Goal: Check status: Check status

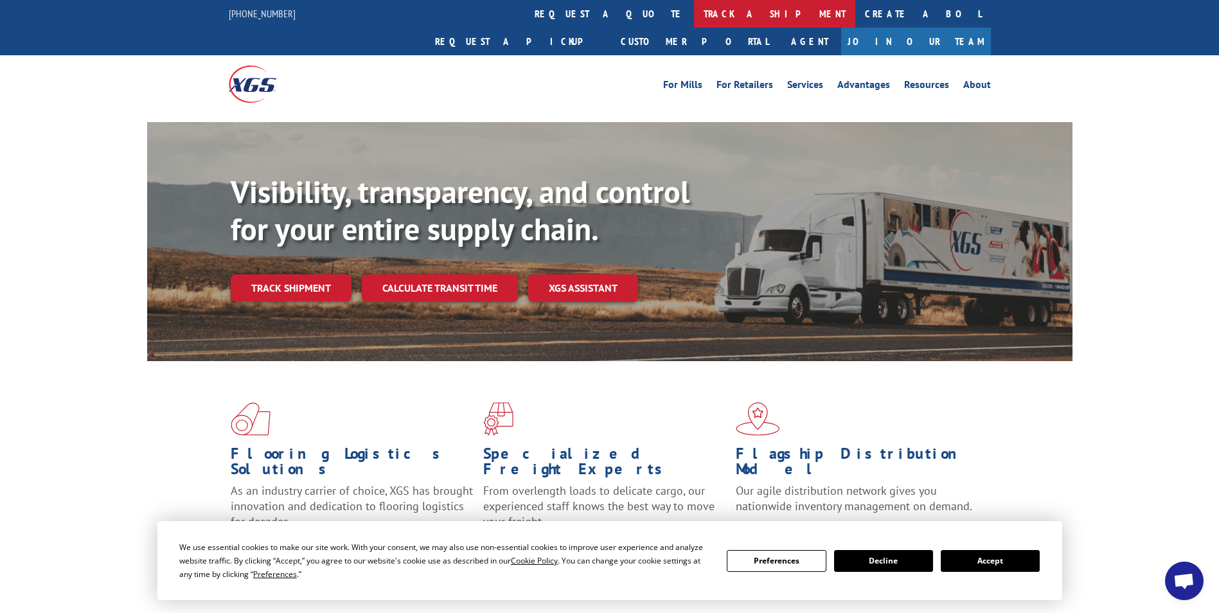
click at [694, 17] on link "track a shipment" at bounding box center [774, 14] width 161 height 28
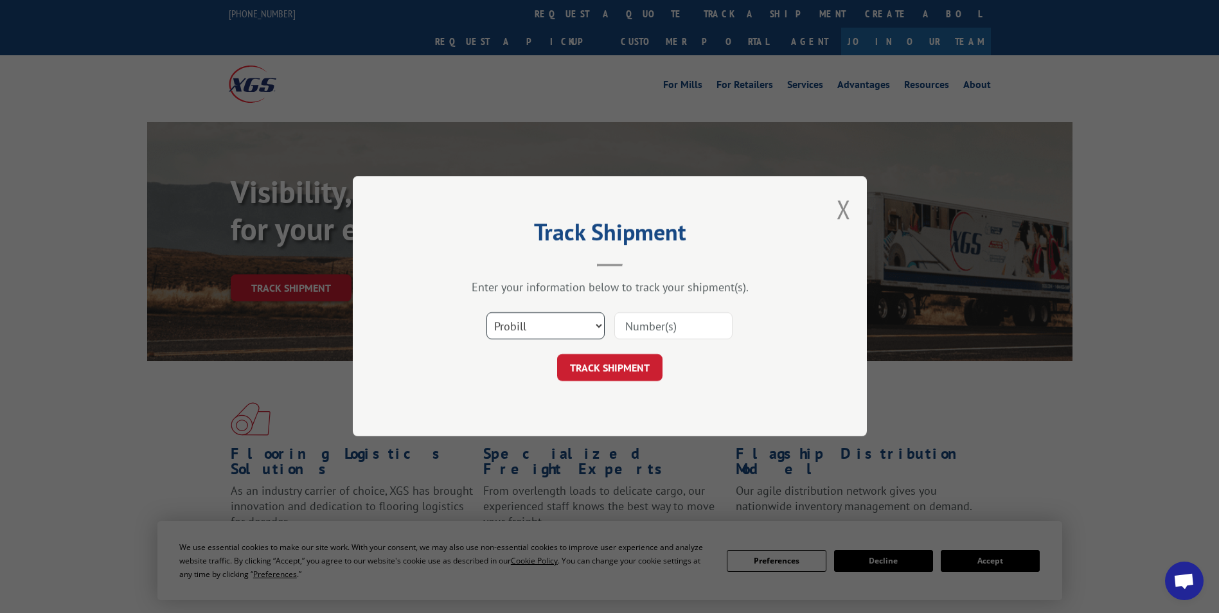
click at [598, 326] on select "Select category... Probill BOL PO" at bounding box center [545, 326] width 118 height 27
select select "bol"
click at [486, 313] on select "Select category... Probill BOL PO" at bounding box center [545, 326] width 118 height 27
click at [687, 318] on input at bounding box center [673, 326] width 118 height 27
type input "5120869"
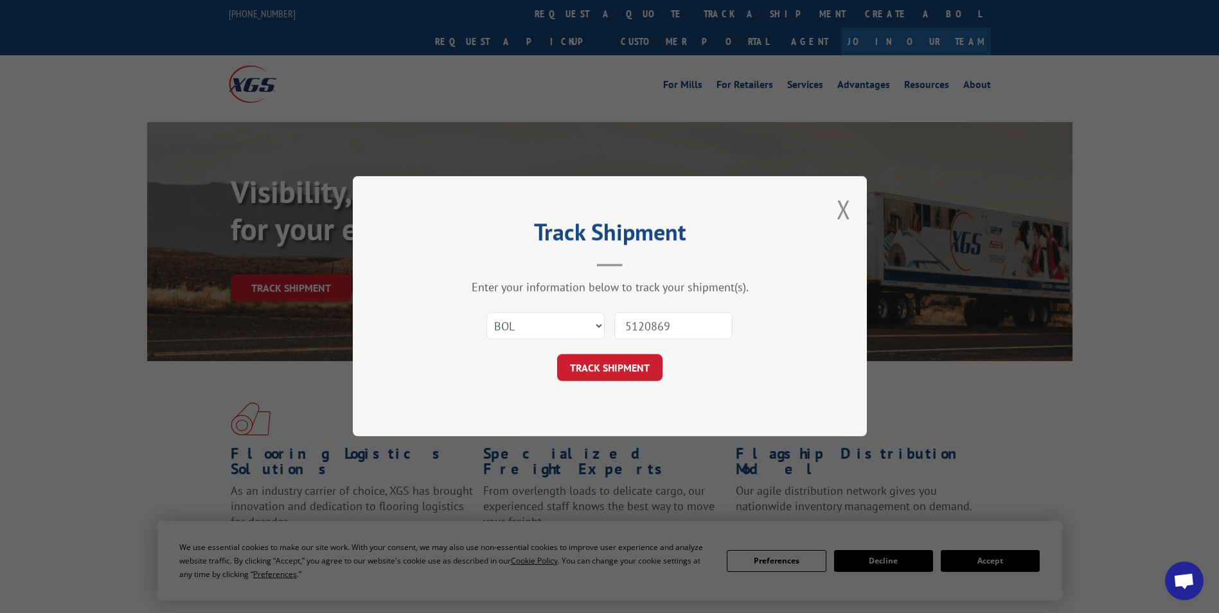
click button "TRACK SHIPMENT" at bounding box center [609, 368] width 105 height 27
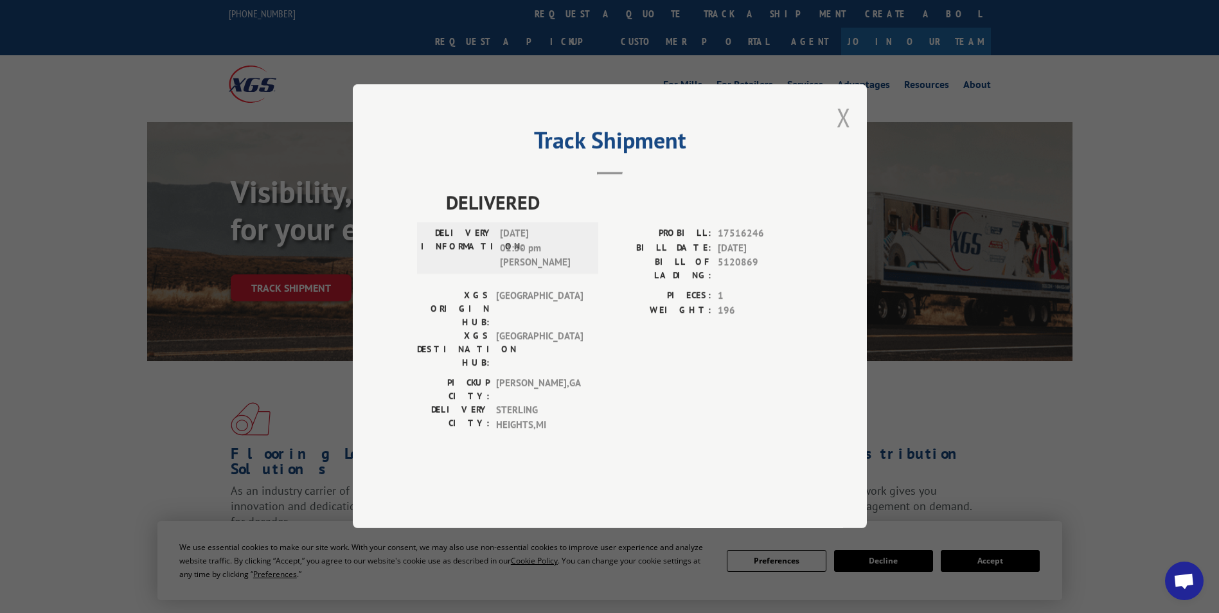
click at [843, 134] on button "Close modal" at bounding box center [843, 117] width 14 height 34
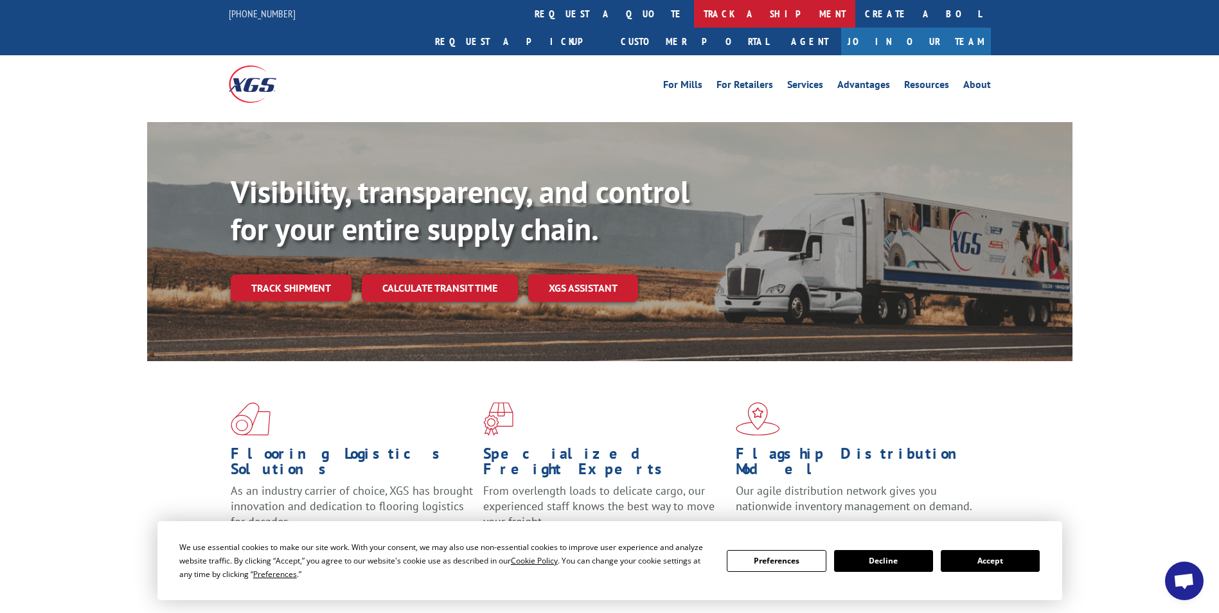
click at [694, 14] on link "track a shipment" at bounding box center [774, 14] width 161 height 28
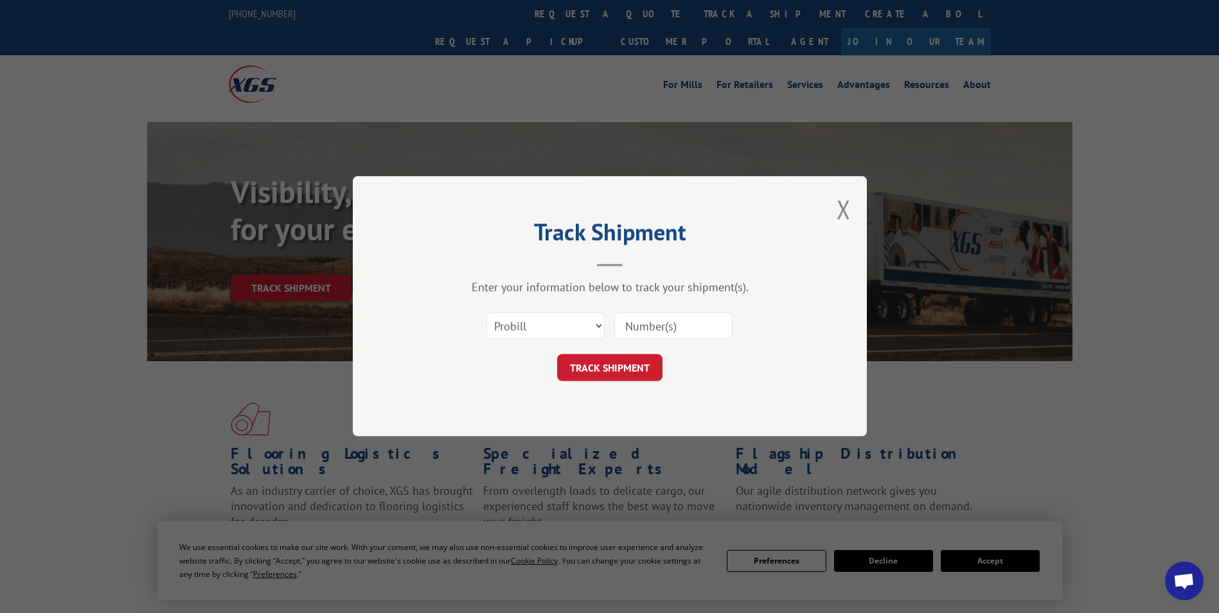
click at [680, 326] on input at bounding box center [673, 326] width 118 height 27
click at [603, 324] on select "Select category... Probill BOL PO" at bounding box center [545, 326] width 118 height 27
select select "bol"
click at [486, 313] on select "Select category... Probill BOL PO" at bounding box center [545, 326] width 118 height 27
click at [663, 326] on input at bounding box center [673, 326] width 118 height 27
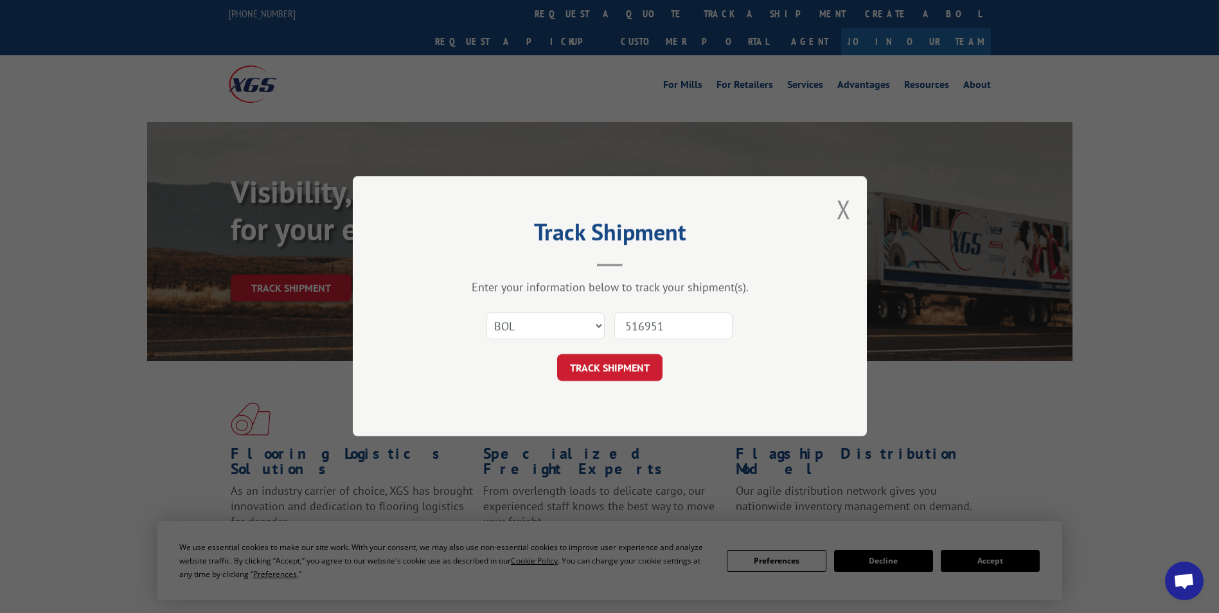
type input "5169515"
click button "TRACK SHIPMENT" at bounding box center [609, 368] width 105 height 27
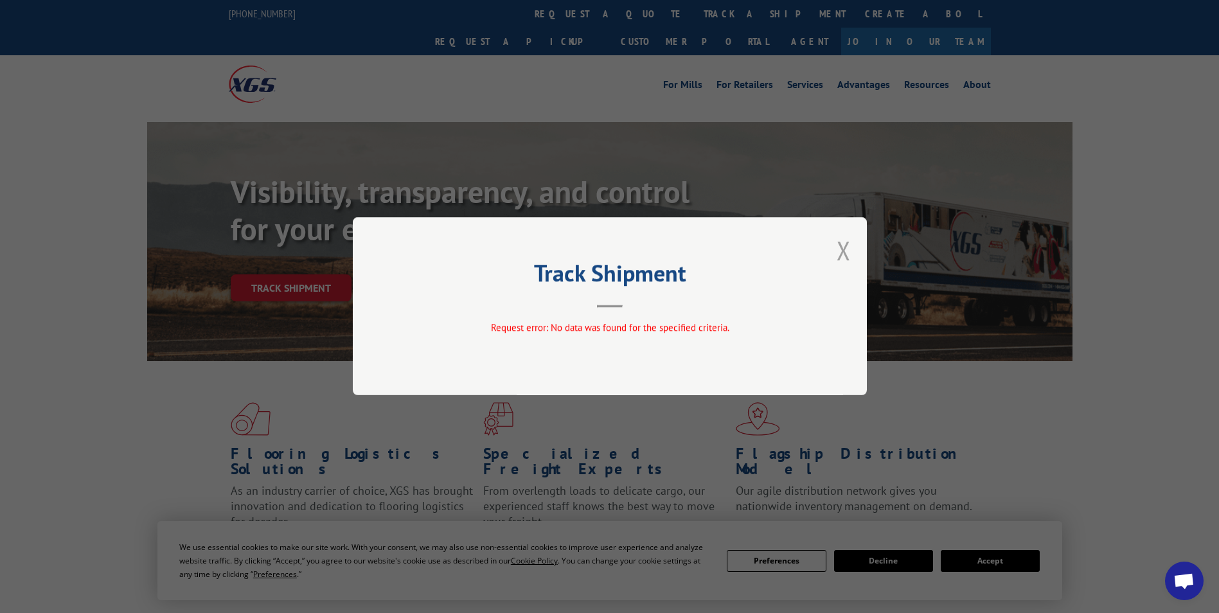
click at [842, 251] on button "Close modal" at bounding box center [843, 250] width 14 height 34
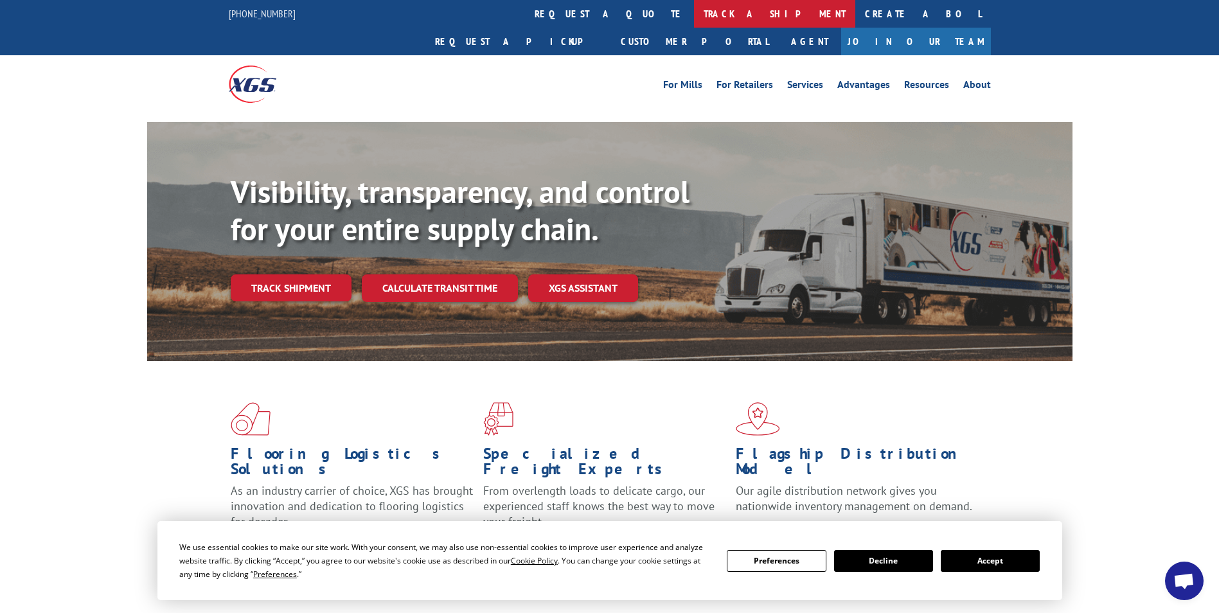
click at [694, 18] on link "track a shipment" at bounding box center [774, 14] width 161 height 28
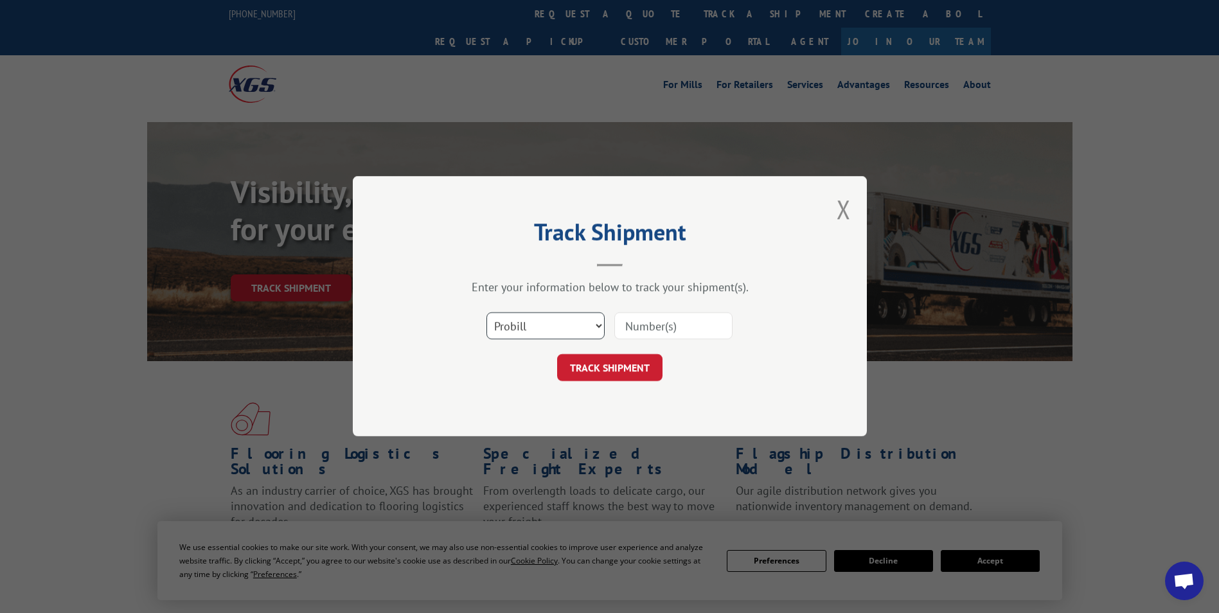
drag, startPoint x: 594, startPoint y: 315, endPoint x: 595, endPoint y: 321, distance: 6.6
click at [594, 315] on select "Select category... Probill BOL PO" at bounding box center [545, 326] width 118 height 27
click at [486, 313] on select "Select category... Probill BOL PO" at bounding box center [545, 326] width 118 height 27
click at [636, 328] on input at bounding box center [673, 326] width 118 height 27
click at [596, 328] on select "Select category... Probill BOL PO" at bounding box center [545, 326] width 118 height 27
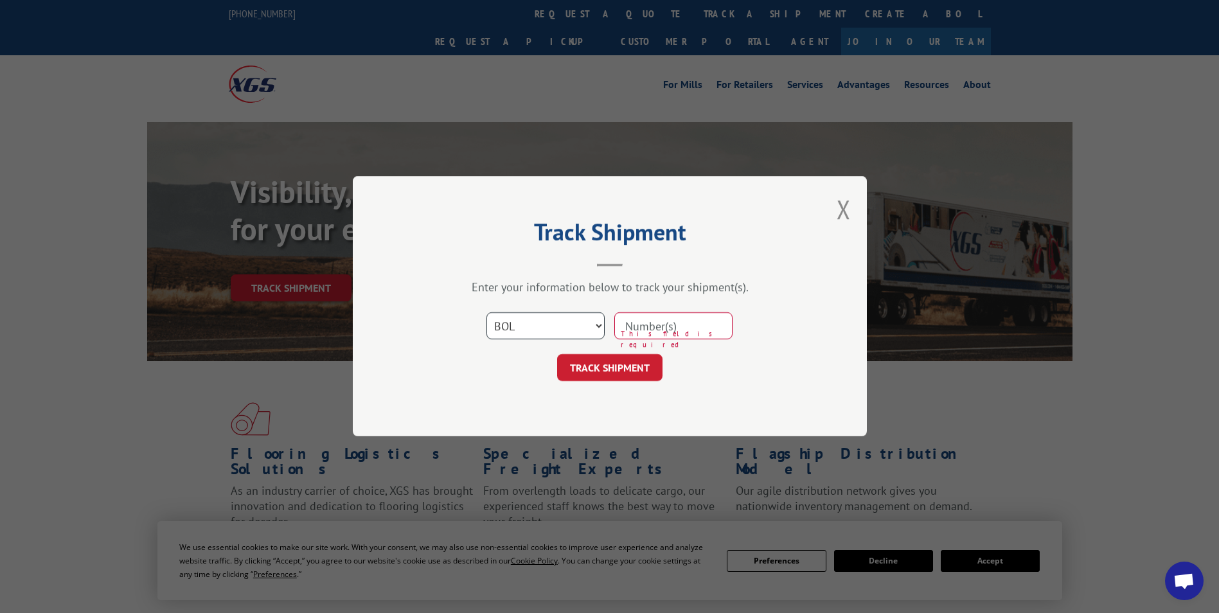
select select "po"
click at [486, 313] on select "Select category... Probill BOL PO" at bounding box center [545, 326] width 118 height 27
click at [676, 330] on input at bounding box center [673, 326] width 118 height 27
type input "25209-04"
click button "TRACK SHIPMENT" at bounding box center [609, 368] width 105 height 27
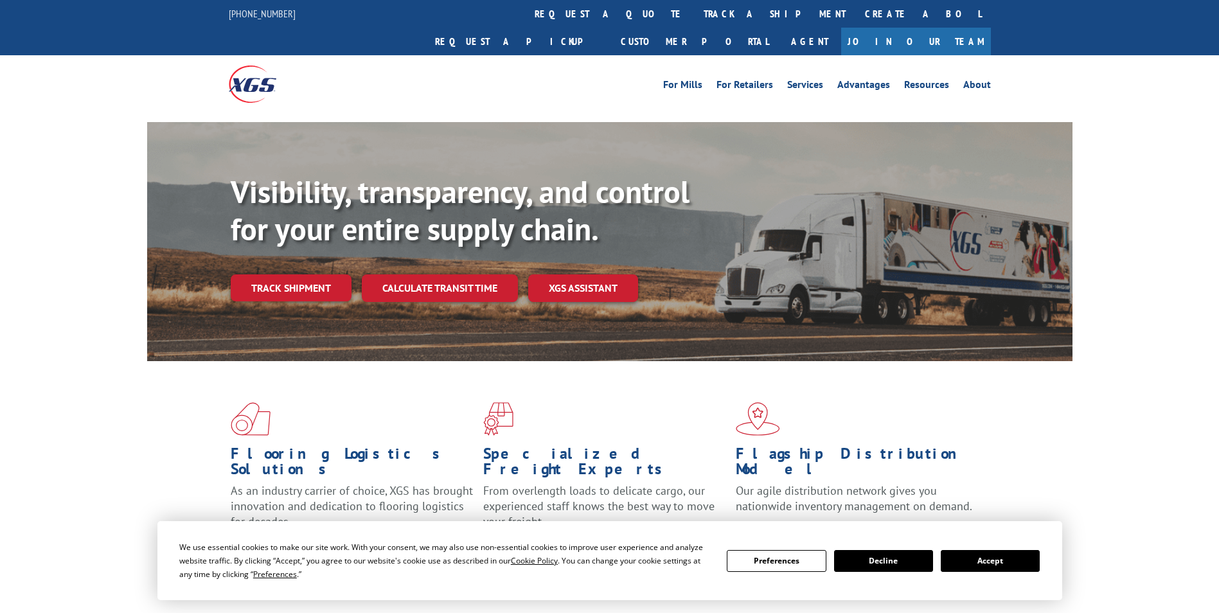
click at [694, 8] on link "track a shipment" at bounding box center [774, 14] width 161 height 28
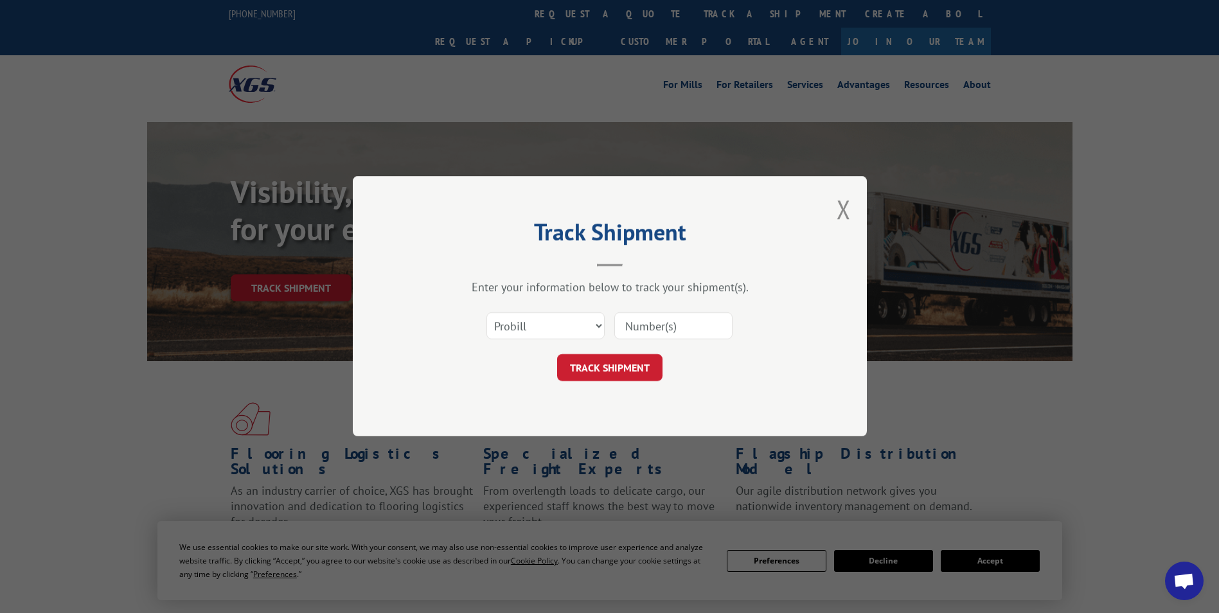
click at [678, 321] on input at bounding box center [673, 326] width 118 height 27
paste input "17546600"
type input "17546600"
click at [611, 357] on button "TRACK SHIPMENT" at bounding box center [609, 368] width 105 height 27
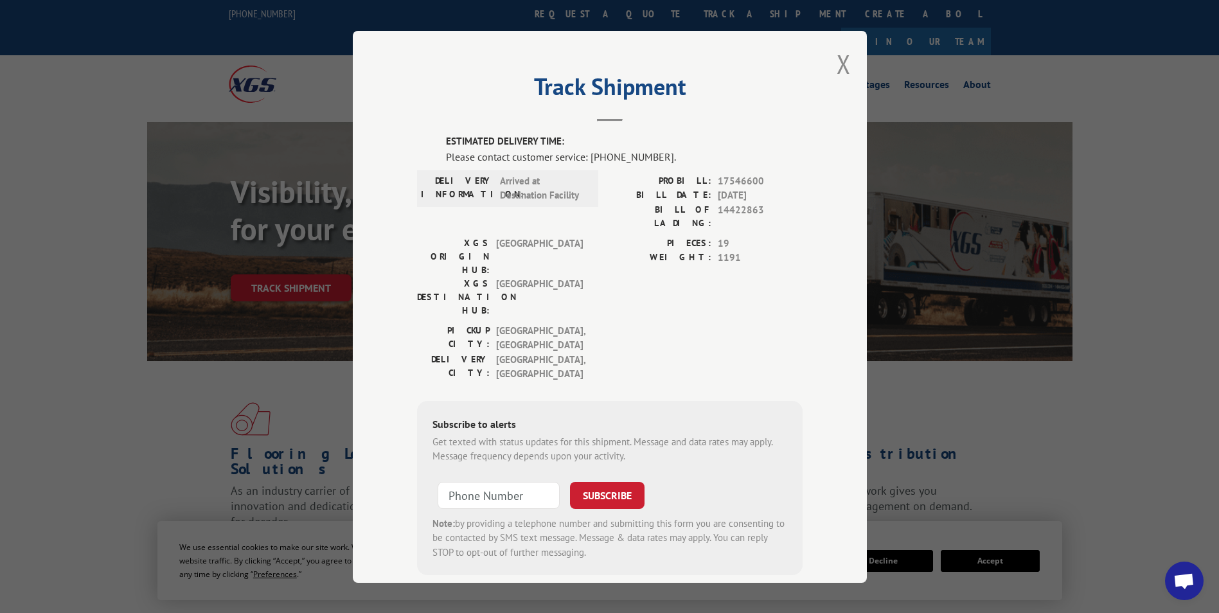
drag, startPoint x: 839, startPoint y: 67, endPoint x: 809, endPoint y: 58, distance: 30.9
click at [836, 67] on button "Close modal" at bounding box center [843, 64] width 14 height 34
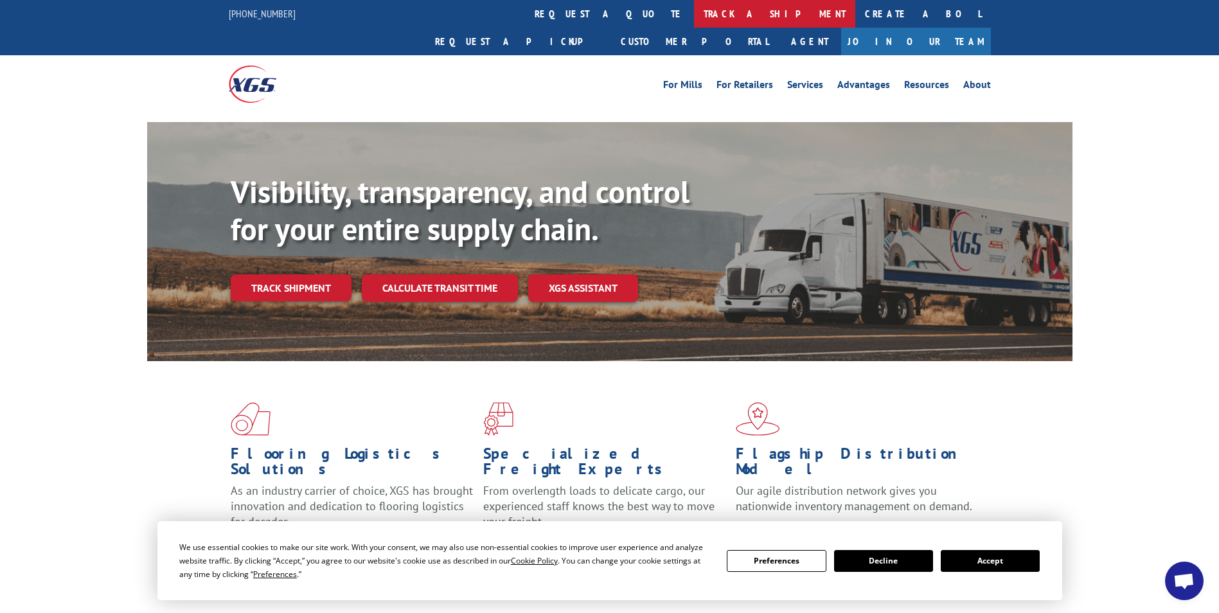
click at [694, 21] on link "track a shipment" at bounding box center [774, 14] width 161 height 28
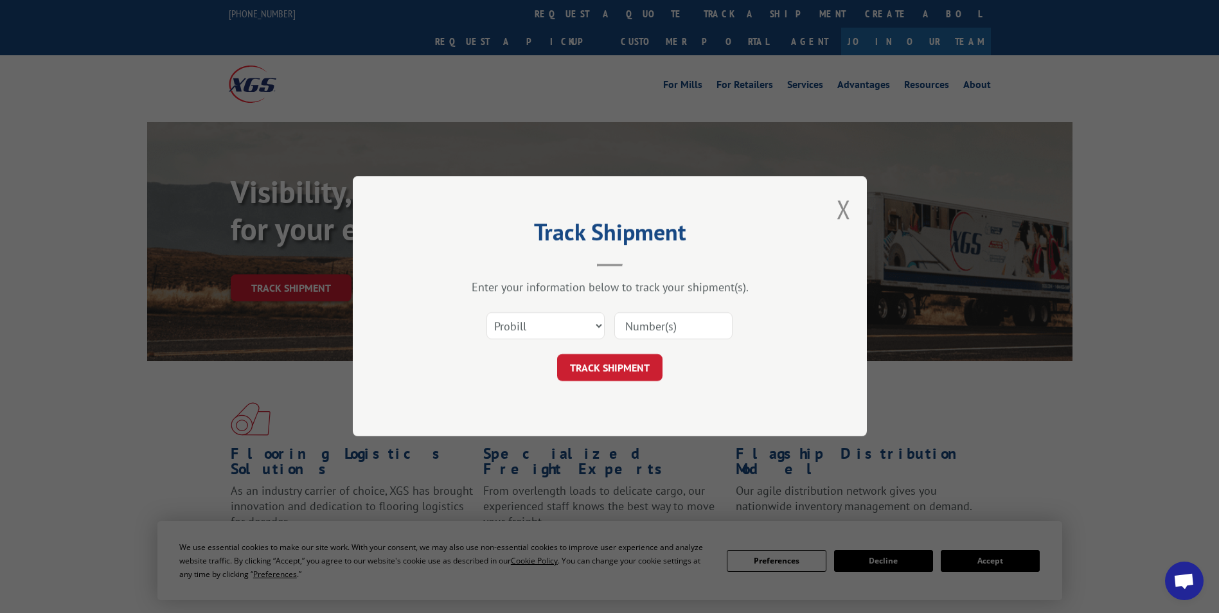
click at [580, 342] on div "Select category... Probill BOL PO" at bounding box center [609, 326] width 385 height 42
click at [597, 332] on select "Select category... Probill BOL PO" at bounding box center [545, 326] width 118 height 27
select select "bol"
click at [486, 313] on select "Select category... Probill BOL PO" at bounding box center [545, 326] width 118 height 27
click at [671, 328] on input at bounding box center [673, 326] width 118 height 27
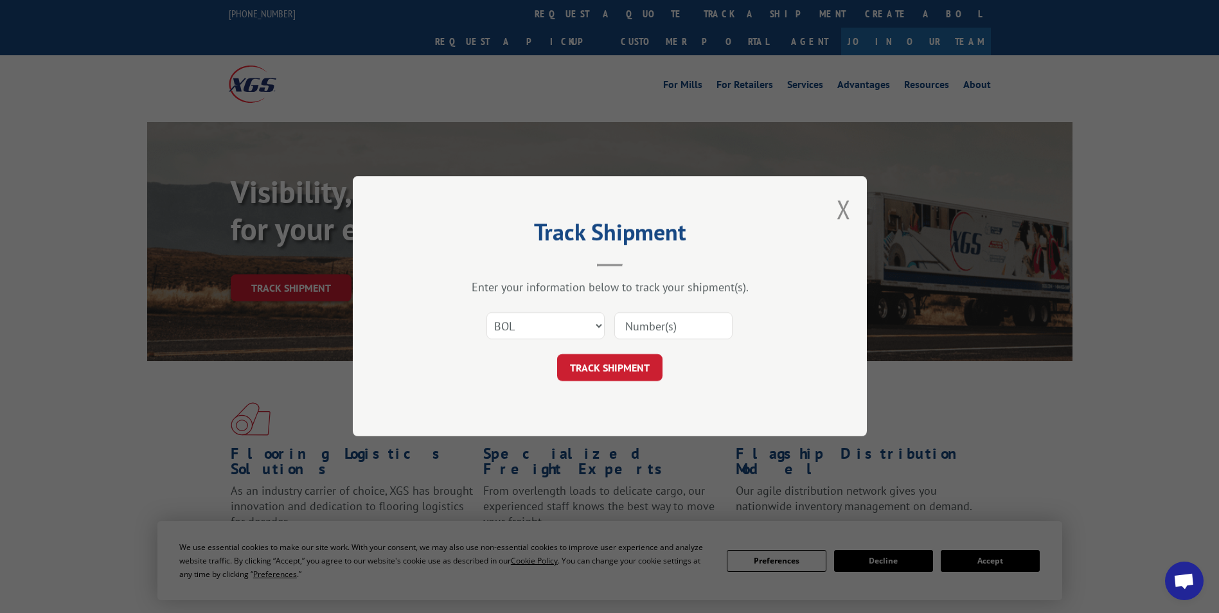
paste input "128017"
type input "128017"
click at [594, 366] on button "TRACK SHIPMENT" at bounding box center [609, 368] width 105 height 27
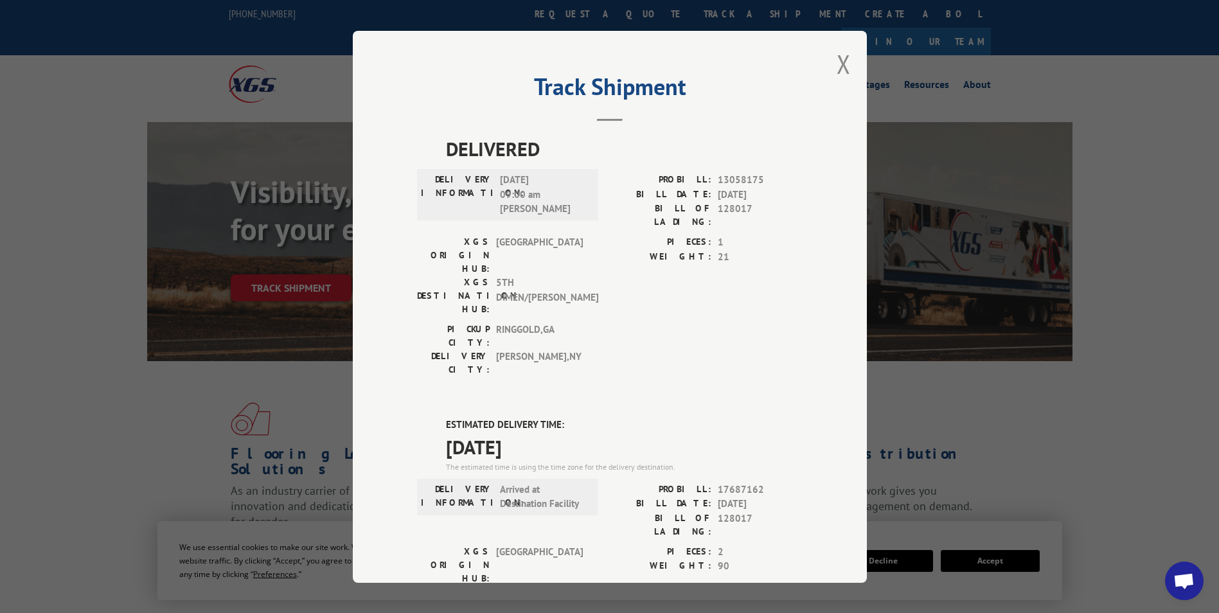
click at [736, 179] on span "13058175" at bounding box center [760, 180] width 85 height 15
copy span "13058175"
click at [718, 181] on span "13058175" at bounding box center [760, 180] width 85 height 15
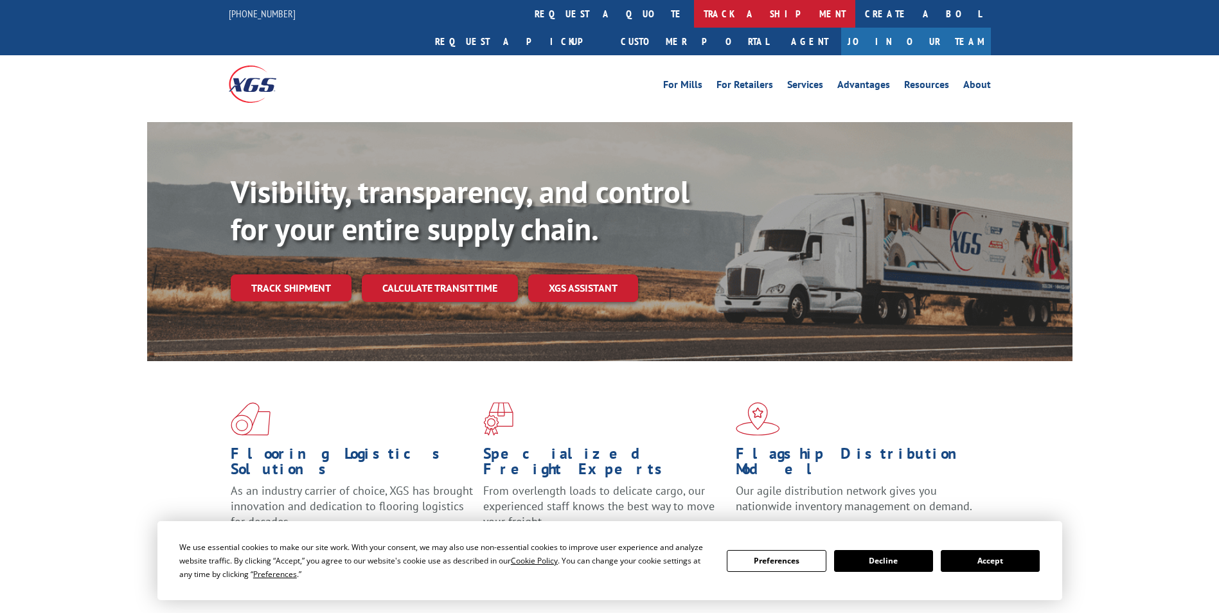
click at [694, 13] on link "track a shipment" at bounding box center [774, 14] width 161 height 28
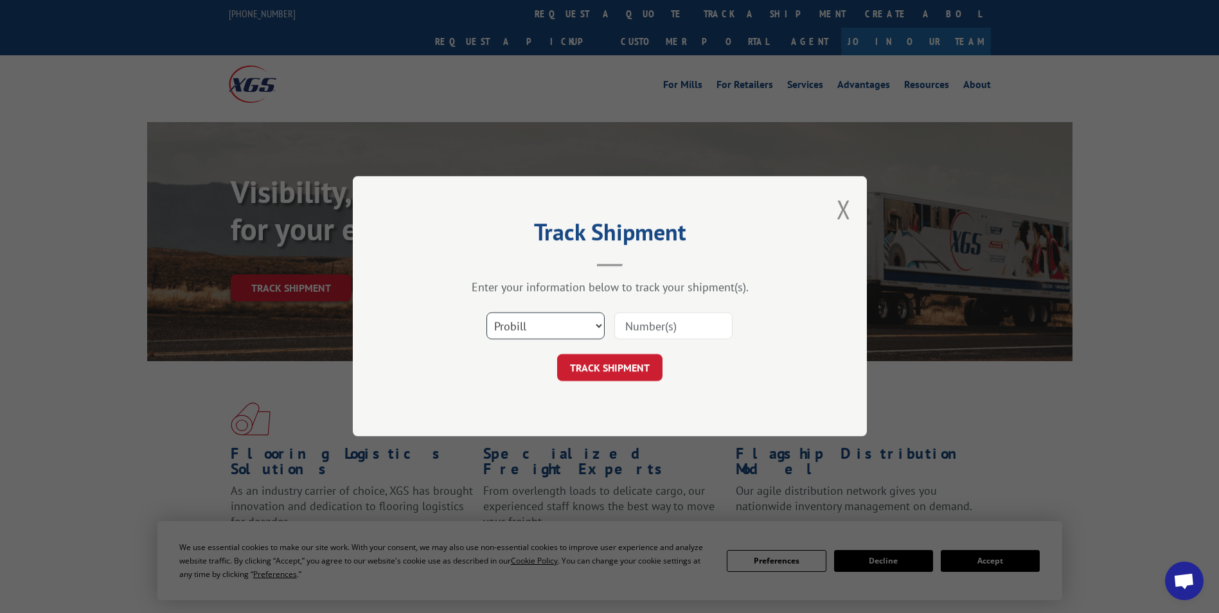
click at [599, 325] on select "Select category... Probill BOL PO" at bounding box center [545, 326] width 118 height 27
select select "bol"
click at [486, 313] on select "Select category... Probill BOL PO" at bounding box center [545, 326] width 118 height 27
click at [647, 326] on input at bounding box center [673, 326] width 118 height 27
type input "5147189"
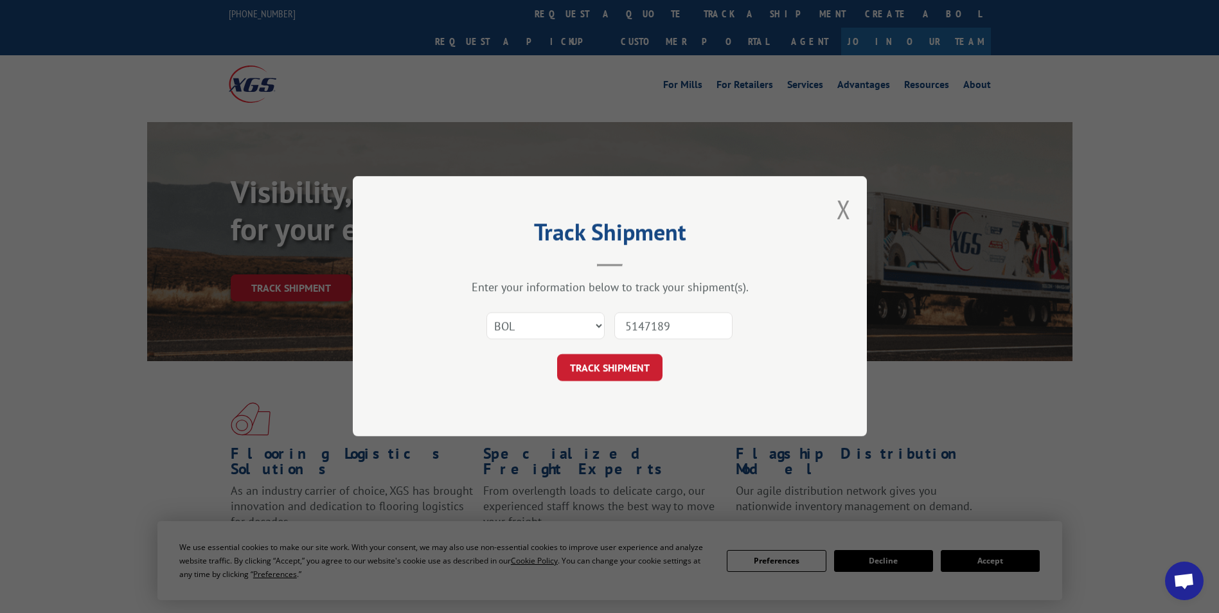
click button "TRACK SHIPMENT" at bounding box center [609, 368] width 105 height 27
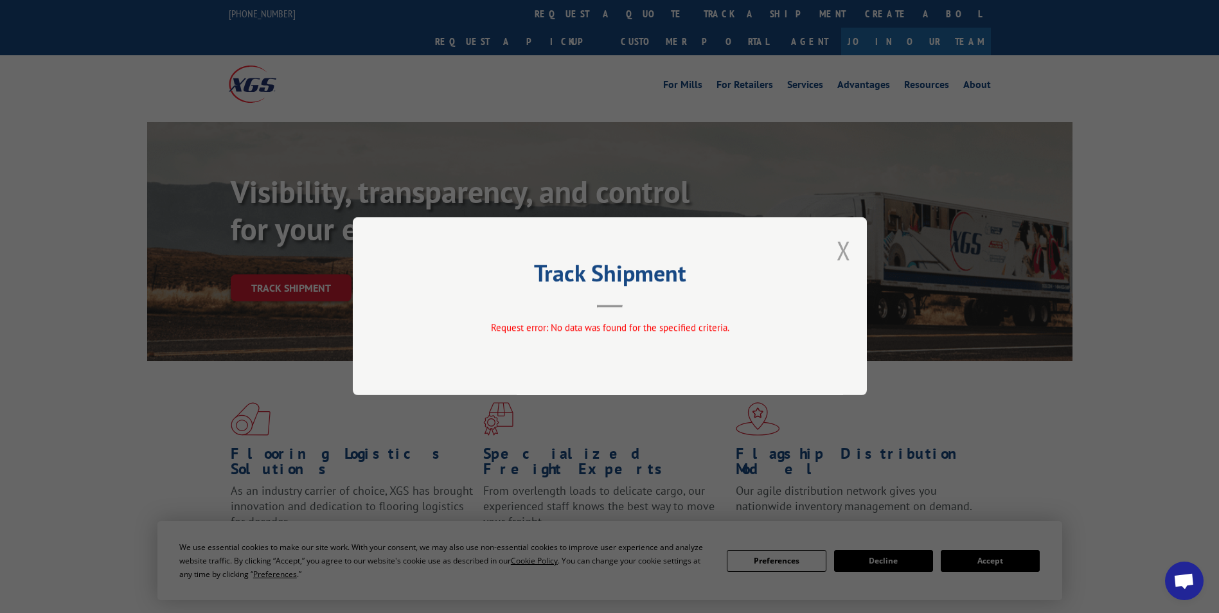
click at [842, 252] on button "Close modal" at bounding box center [843, 250] width 14 height 34
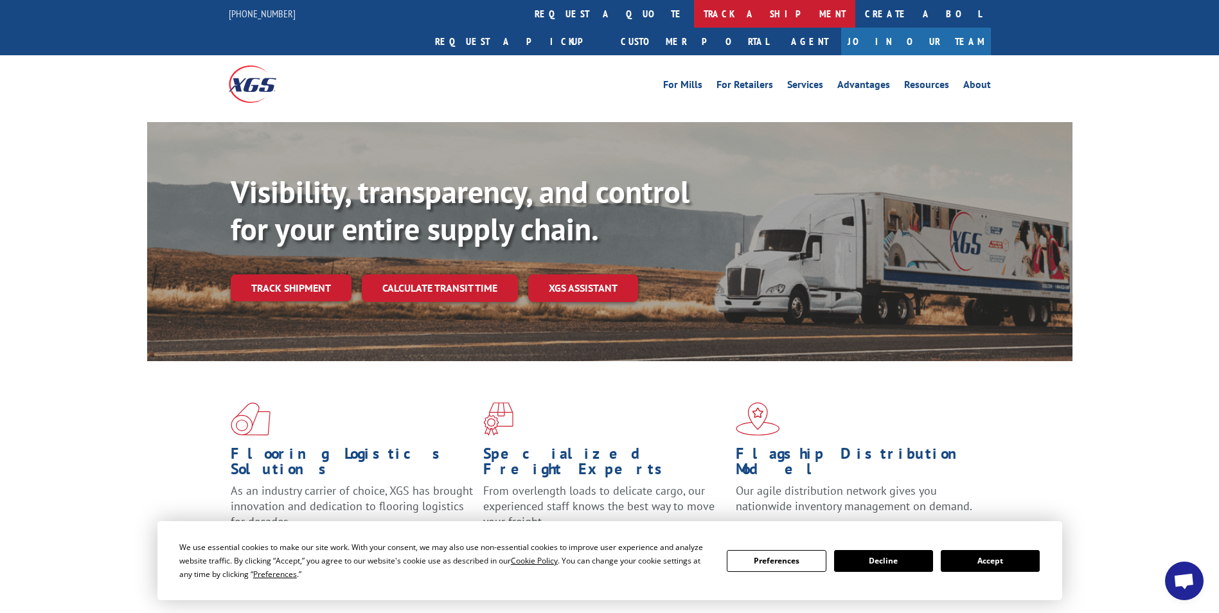
click at [694, 15] on link "track a shipment" at bounding box center [774, 14] width 161 height 28
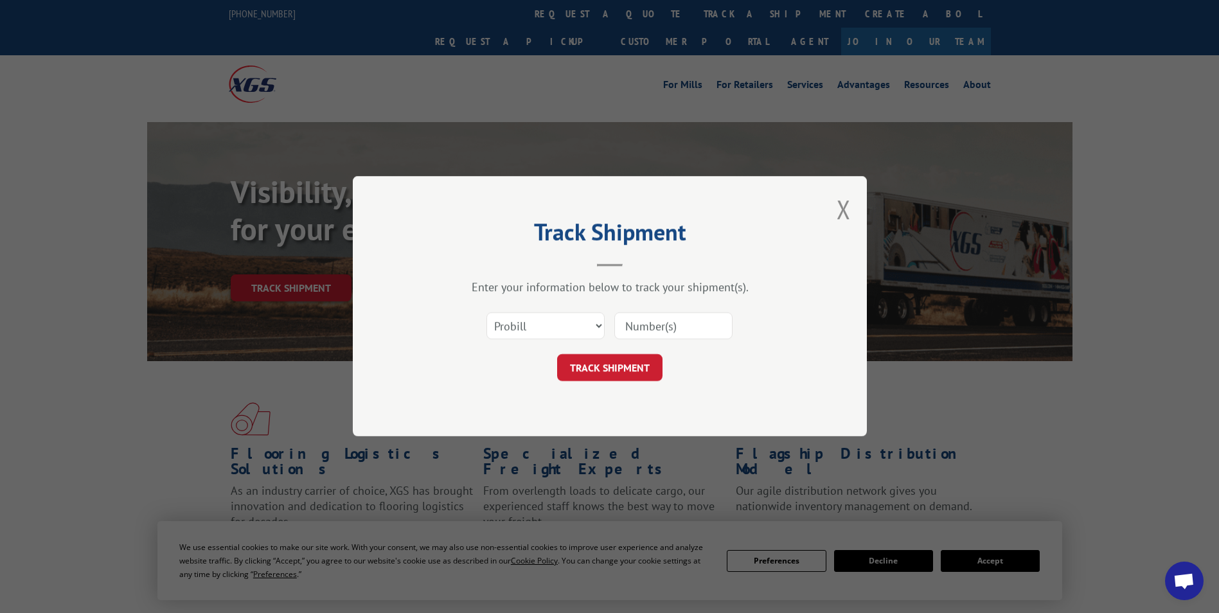
click at [676, 337] on input at bounding box center [673, 326] width 118 height 27
type input "5147189"
click at [618, 360] on button "TRACK SHIPMENT" at bounding box center [609, 368] width 105 height 27
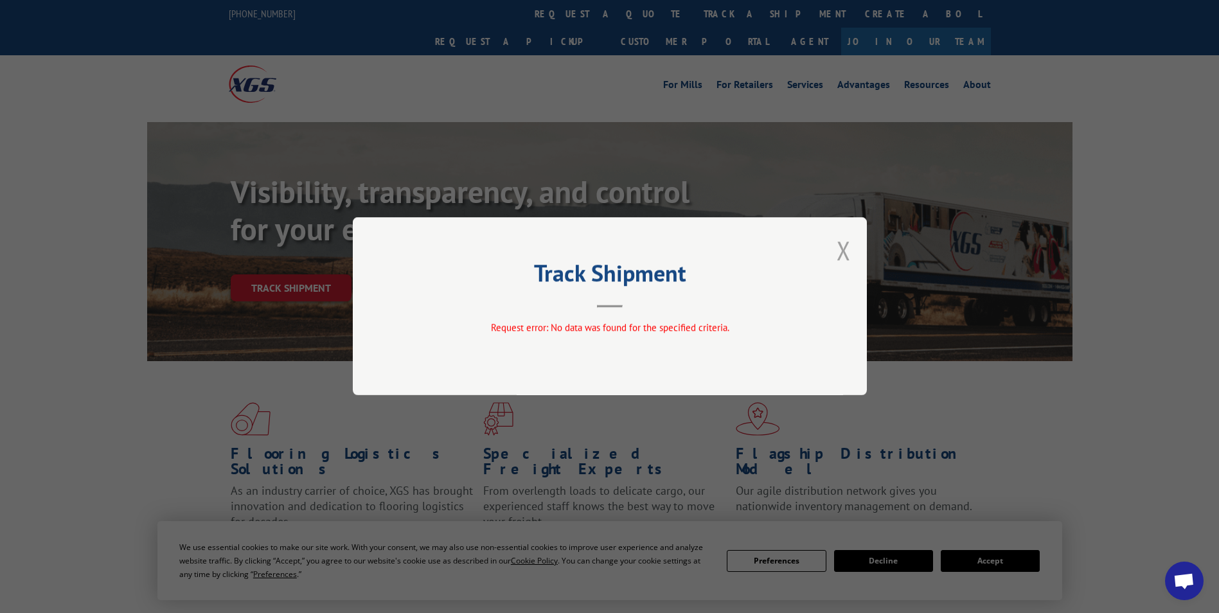
click at [843, 241] on button "Close modal" at bounding box center [843, 250] width 14 height 34
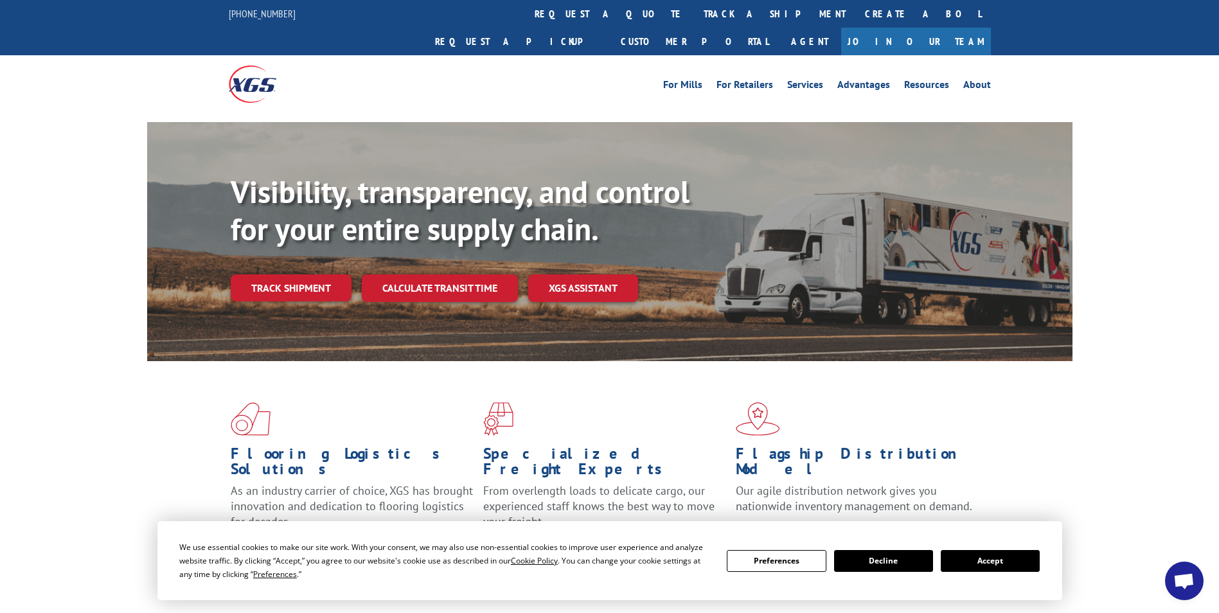
drag, startPoint x: 1097, startPoint y: 72, endPoint x: 1155, endPoint y: 1, distance: 91.8
click at [1115, 57] on div "For Mills For Retailers Services Advantages Resources About For Mills For Retai…" at bounding box center [609, 83] width 1219 height 57
drag, startPoint x: 563, startPoint y: 10, endPoint x: 675, endPoint y: 62, distance: 123.0
click at [694, 11] on link "track a shipment" at bounding box center [774, 14] width 161 height 28
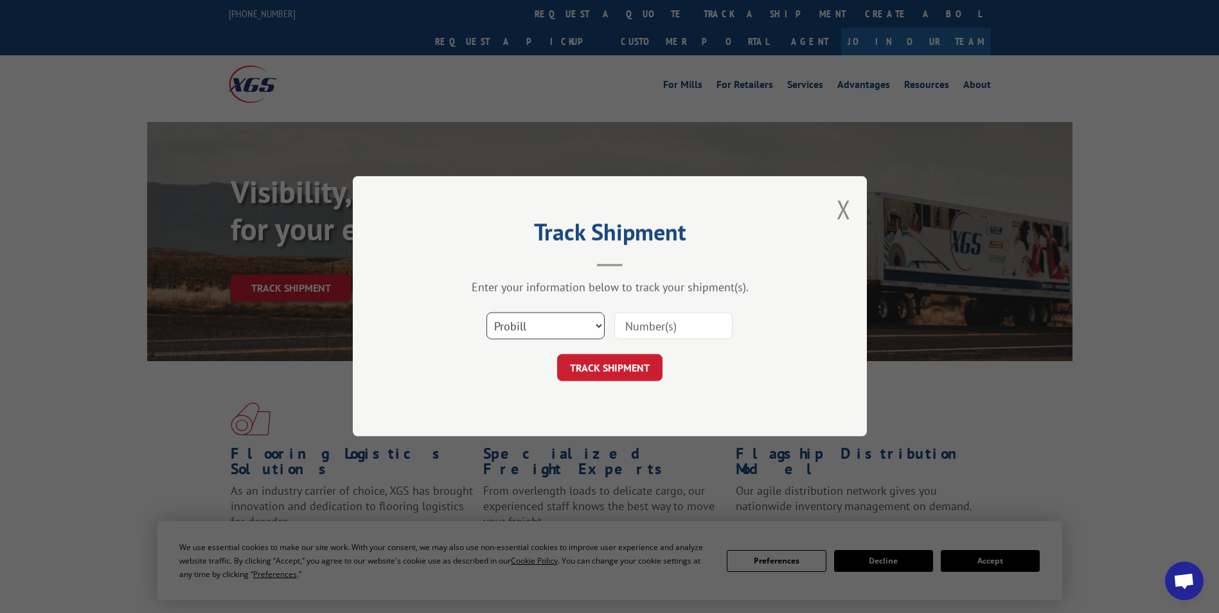
click at [599, 329] on select "Select category... Probill BOL PO" at bounding box center [545, 326] width 118 height 27
select select "bol"
click at [486, 313] on select "Select category... Probill BOL PO" at bounding box center [545, 326] width 118 height 27
click at [653, 331] on input at bounding box center [673, 326] width 118 height 27
type input "5140894"
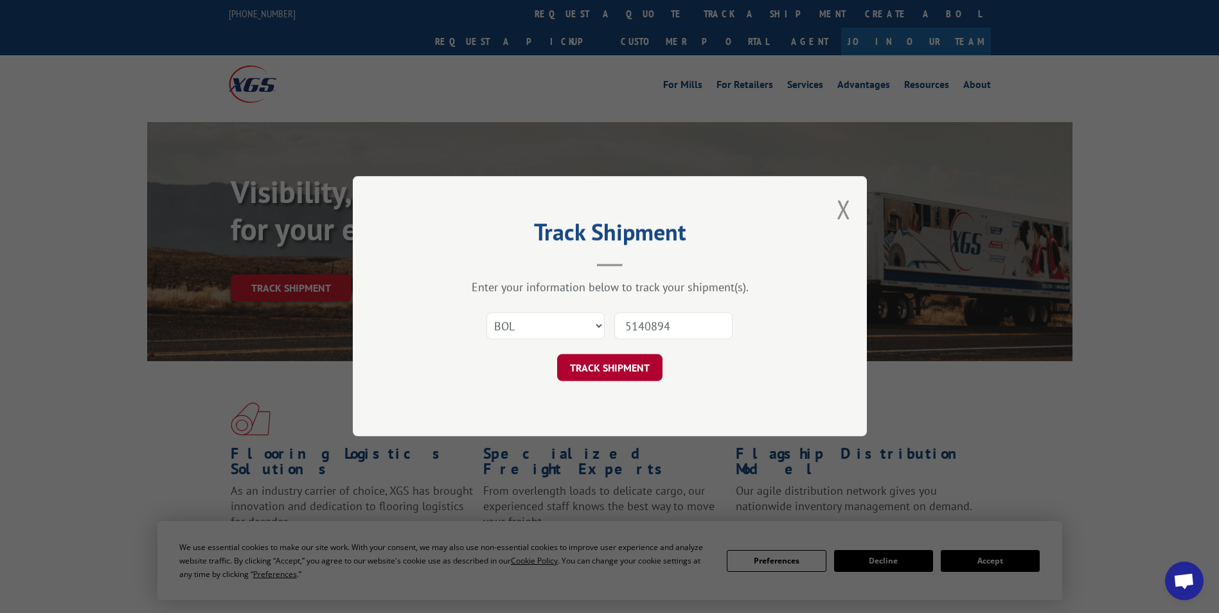
click button "TRACK SHIPMENT" at bounding box center [609, 368] width 105 height 27
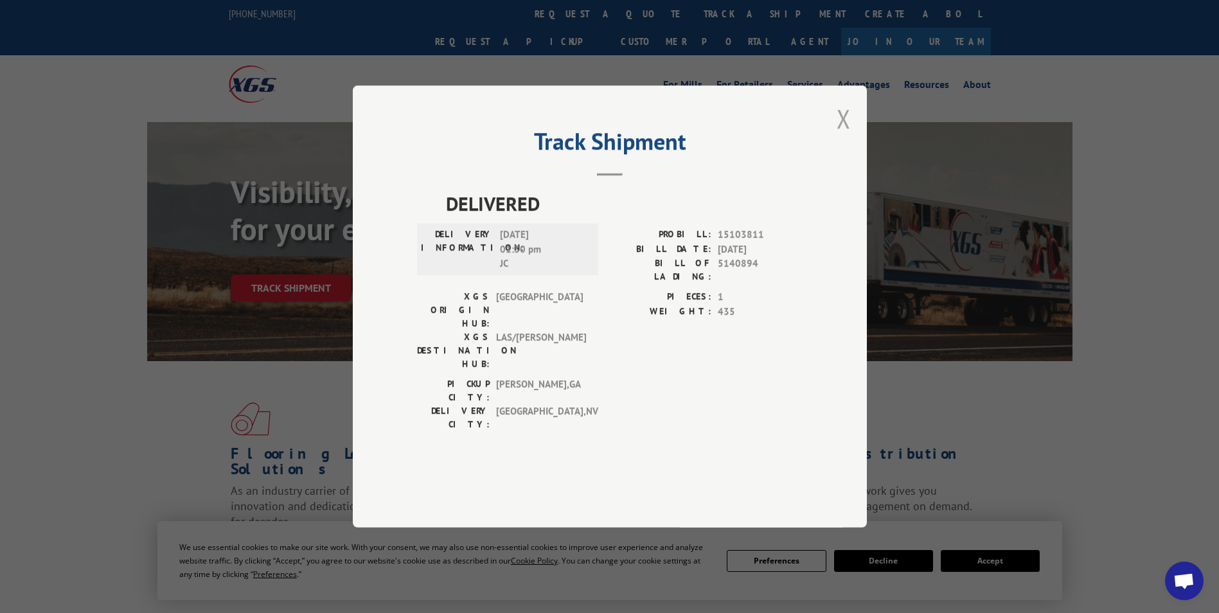
drag, startPoint x: 841, startPoint y: 155, endPoint x: 697, endPoint y: 64, distance: 170.7
click at [840, 136] on button "Close modal" at bounding box center [843, 118] width 14 height 34
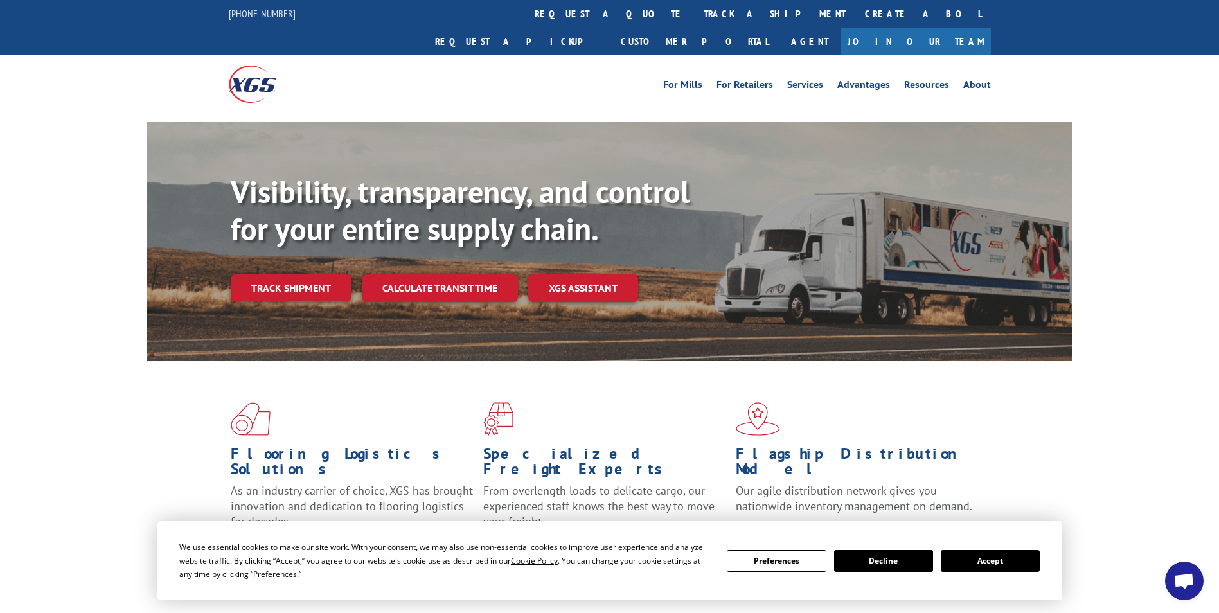
drag, startPoint x: 561, startPoint y: 18, endPoint x: 786, endPoint y: 82, distance: 234.4
click at [694, 18] on link "track a shipment" at bounding box center [774, 14] width 161 height 28
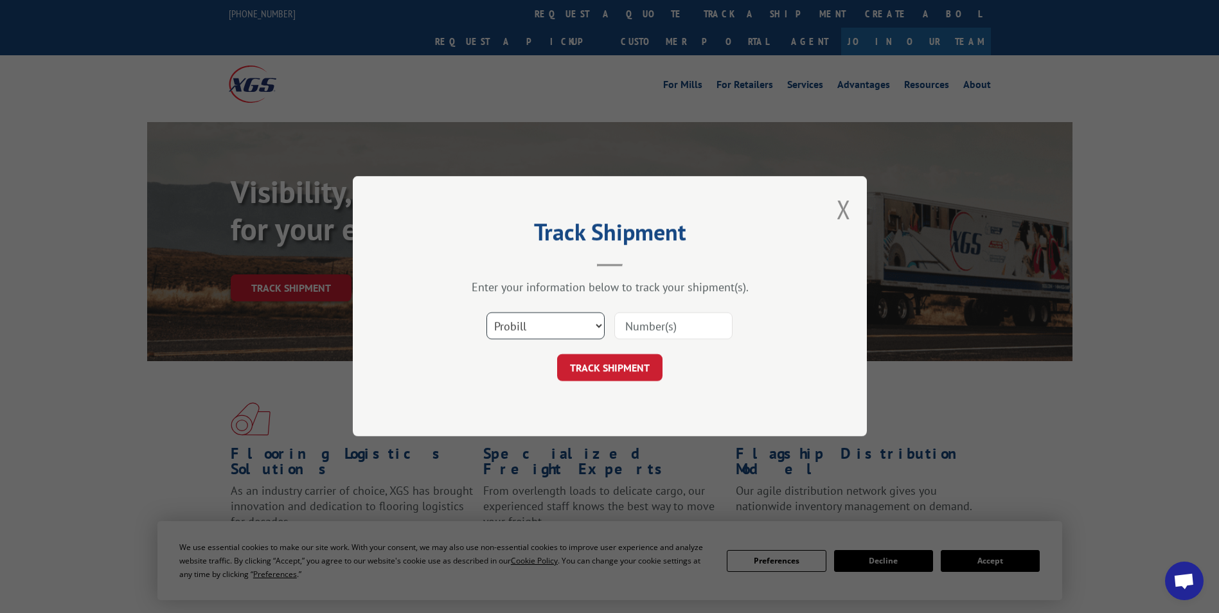
click at [599, 324] on select "Select category... Probill BOL PO" at bounding box center [545, 326] width 118 height 27
select select "bol"
click at [486, 313] on select "Select category... Probill BOL PO" at bounding box center [545, 326] width 118 height 27
click at [651, 328] on input at bounding box center [673, 326] width 118 height 27
type input "5141014"
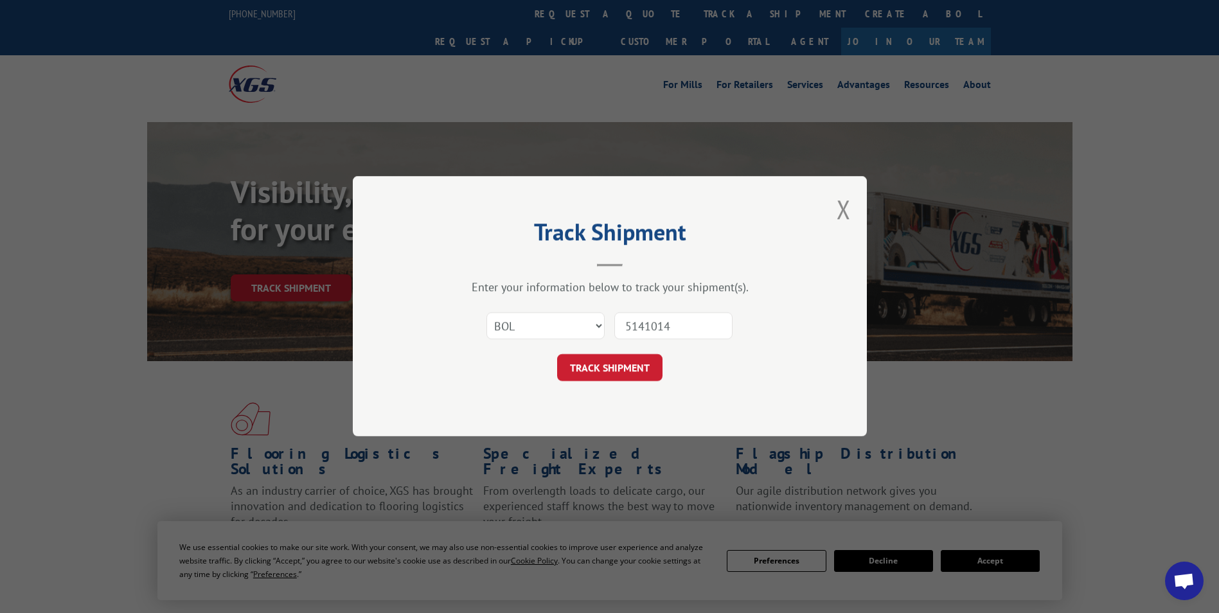
click button "TRACK SHIPMENT" at bounding box center [609, 368] width 105 height 27
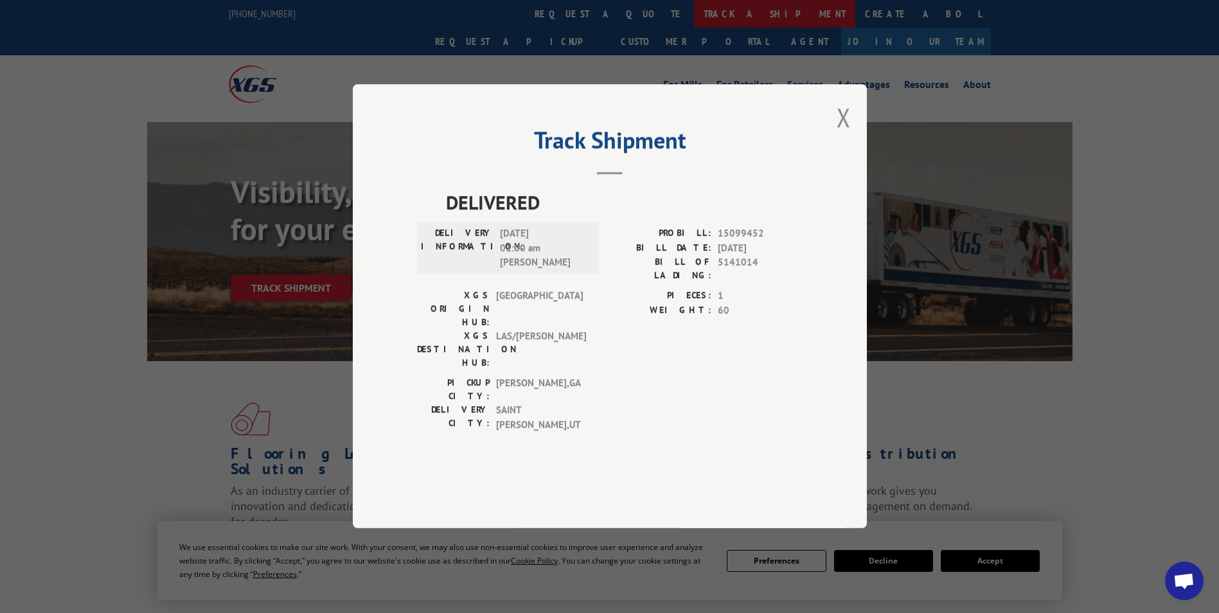
drag, startPoint x: 840, startPoint y: 150, endPoint x: 613, endPoint y: 24, distance: 259.4
click at [840, 134] on button "Close modal" at bounding box center [843, 117] width 14 height 34
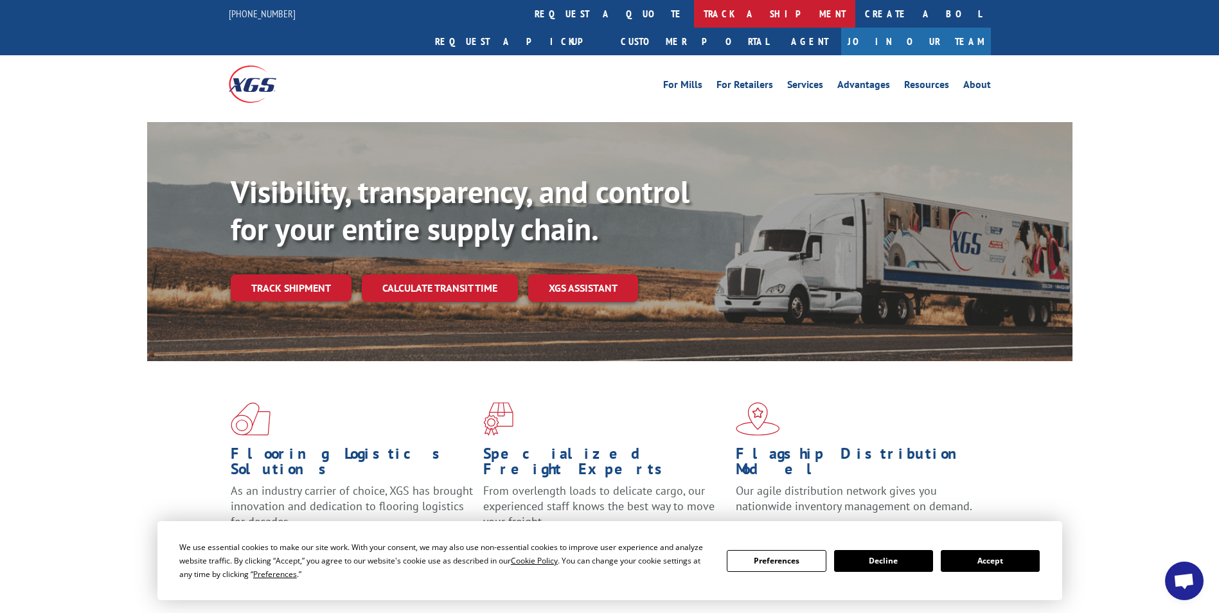
click at [694, 13] on link "track a shipment" at bounding box center [774, 14] width 161 height 28
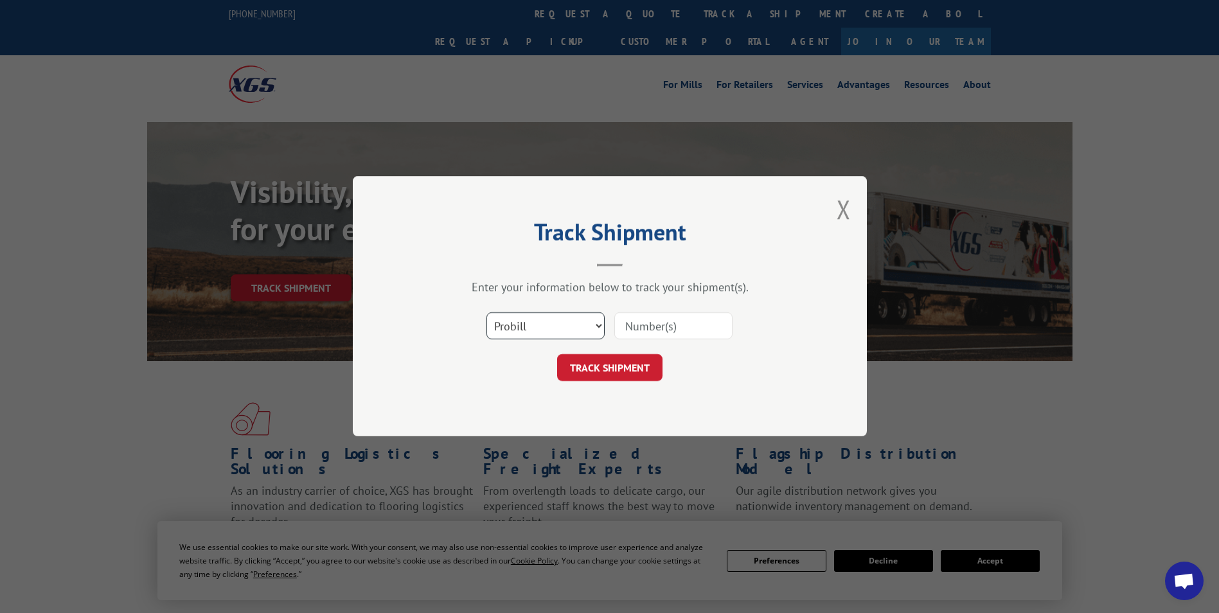
click at [595, 322] on select "Select category... Probill BOL PO" at bounding box center [545, 326] width 118 height 27
select select "bol"
click at [486, 313] on select "Select category... Probill BOL PO" at bounding box center [545, 326] width 118 height 27
click at [656, 325] on input at bounding box center [673, 326] width 118 height 27
type input "5147189"
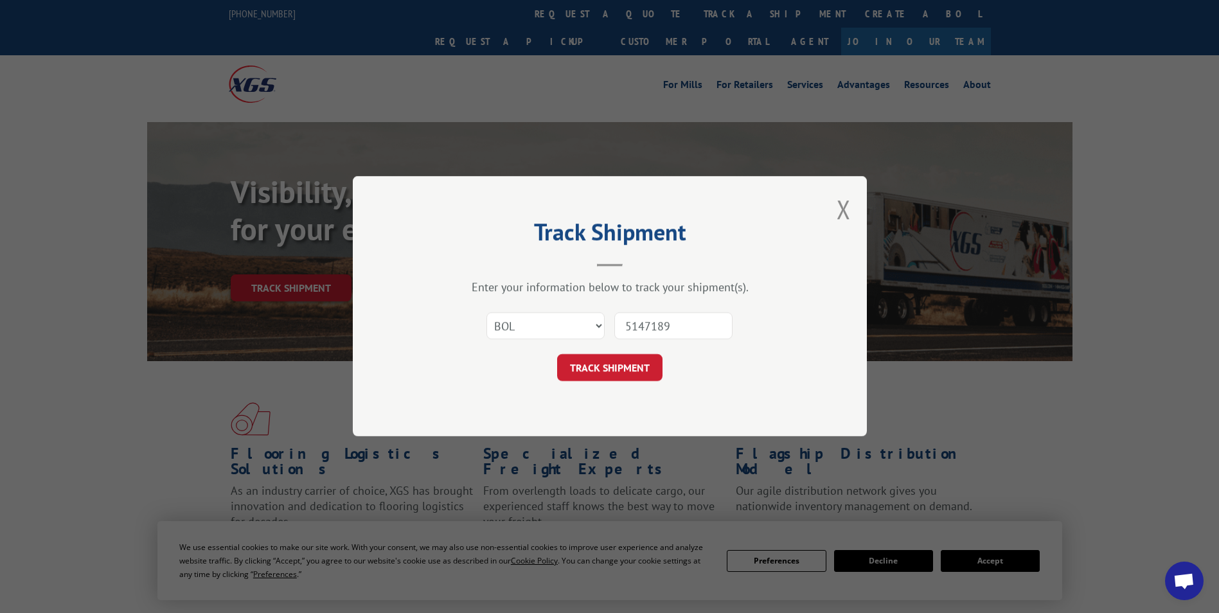
click button "TRACK SHIPMENT" at bounding box center [609, 368] width 105 height 27
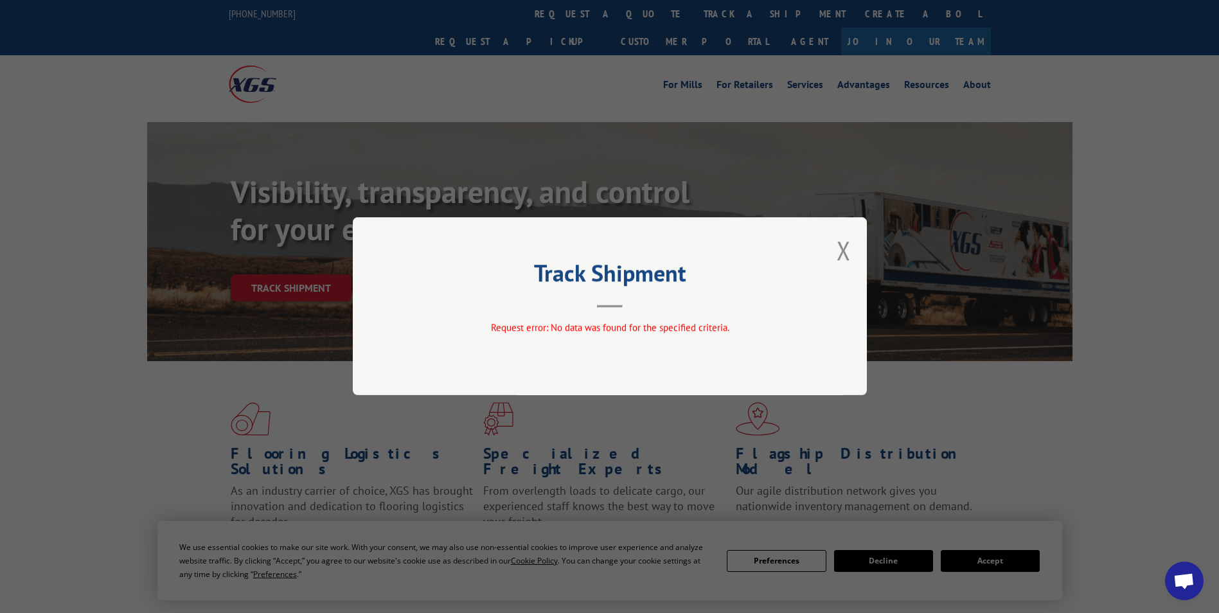
drag, startPoint x: 845, startPoint y: 246, endPoint x: 709, endPoint y: 198, distance: 143.6
click at [843, 246] on button "Close modal" at bounding box center [843, 250] width 14 height 34
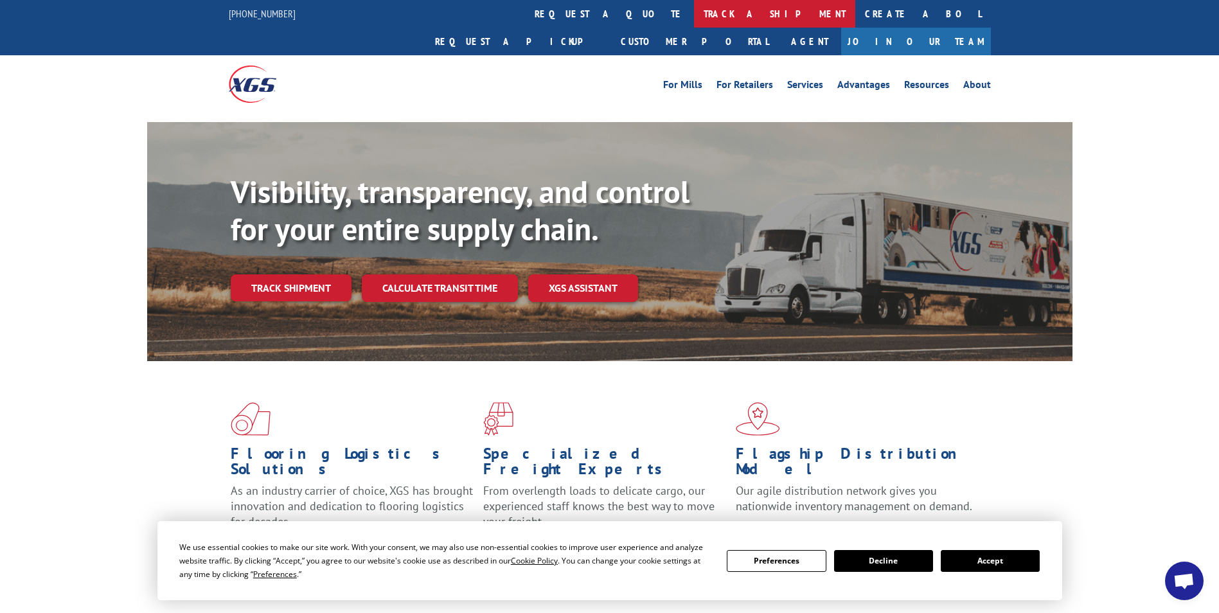
click at [694, 9] on link "track a shipment" at bounding box center [774, 14] width 161 height 28
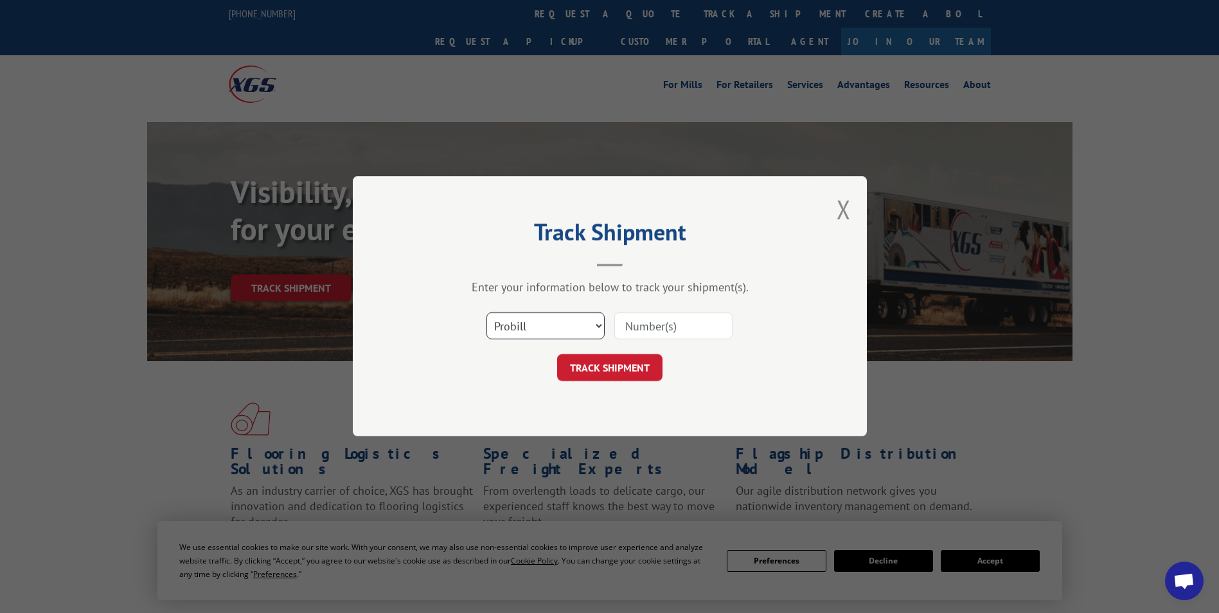
drag, startPoint x: 597, startPoint y: 326, endPoint x: 585, endPoint y: 341, distance: 19.6
click at [597, 326] on select "Select category... Probill BOL PO" at bounding box center [545, 326] width 118 height 27
select select "bol"
click at [486, 313] on select "Select category... Probill BOL PO" at bounding box center [545, 326] width 118 height 27
click at [653, 332] on input at bounding box center [673, 326] width 118 height 27
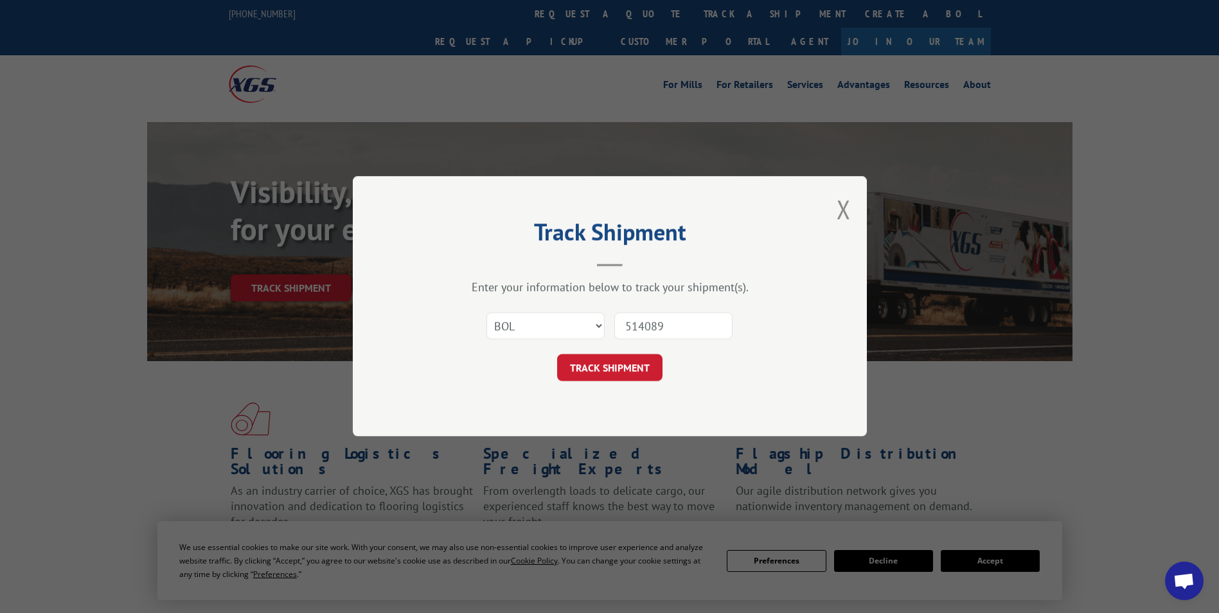
type input "5140894"
click button "TRACK SHIPMENT" at bounding box center [609, 368] width 105 height 27
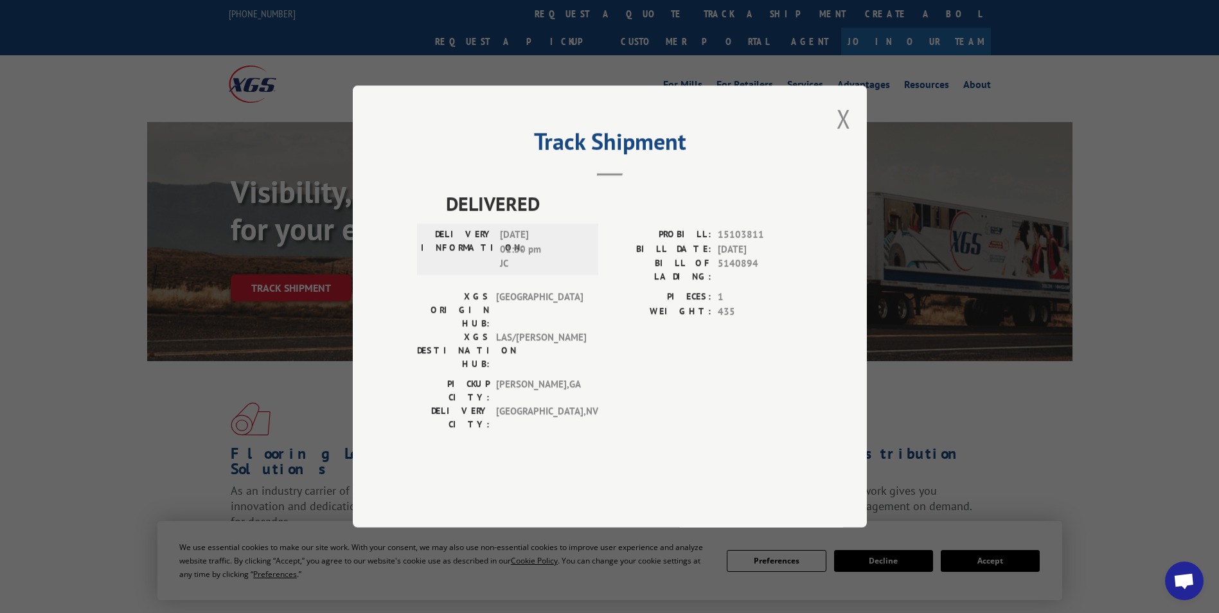
click at [789, 157] on h2 "Track Shipment" at bounding box center [609, 144] width 385 height 24
click at [619, 257] on label "BILL DATE:" at bounding box center [660, 249] width 101 height 15
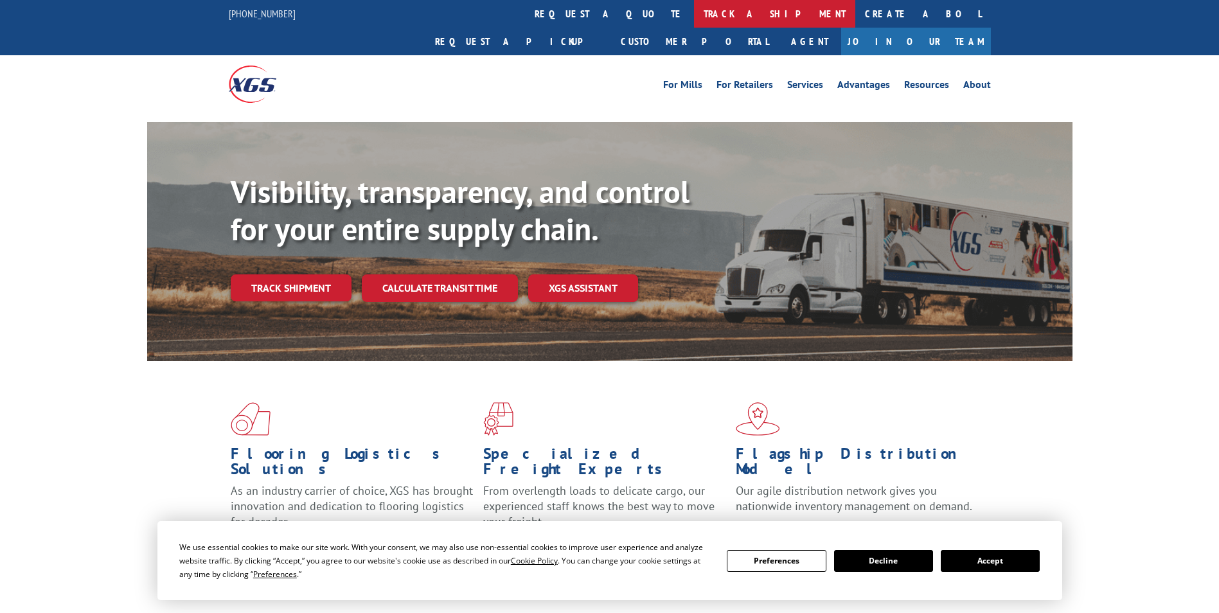
click at [694, 7] on link "track a shipment" at bounding box center [774, 14] width 161 height 28
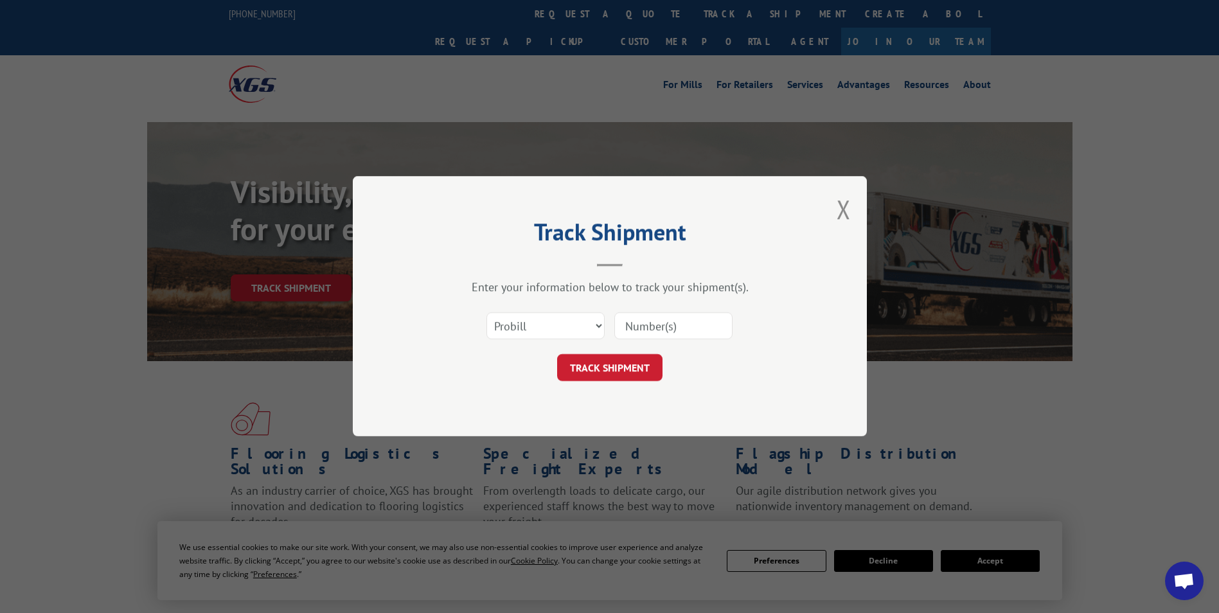
click at [662, 323] on input at bounding box center [673, 326] width 118 height 27
paste input "15103811"
type input "15103811"
click at [619, 359] on button "TRACK SHIPMENT" at bounding box center [609, 368] width 105 height 27
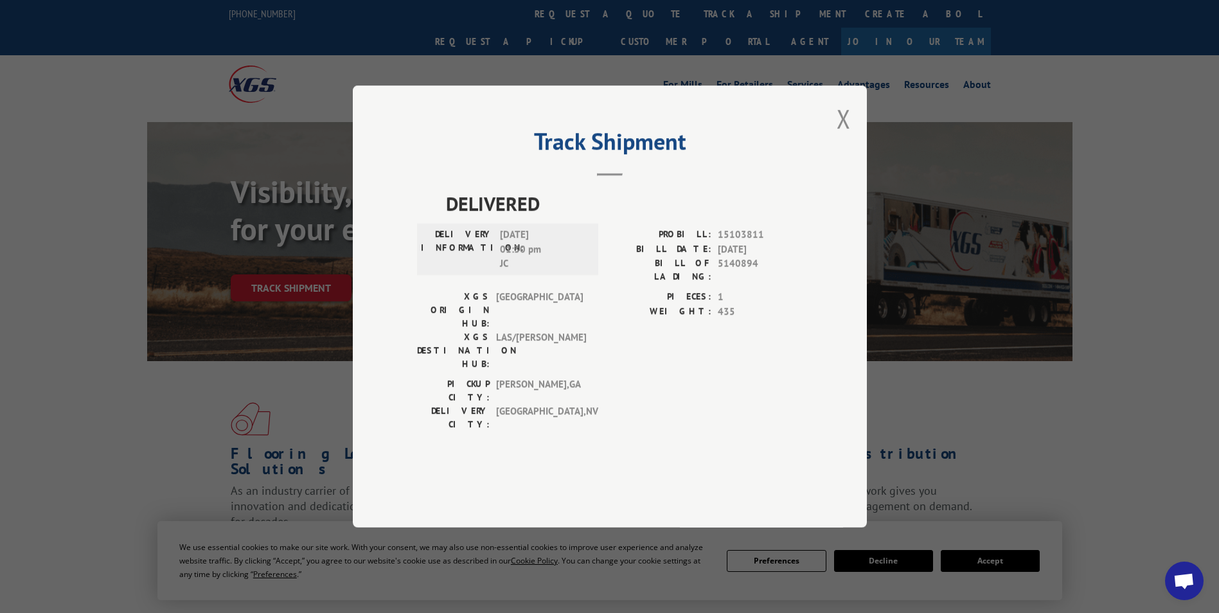
click at [851, 146] on div "Track Shipment DELIVERED DELIVERY INFORMATION: 08/07/2023 01:30 pm JC PROBILL: …" at bounding box center [610, 306] width 514 height 442
click at [841, 136] on button "Close modal" at bounding box center [843, 118] width 14 height 34
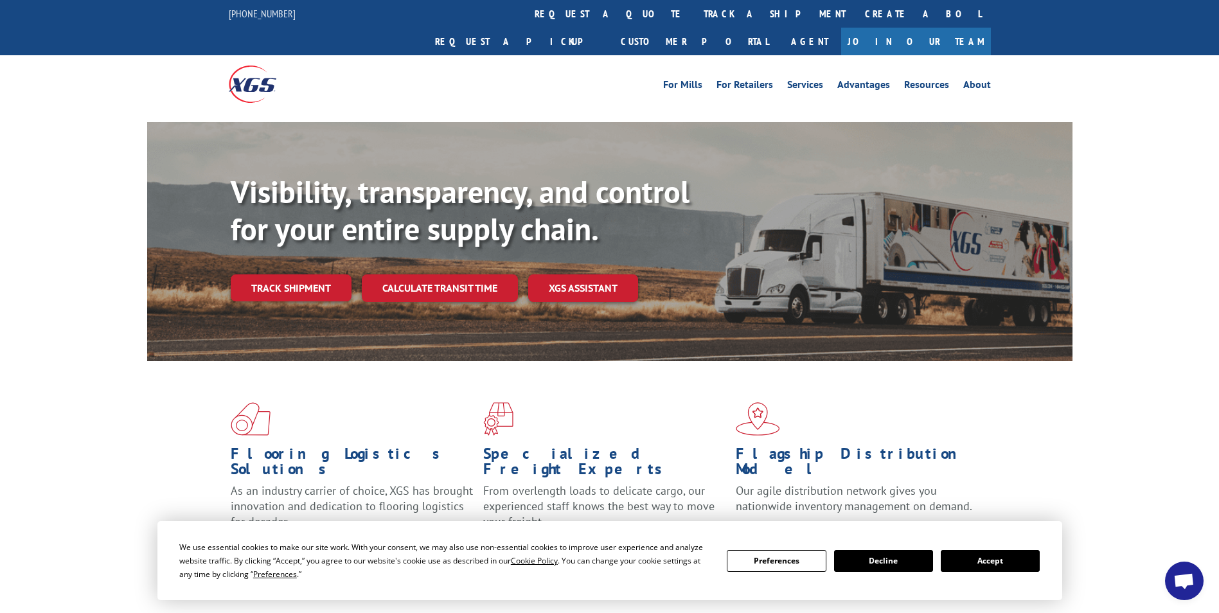
drag, startPoint x: 567, startPoint y: 18, endPoint x: 570, endPoint y: 55, distance: 37.4
click at [694, 18] on link "track a shipment" at bounding box center [774, 14] width 161 height 28
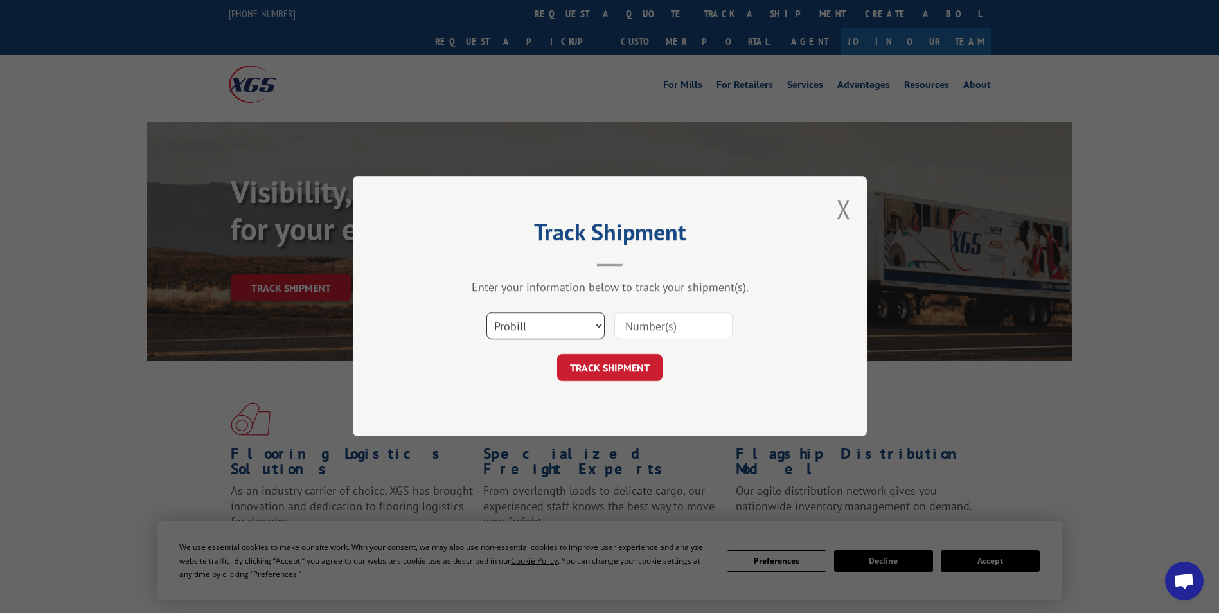
drag, startPoint x: 598, startPoint y: 321, endPoint x: 598, endPoint y: 340, distance: 18.6
click at [598, 321] on select "Select category... Probill BOL PO" at bounding box center [545, 326] width 118 height 27
select select "bol"
click at [486, 313] on select "Select category... Probill BOL PO" at bounding box center [545, 326] width 118 height 27
click at [658, 321] on input at bounding box center [673, 326] width 118 height 27
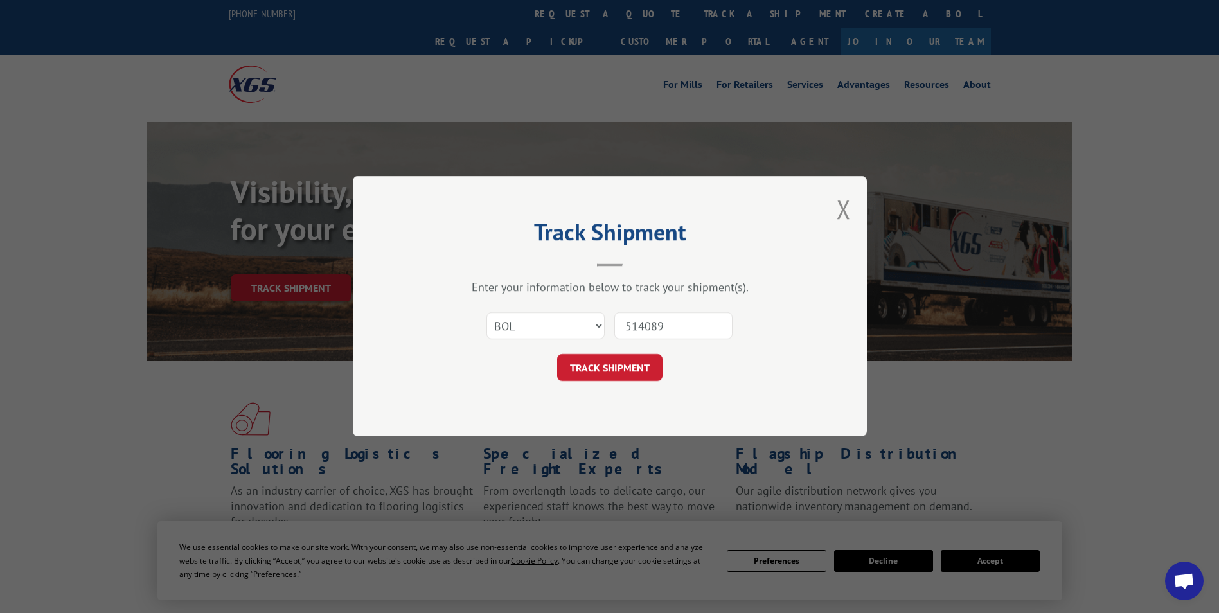
type input "5140894"
click button "TRACK SHIPMENT" at bounding box center [609, 368] width 105 height 27
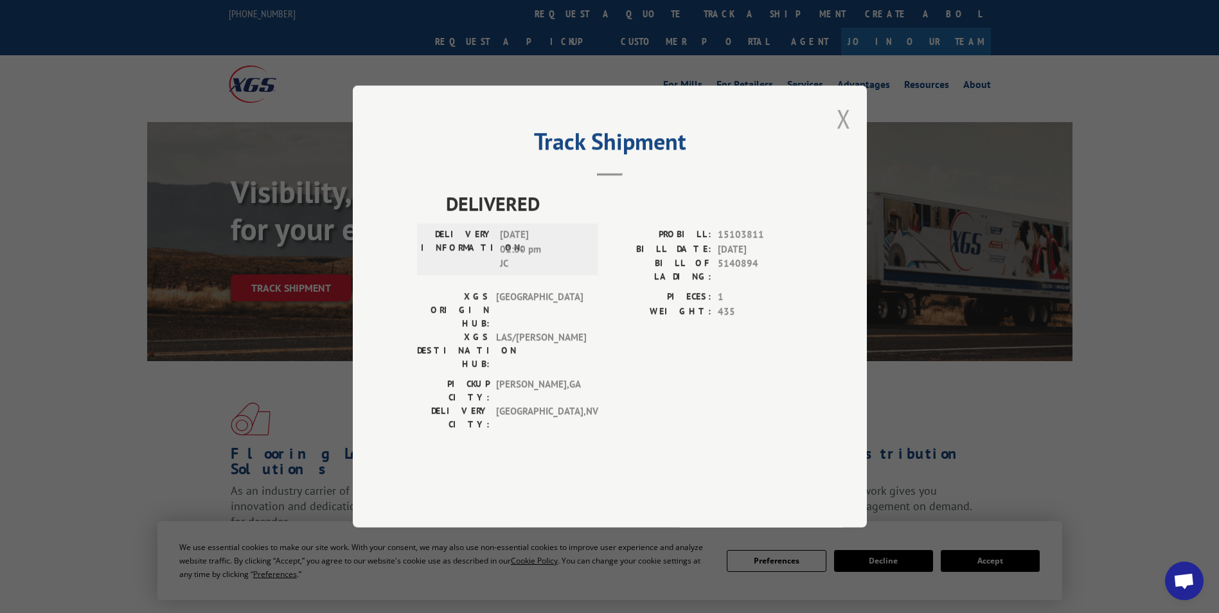
click at [840, 136] on button "Close modal" at bounding box center [843, 118] width 14 height 34
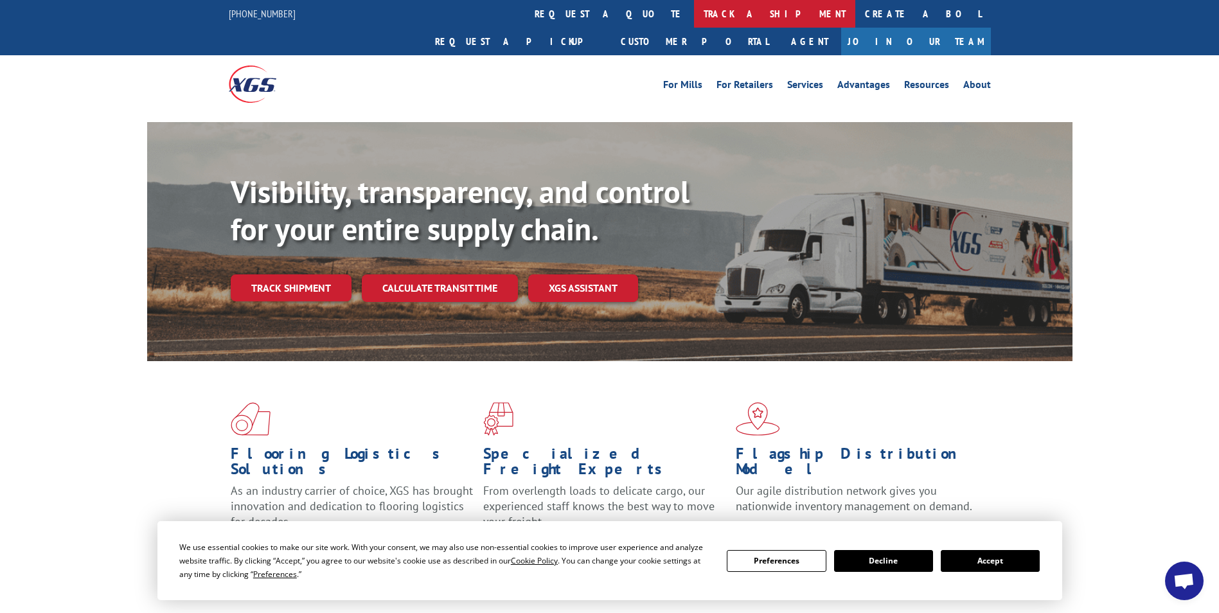
click at [694, 8] on link "track a shipment" at bounding box center [774, 14] width 161 height 28
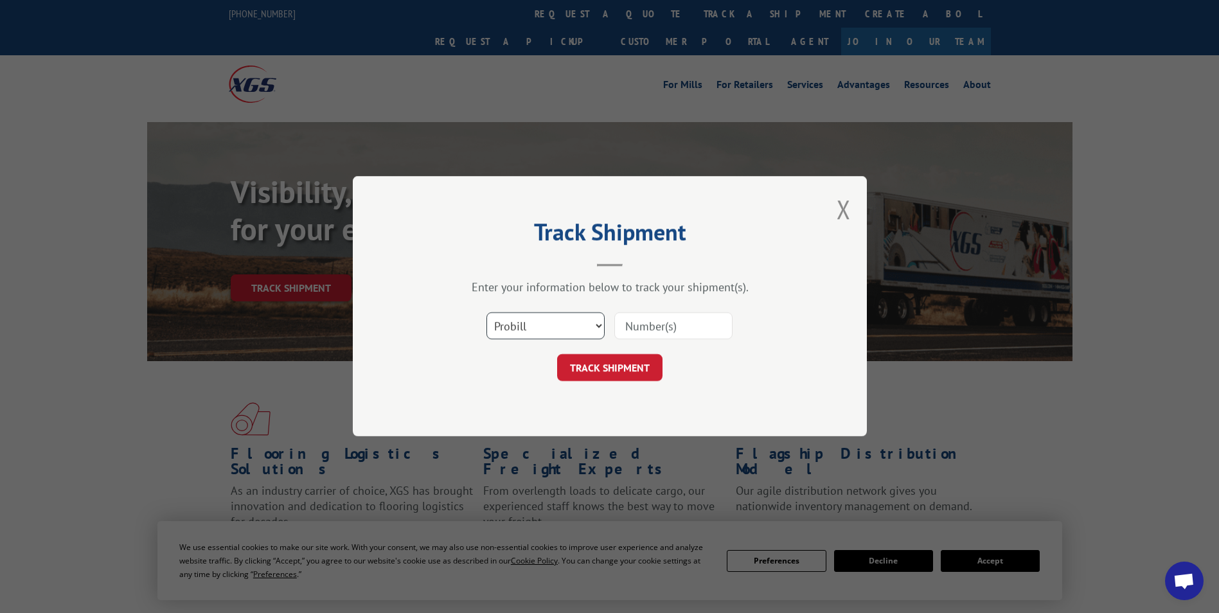
click at [597, 324] on select "Select category... Probill BOL PO" at bounding box center [545, 326] width 118 height 27
select select "bol"
click at [486, 313] on select "Select category... Probill BOL PO" at bounding box center [545, 326] width 118 height 27
click at [665, 319] on input at bounding box center [673, 326] width 118 height 27
type input "5141014"
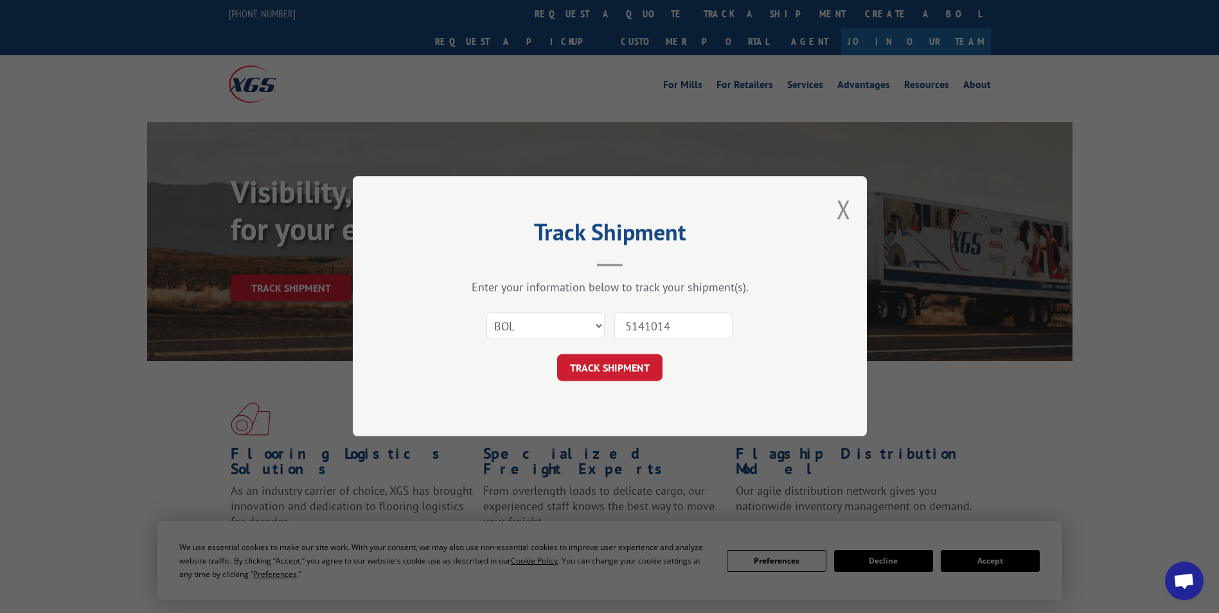
click button "TRACK SHIPMENT" at bounding box center [609, 368] width 105 height 27
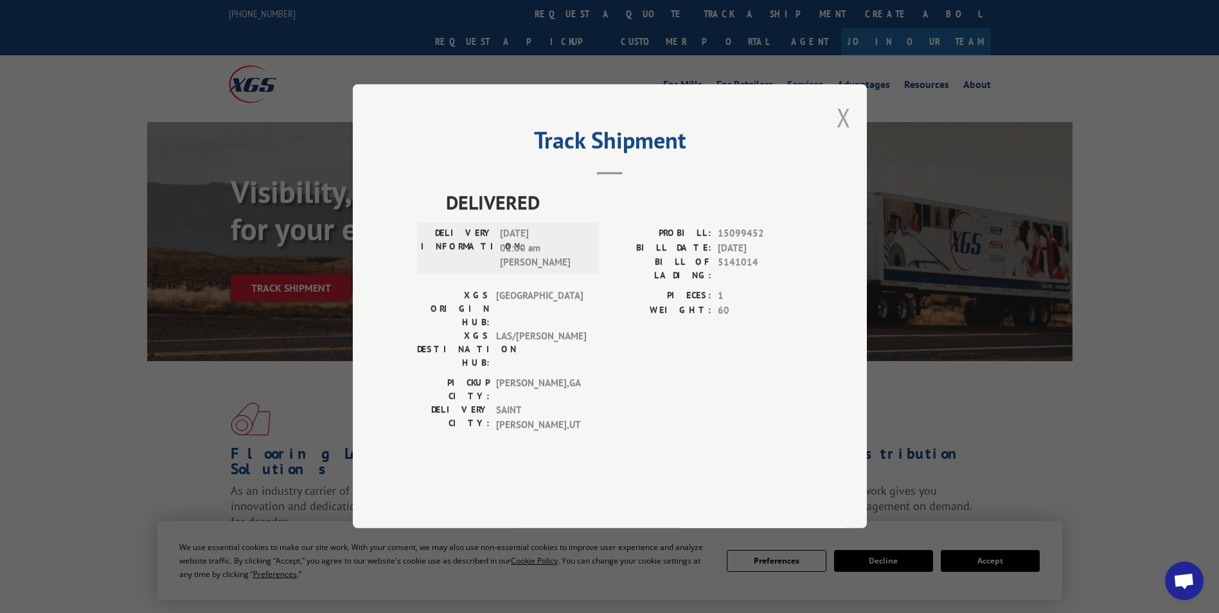
click at [843, 134] on button "Close modal" at bounding box center [843, 117] width 14 height 34
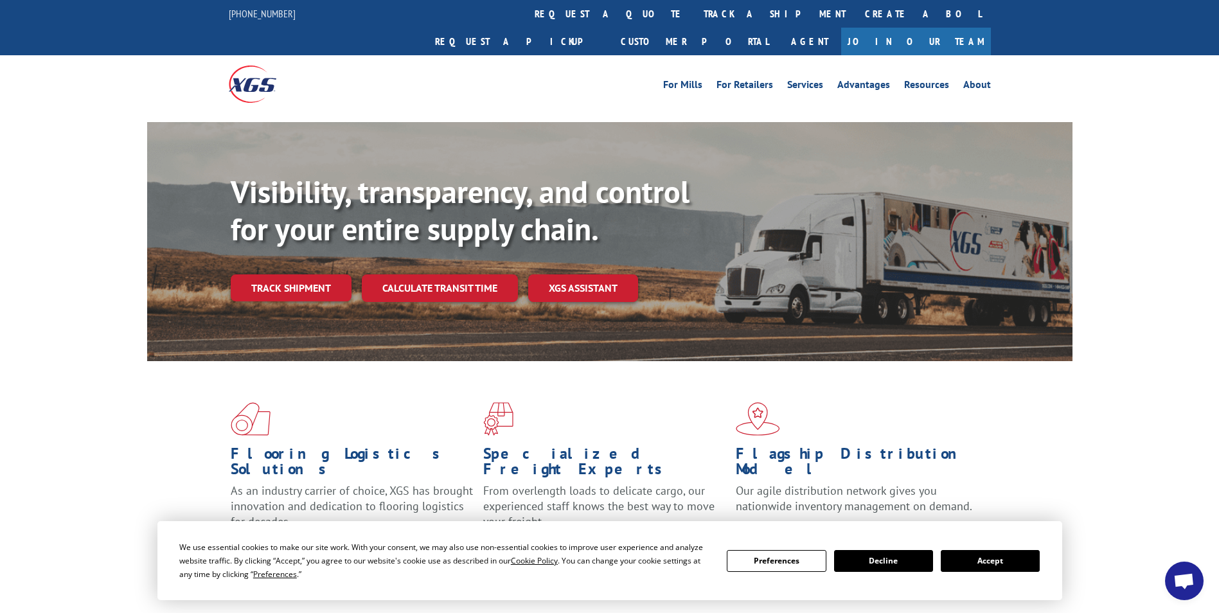
drag, startPoint x: 567, startPoint y: 15, endPoint x: 579, endPoint y: 38, distance: 25.9
click at [694, 16] on link "track a shipment" at bounding box center [774, 14] width 161 height 28
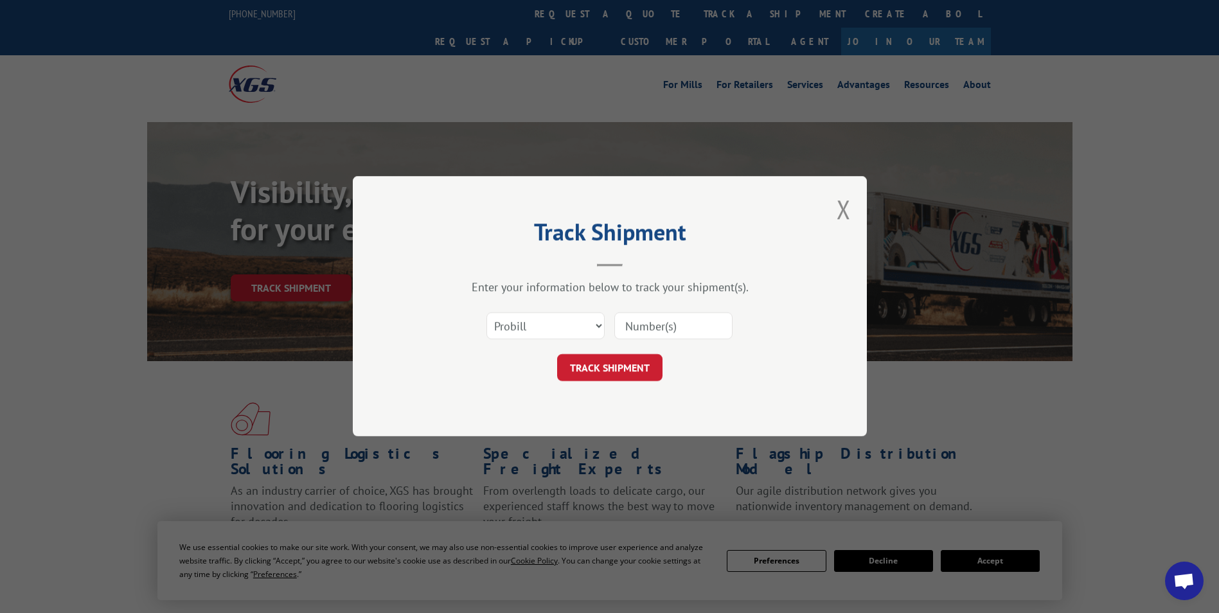
click at [660, 321] on input at bounding box center [673, 326] width 118 height 27
type input "15099452"
click button "TRACK SHIPMENT" at bounding box center [609, 368] width 105 height 27
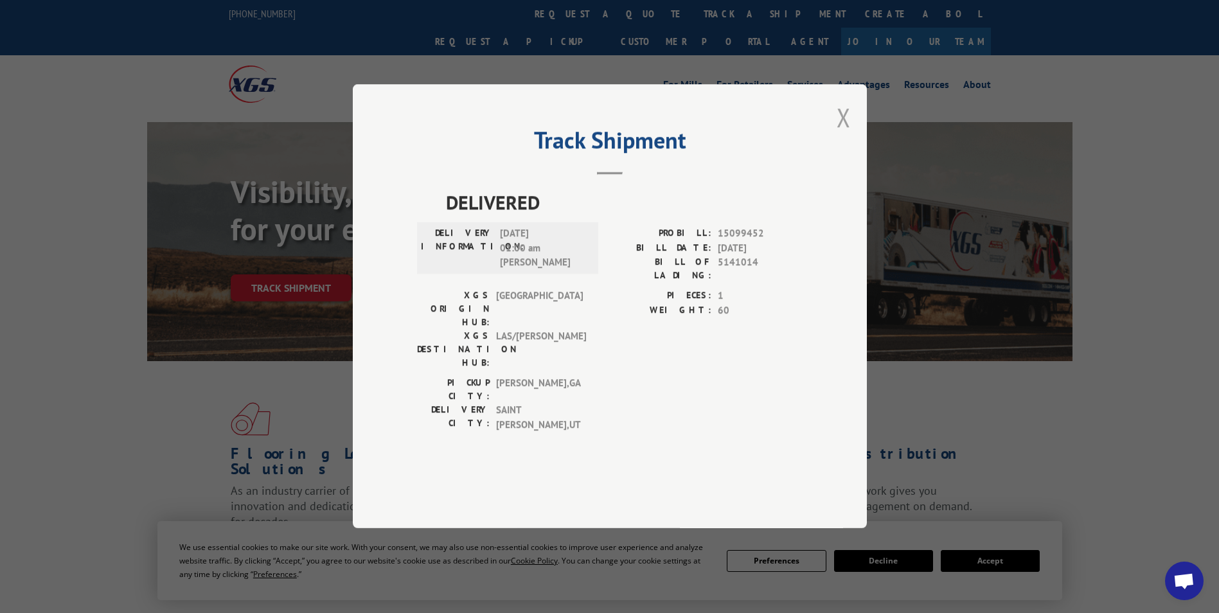
click at [842, 134] on button "Close modal" at bounding box center [843, 117] width 14 height 34
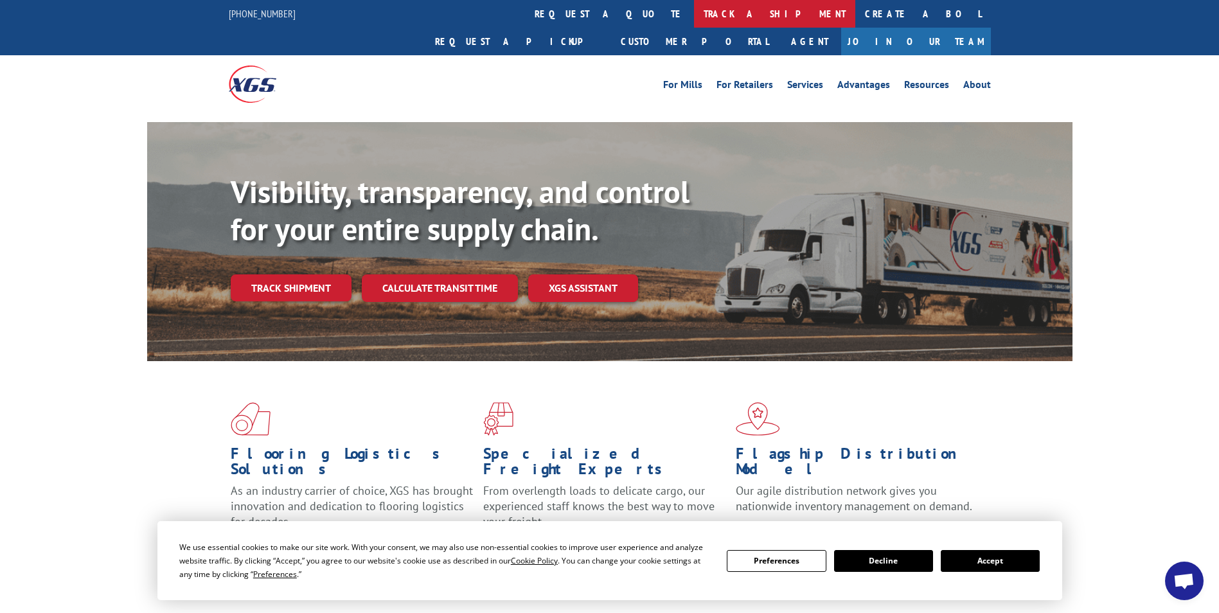
click at [694, 14] on link "track a shipment" at bounding box center [774, 14] width 161 height 28
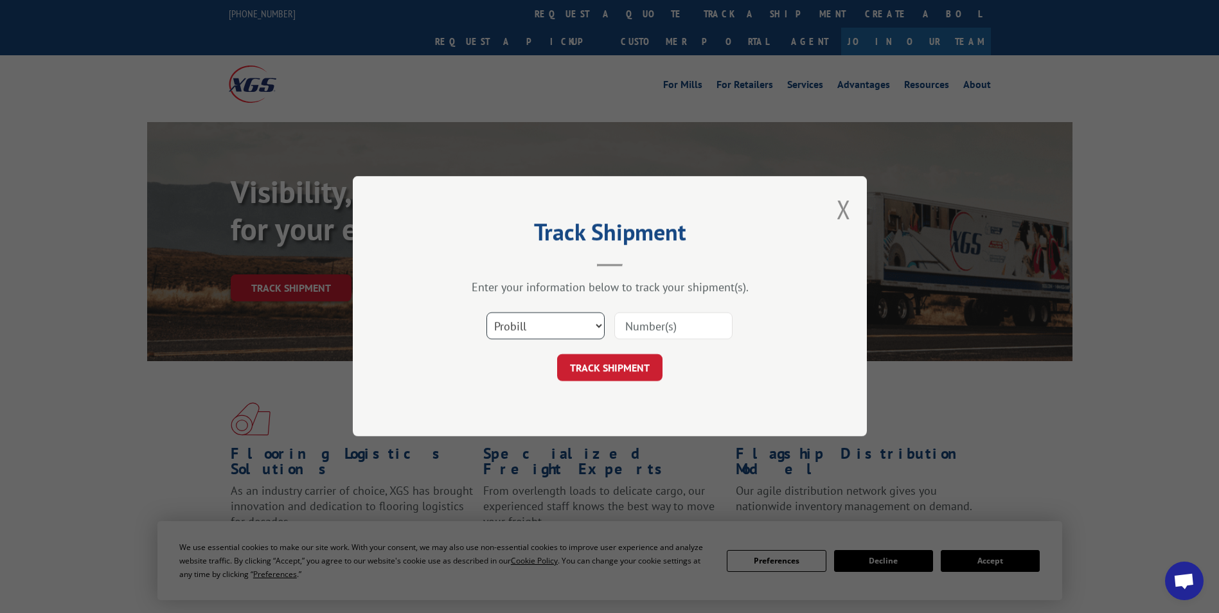
click at [600, 324] on select "Select category... Probill BOL PO" at bounding box center [545, 326] width 118 height 27
select select "bol"
click at [486, 313] on select "Select category... Probill BOL PO" at bounding box center [545, 326] width 118 height 27
click at [655, 314] on input at bounding box center [673, 326] width 118 height 27
type input "5137707"
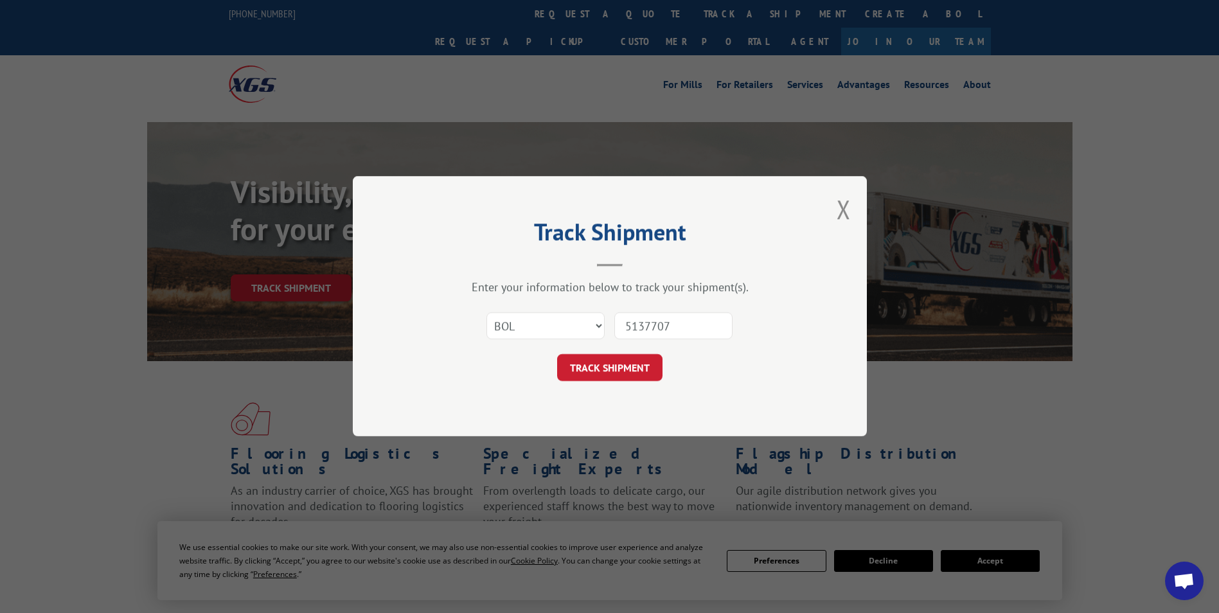
click button "TRACK SHIPMENT" at bounding box center [609, 368] width 105 height 27
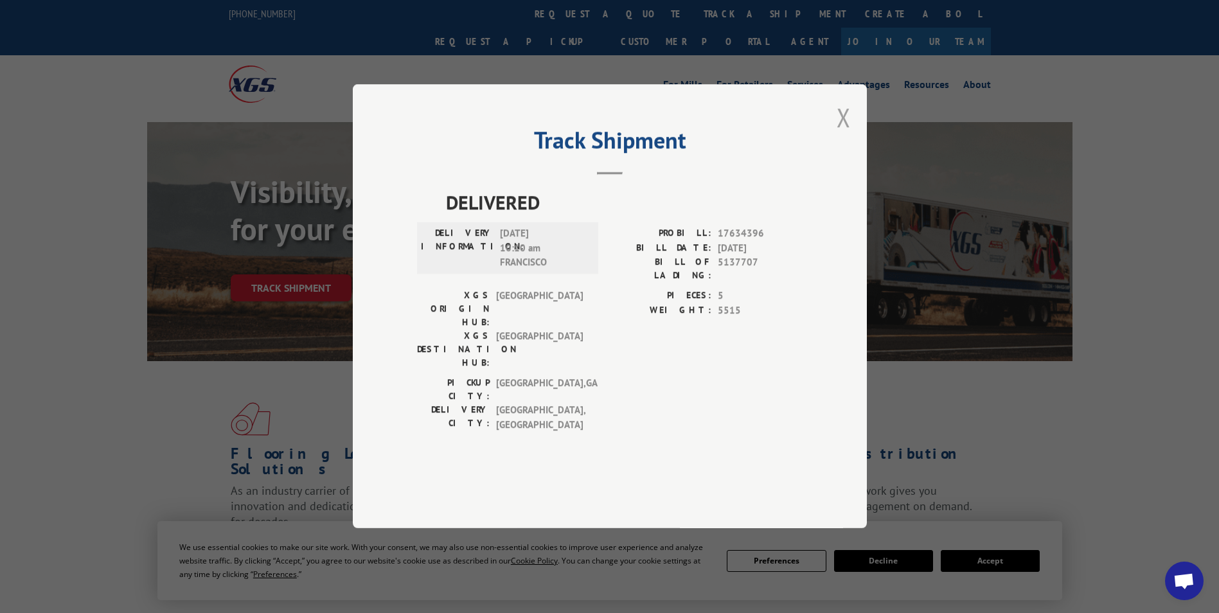
drag, startPoint x: 842, startPoint y: 150, endPoint x: 802, endPoint y: 189, distance: 55.9
click at [840, 134] on button "Close modal" at bounding box center [843, 117] width 14 height 34
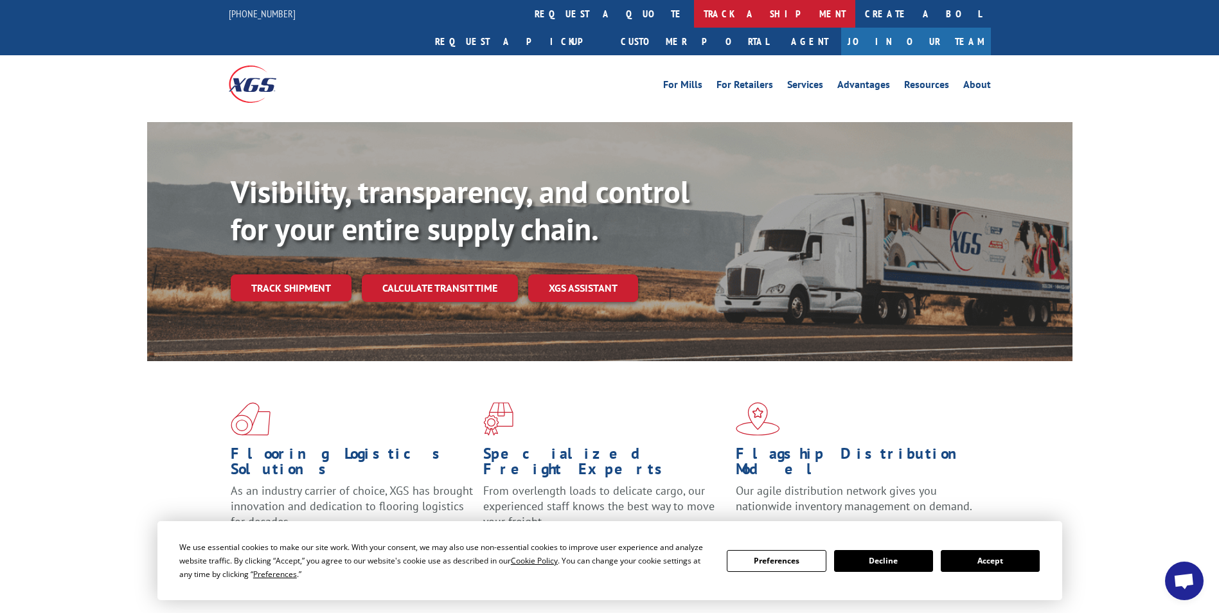
click at [694, 18] on link "track a shipment" at bounding box center [774, 14] width 161 height 28
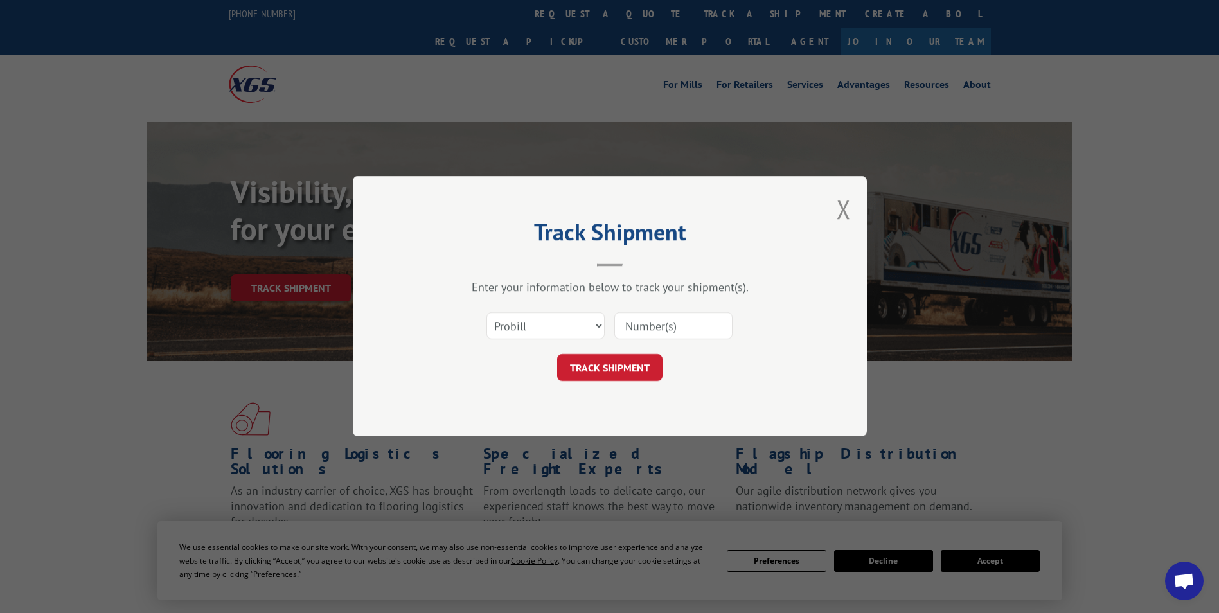
click at [680, 329] on input at bounding box center [673, 326] width 118 height 27
drag, startPoint x: 592, startPoint y: 330, endPoint x: 597, endPoint y: 339, distance: 10.7
click at [592, 330] on select "Select category... Probill BOL PO" at bounding box center [545, 326] width 118 height 27
select select "bol"
click at [486, 313] on select "Select category... Probill BOL PO" at bounding box center [545, 326] width 118 height 27
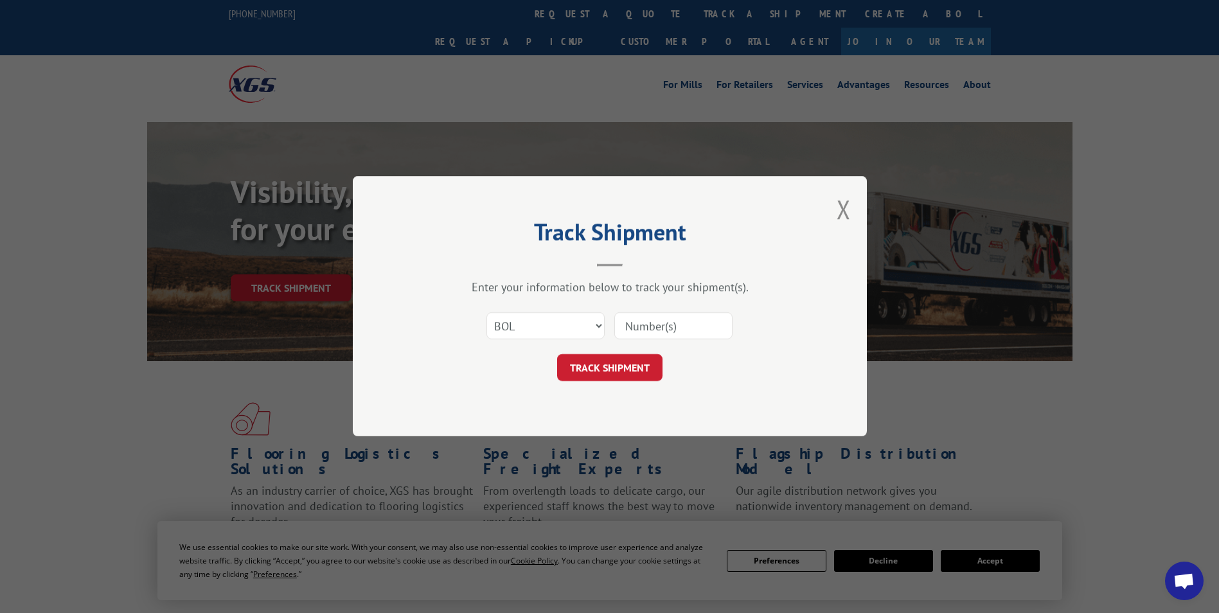
click at [680, 328] on input at bounding box center [673, 326] width 118 height 27
paste input "5391426"
type input "5391426"
click at [601, 348] on form "Select category... Probill BOL PO 5391426 TRACK SHIPMENT" at bounding box center [609, 343] width 385 height 76
click at [615, 368] on button "TRACK SHIPMENT" at bounding box center [609, 368] width 105 height 27
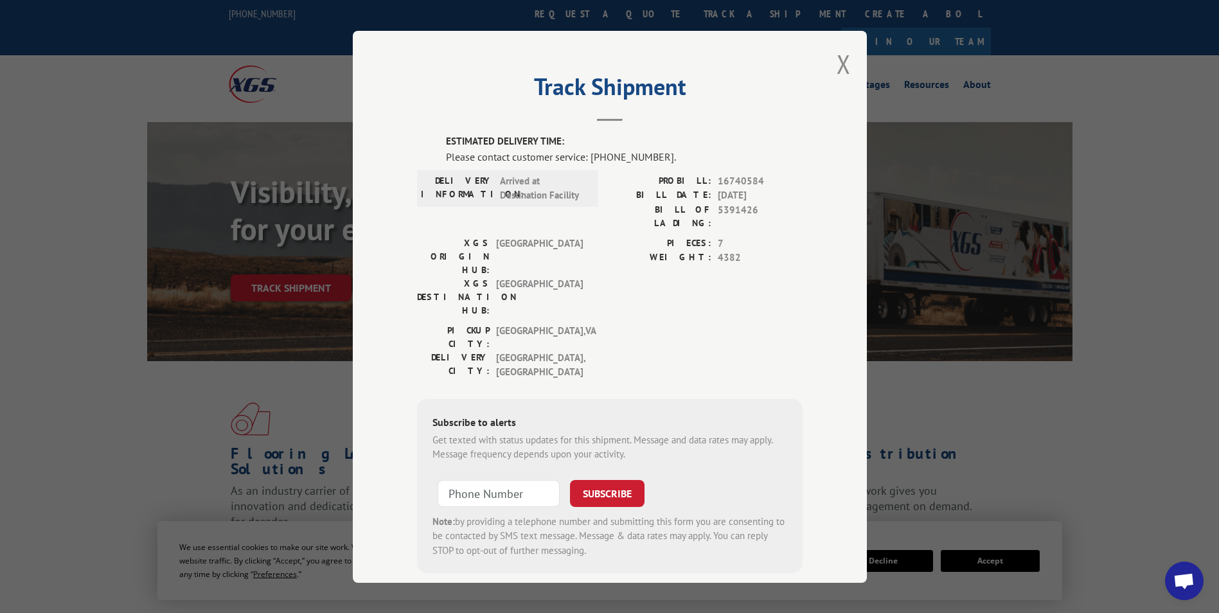
click at [620, 550] on div "Track Shipment ESTIMATED DELIVERY TIME: Please contact customer service: [PHONE…" at bounding box center [610, 307] width 514 height 552
drag, startPoint x: 839, startPoint y: 62, endPoint x: 589, endPoint y: 69, distance: 250.0
click at [831, 64] on div "Track Shipment ESTIMATED DELIVERY TIME: Please contact customer service: [PHONE…" at bounding box center [610, 307] width 514 height 552
click at [837, 63] on button "Close modal" at bounding box center [843, 64] width 14 height 34
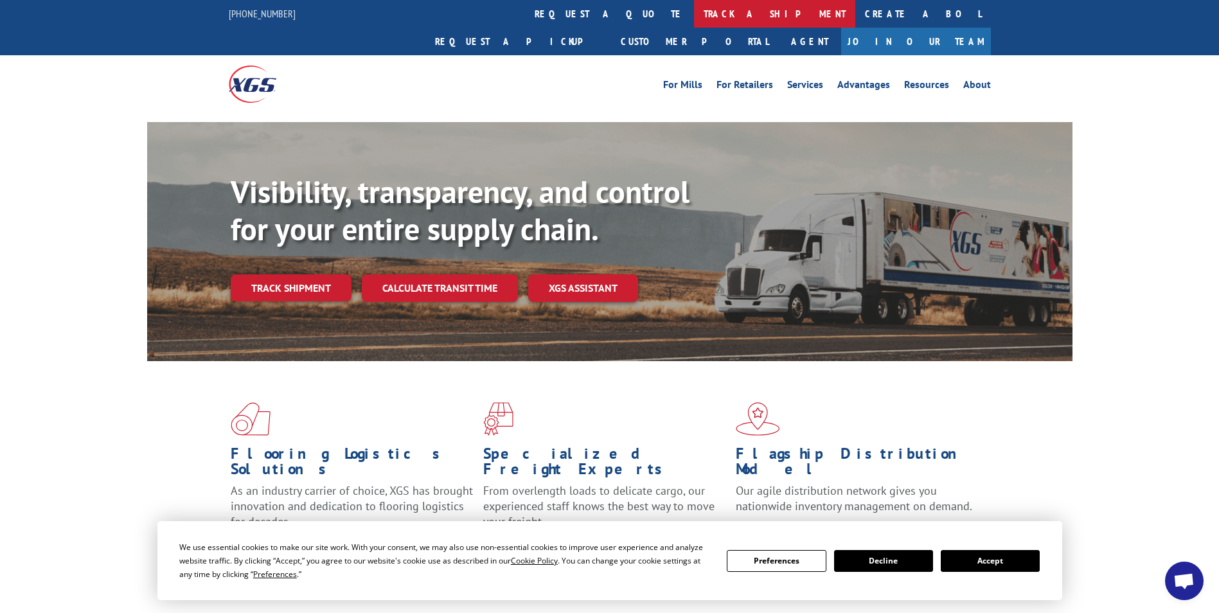
click at [694, 15] on link "track a shipment" at bounding box center [774, 14] width 161 height 28
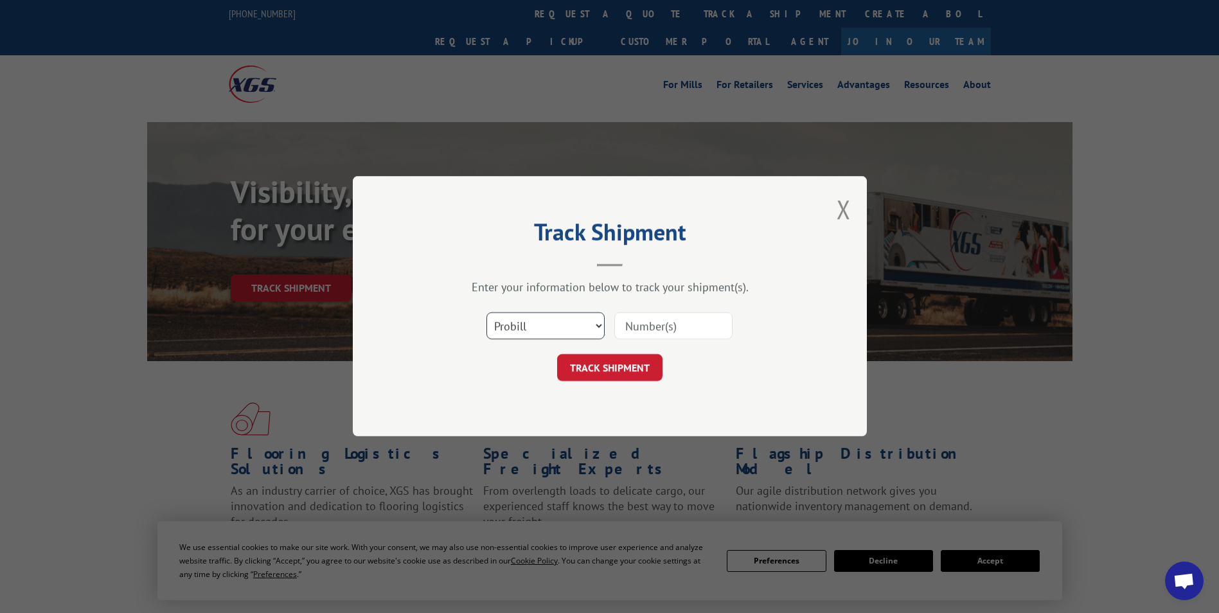
drag, startPoint x: 597, startPoint y: 321, endPoint x: 592, endPoint y: 341, distance: 20.6
click at [597, 321] on select "Select category... Probill BOL PO" at bounding box center [545, 326] width 118 height 27
select select "bol"
click at [486, 313] on select "Select category... Probill BOL PO" at bounding box center [545, 326] width 118 height 27
click at [663, 327] on input at bounding box center [673, 326] width 118 height 27
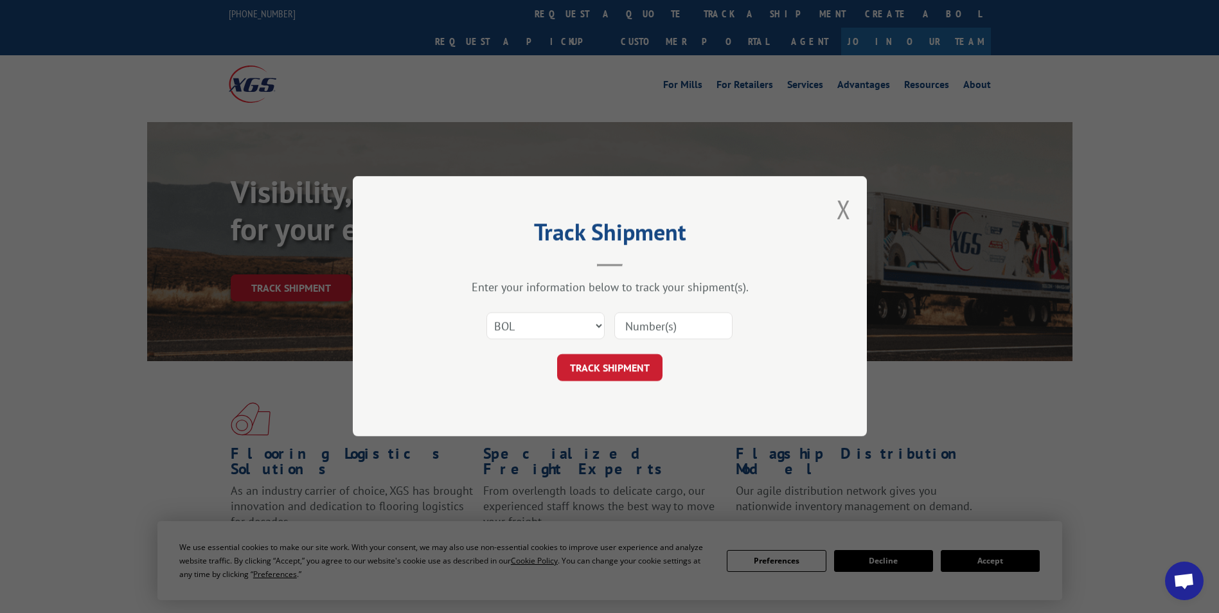
paste input "5140895"
type input "5140895"
click at [606, 371] on button "TRACK SHIPMENT" at bounding box center [609, 368] width 105 height 27
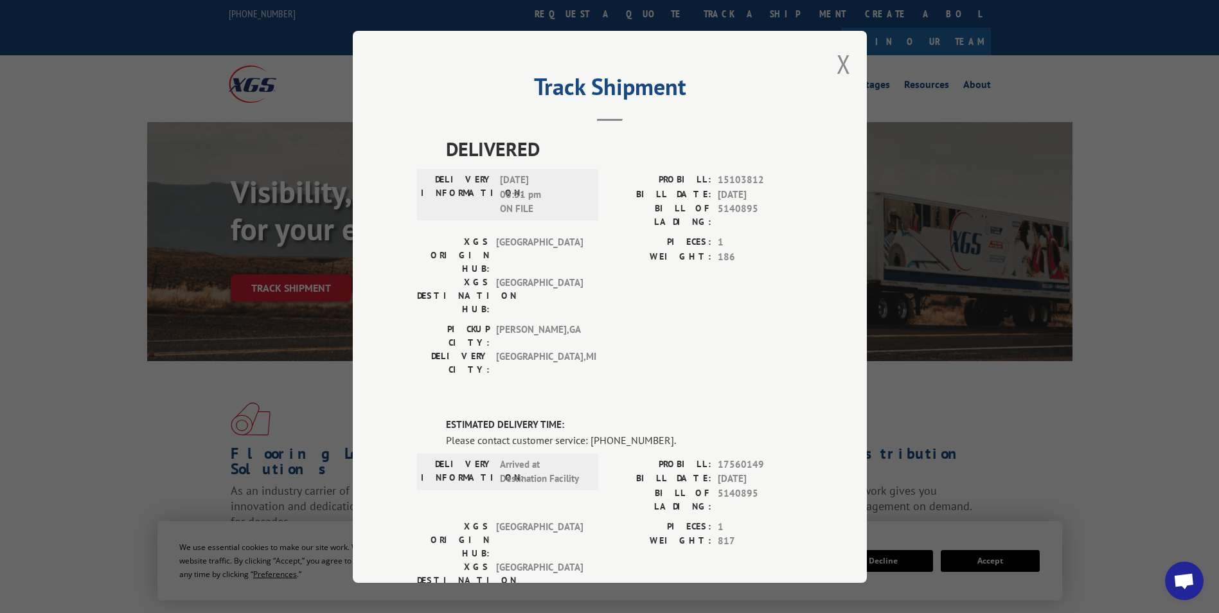
click at [837, 61] on button "Close modal" at bounding box center [843, 64] width 14 height 34
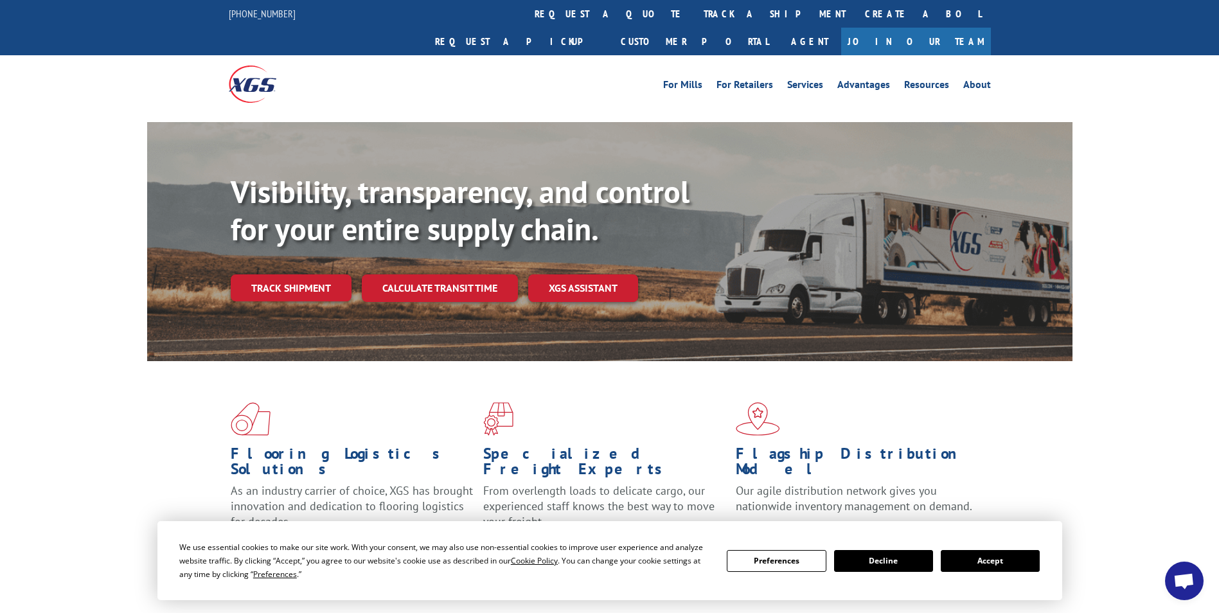
drag, startPoint x: 573, startPoint y: 17, endPoint x: 574, endPoint y: 28, distance: 10.9
click at [694, 17] on link "track a shipment" at bounding box center [774, 14] width 161 height 28
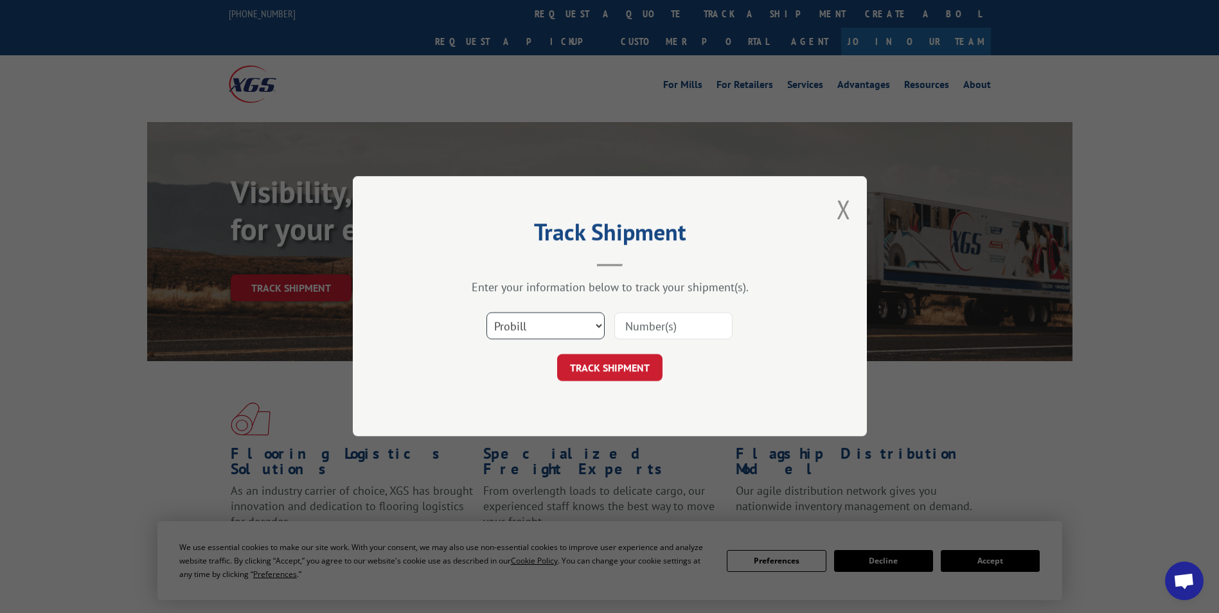
drag, startPoint x: 597, startPoint y: 327, endPoint x: 594, endPoint y: 337, distance: 10.4
click at [597, 327] on select "Select category... Probill BOL PO" at bounding box center [545, 326] width 118 height 27
select select "bol"
click at [486, 313] on select "Select category... Probill BOL PO" at bounding box center [545, 326] width 118 height 27
click at [676, 322] on input at bounding box center [673, 326] width 118 height 27
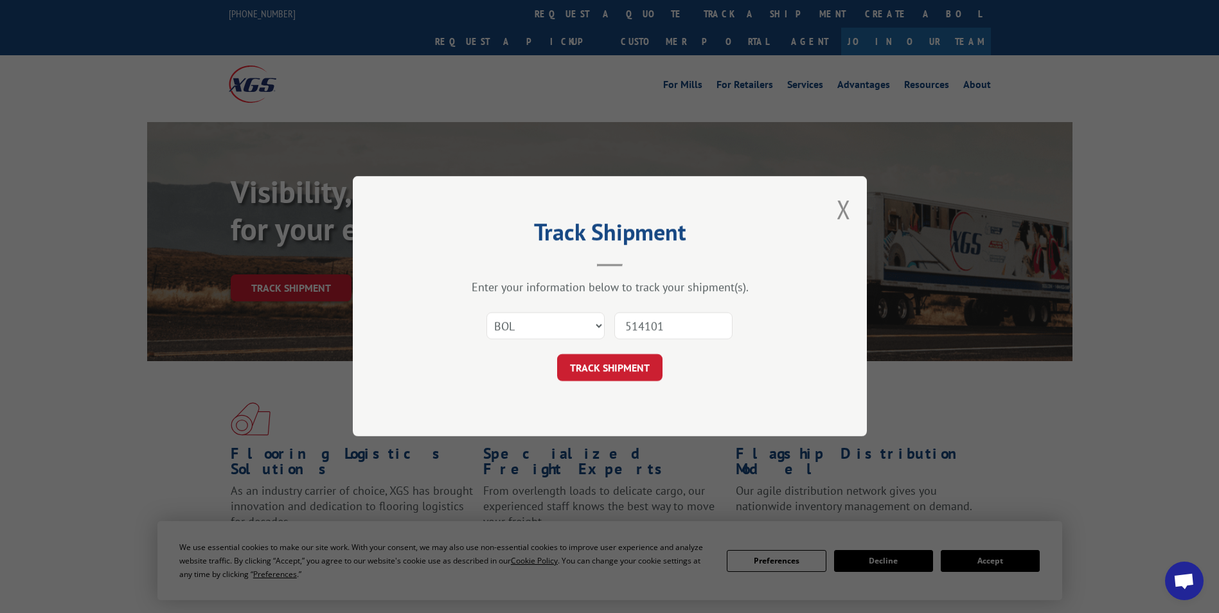
type input "5141014"
click button "TRACK SHIPMENT" at bounding box center [609, 368] width 105 height 27
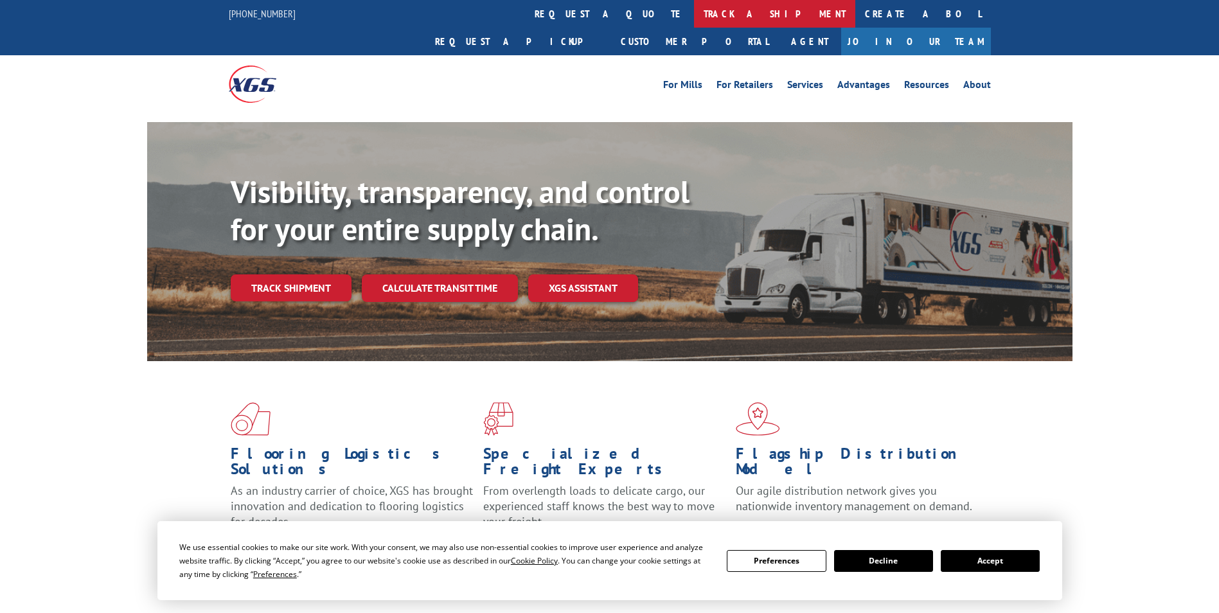
click at [694, 21] on link "track a shipment" at bounding box center [774, 14] width 161 height 28
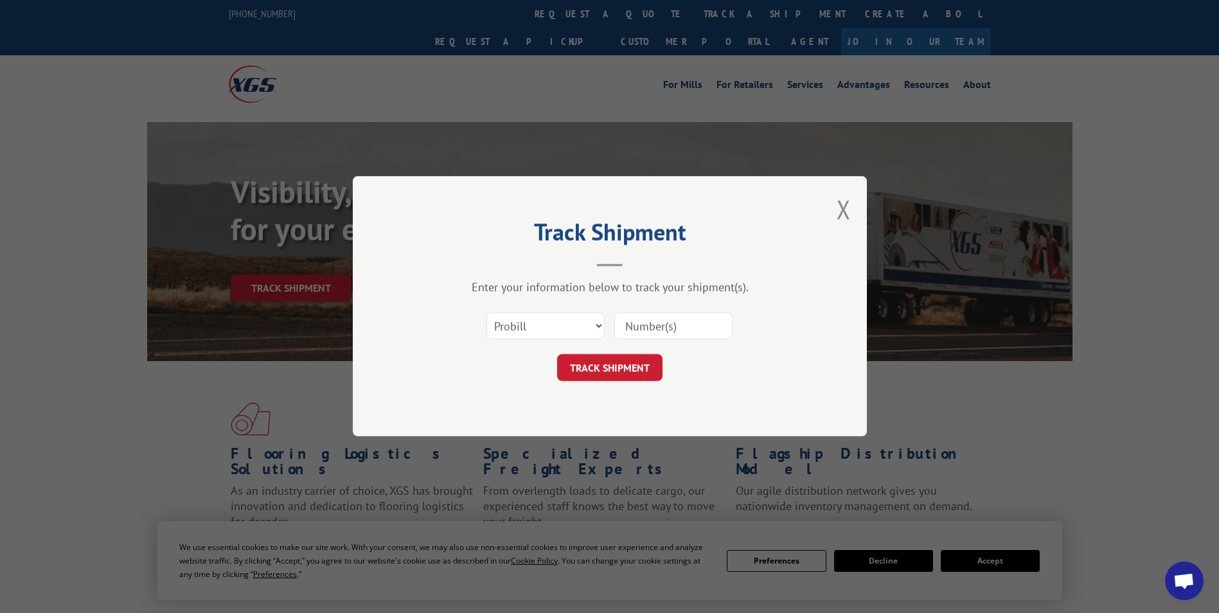
click at [605, 319] on div "Select category... Probill BOL PO" at bounding box center [609, 326] width 385 height 42
click at [599, 321] on select "Select category... Probill BOL PO" at bounding box center [545, 326] width 118 height 27
select select "bol"
click at [486, 313] on select "Select category... Probill BOL PO" at bounding box center [545, 326] width 118 height 27
click at [645, 325] on input at bounding box center [673, 326] width 118 height 27
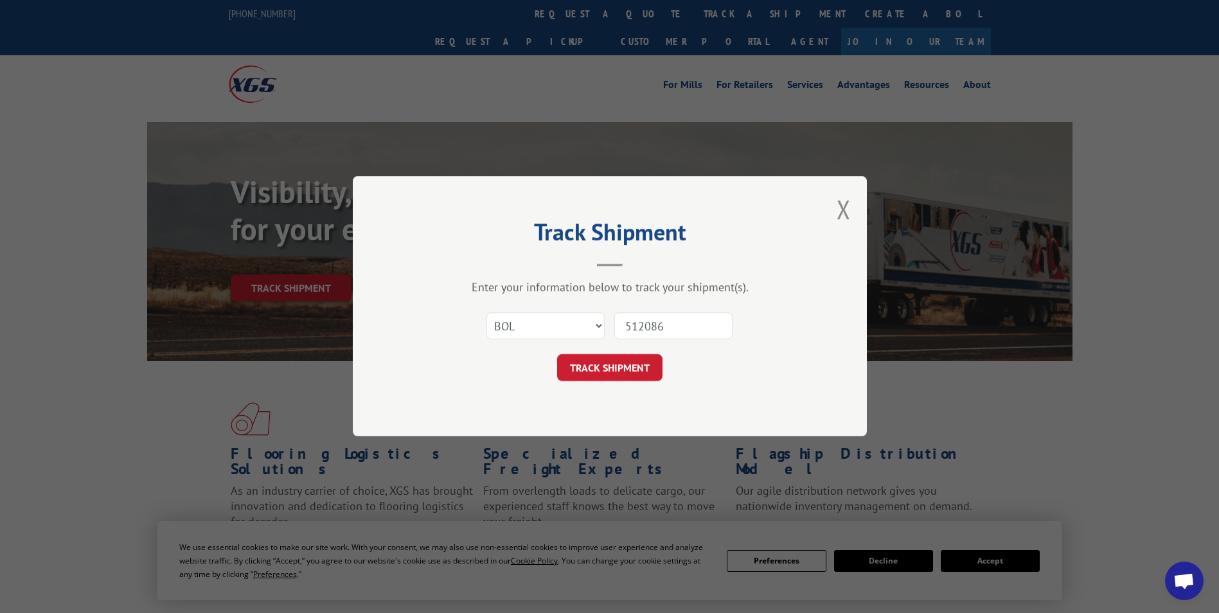
type input "5120869"
click button "TRACK SHIPMENT" at bounding box center [609, 368] width 105 height 27
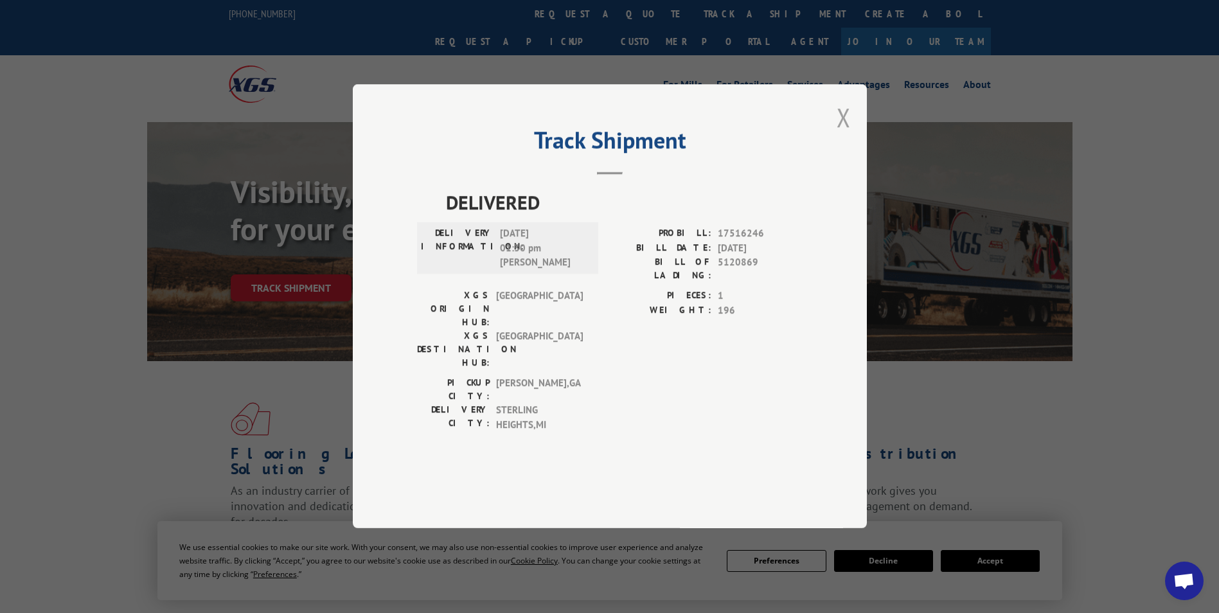
click at [840, 134] on button "Close modal" at bounding box center [843, 117] width 14 height 34
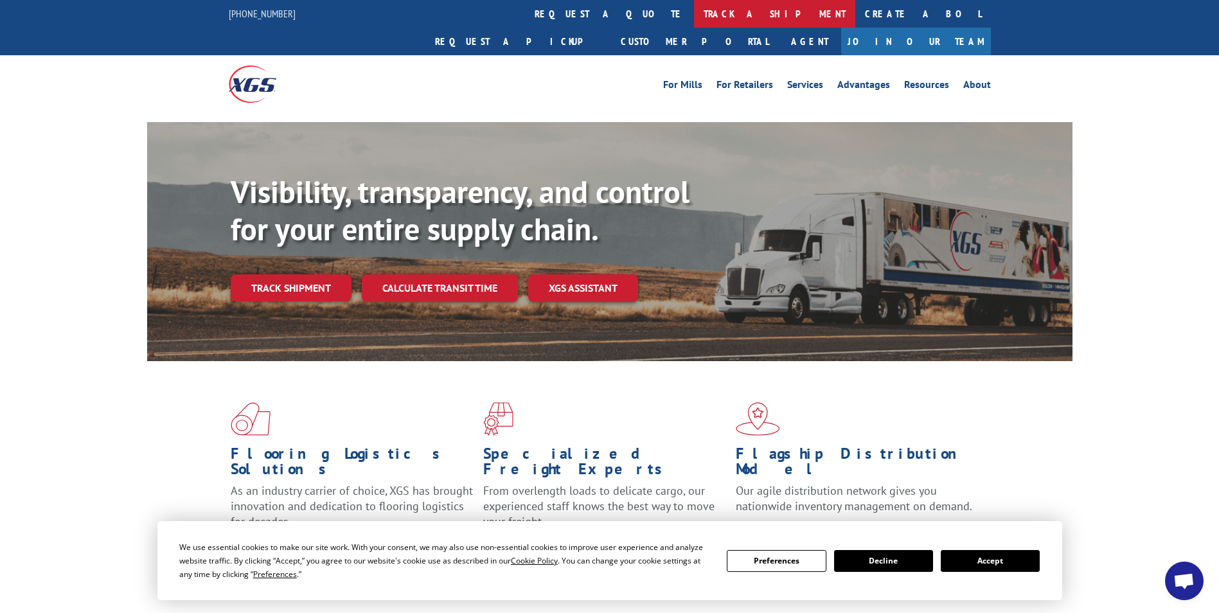
click at [694, 14] on link "track a shipment" at bounding box center [774, 14] width 161 height 28
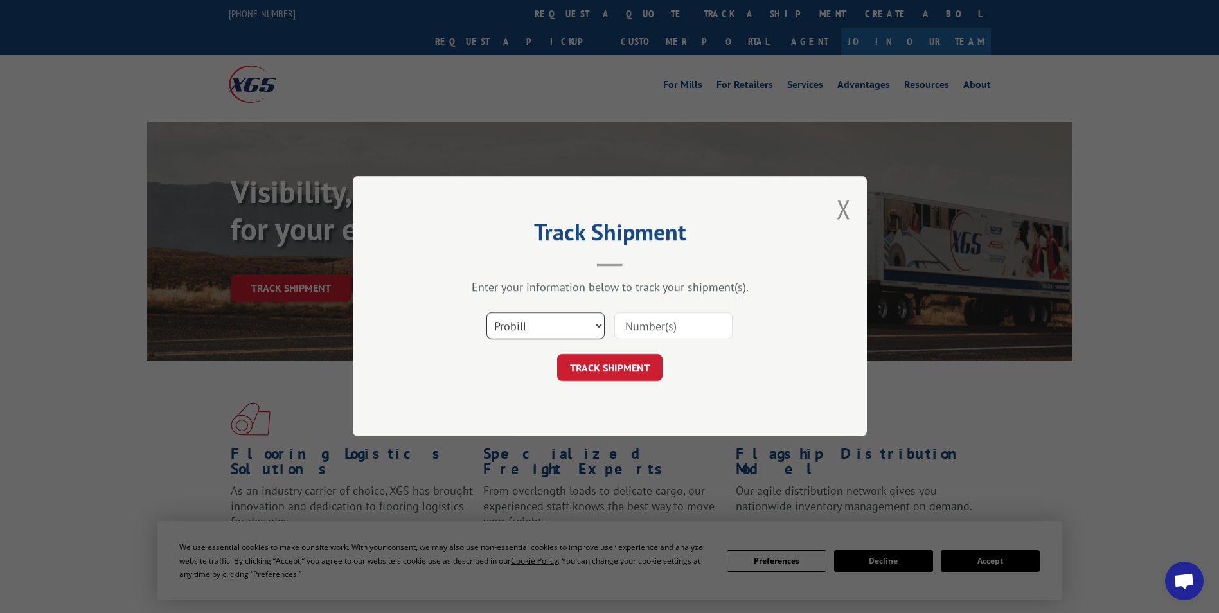
click at [593, 324] on select "Select category... Probill BOL PO" at bounding box center [545, 326] width 118 height 27
click at [486, 313] on select "Select category... Probill BOL PO" at bounding box center [545, 326] width 118 height 27
click at [657, 327] on input at bounding box center [673, 326] width 118 height 27
click at [584, 330] on select "Select category... Probill BOL PO" at bounding box center [545, 326] width 118 height 27
select select "probill"
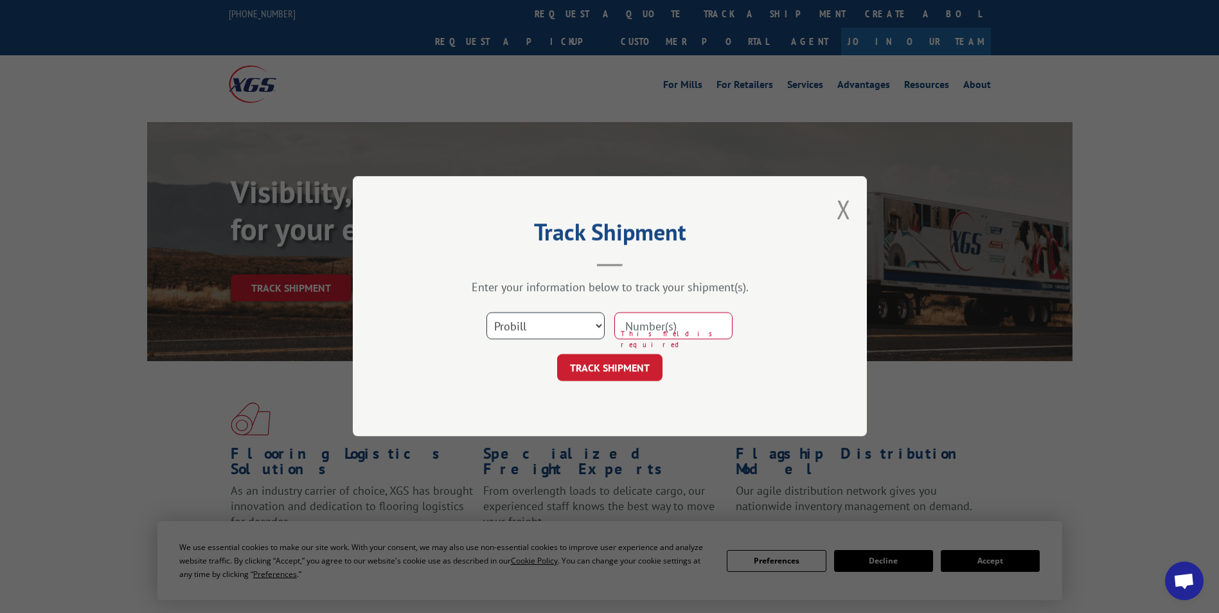
click at [486, 313] on select "Select category... Probill BOL PO" at bounding box center [545, 326] width 118 height 27
click at [654, 312] on div "This field is required" at bounding box center [673, 327] width 118 height 30
click at [642, 316] on input at bounding box center [673, 326] width 118 height 27
type input "17516246"
click button "TRACK SHIPMENT" at bounding box center [609, 368] width 105 height 27
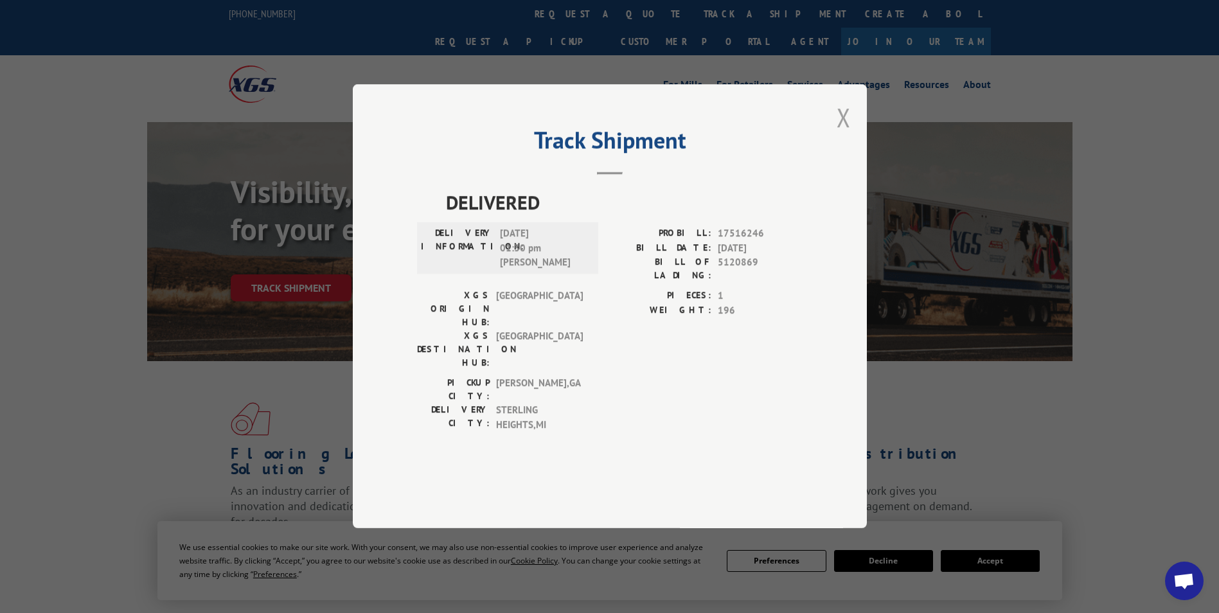
click at [841, 134] on button "Close modal" at bounding box center [843, 117] width 14 height 34
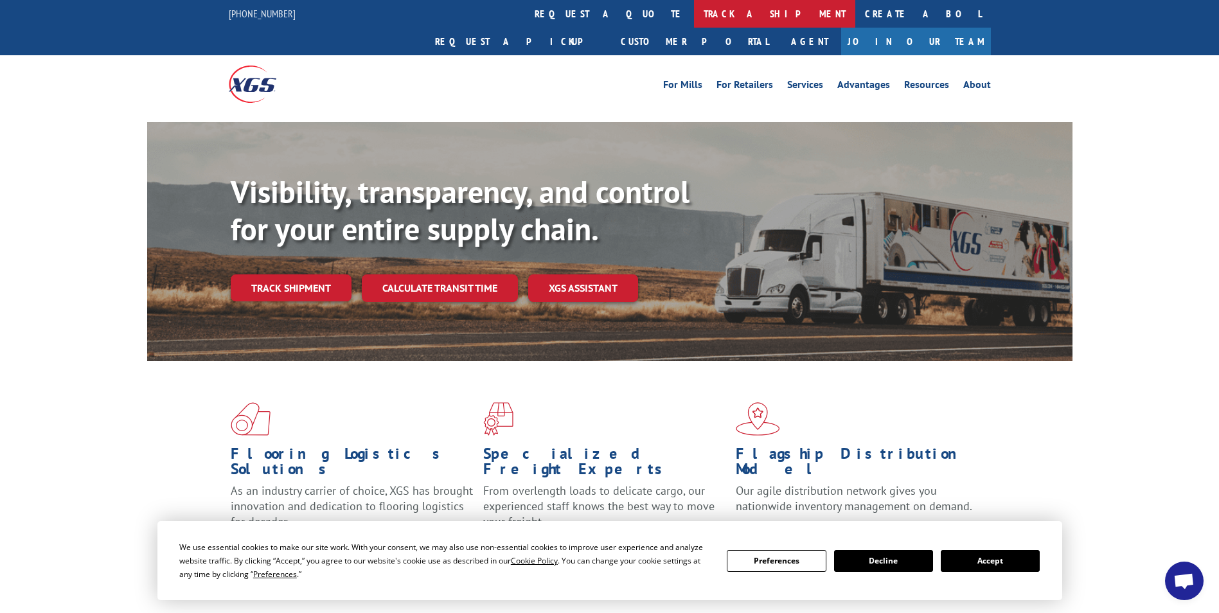
click at [694, 15] on link "track a shipment" at bounding box center [774, 14] width 161 height 28
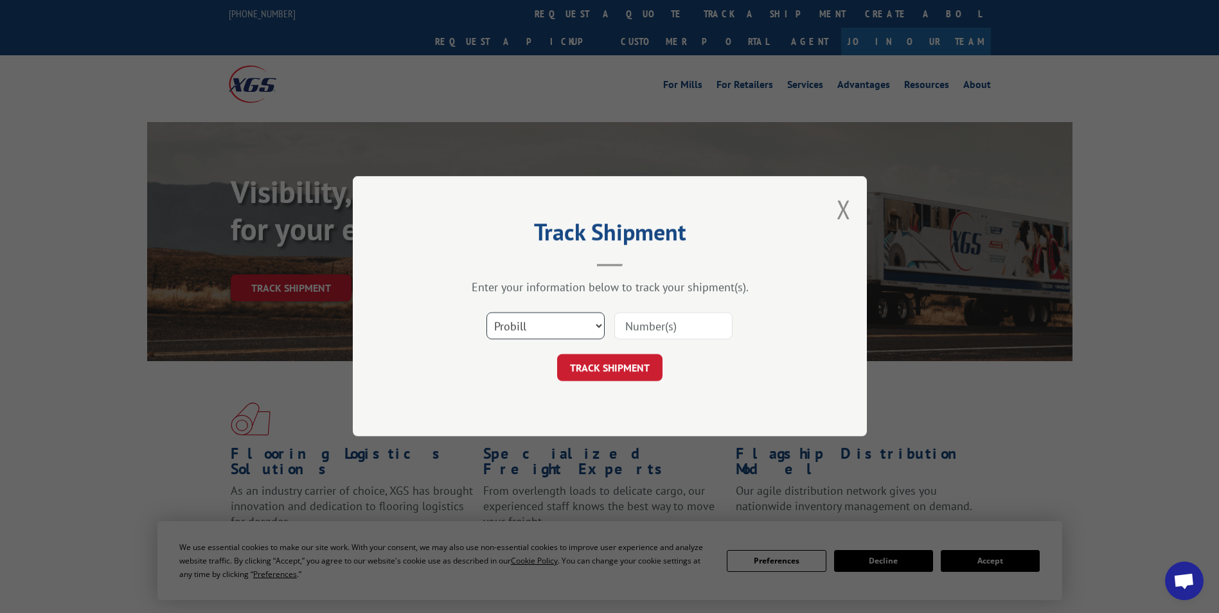
click at [597, 320] on select "Select category... Probill BOL PO" at bounding box center [545, 326] width 118 height 27
select select "po"
click at [486, 313] on select "Select category... Probill BOL PO" at bounding box center [545, 326] width 118 height 27
click at [671, 325] on input at bounding box center [673, 326] width 118 height 27
type input "25228-01"
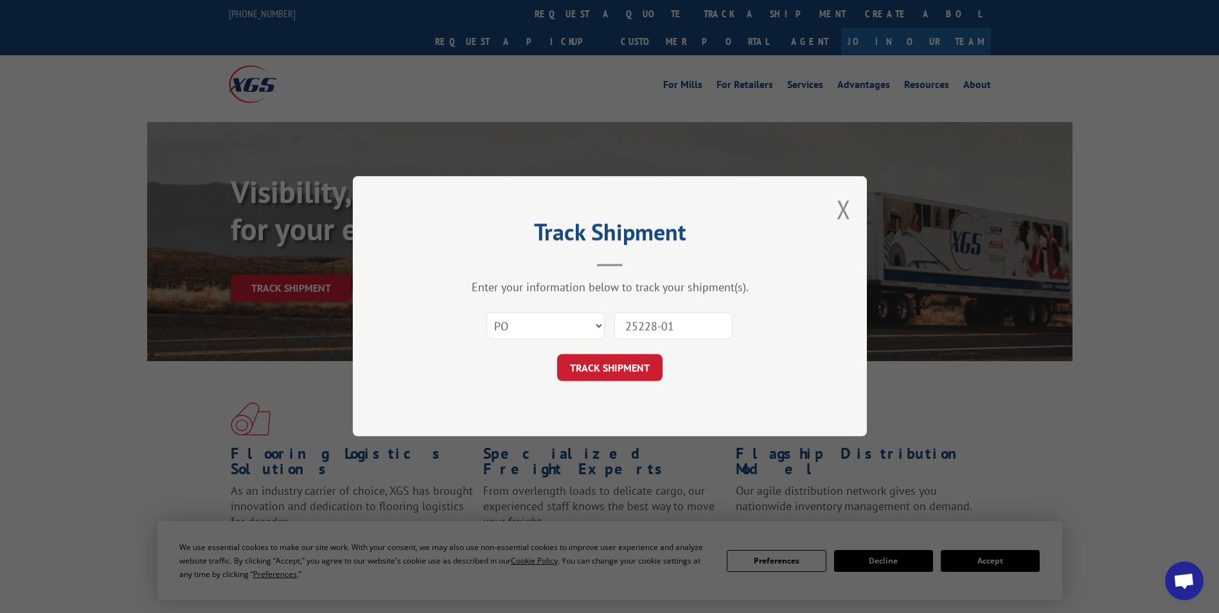
click button "TRACK SHIPMENT" at bounding box center [609, 368] width 105 height 27
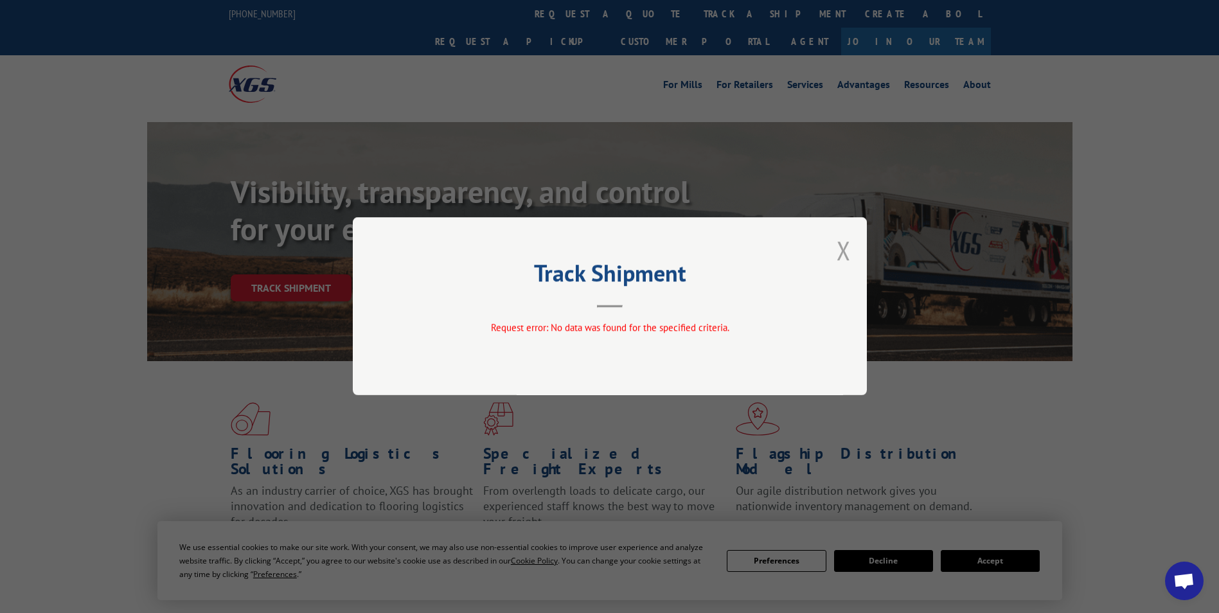
click at [843, 251] on button "Close modal" at bounding box center [843, 250] width 14 height 34
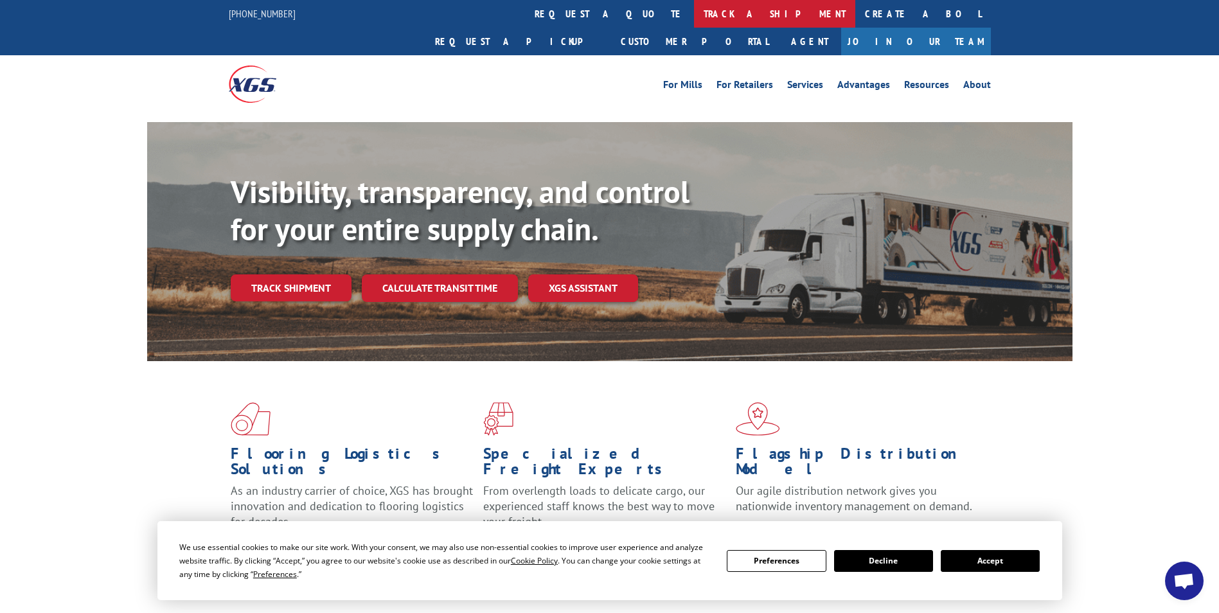
click at [694, 21] on link "track a shipment" at bounding box center [774, 14] width 161 height 28
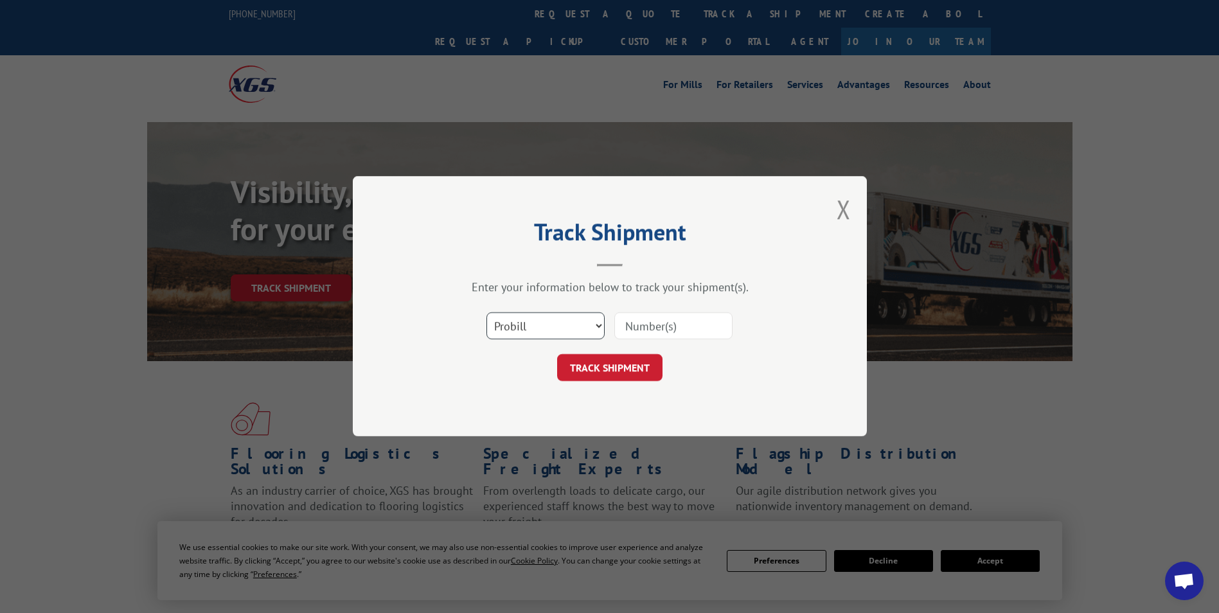
click at [592, 325] on select "Select category... Probill BOL PO" at bounding box center [545, 326] width 118 height 27
select select "bol"
click at [486, 313] on select "Select category... Probill BOL PO" at bounding box center [545, 326] width 118 height 27
click at [661, 326] on input at bounding box center [673, 326] width 118 height 27
type input "5120869"
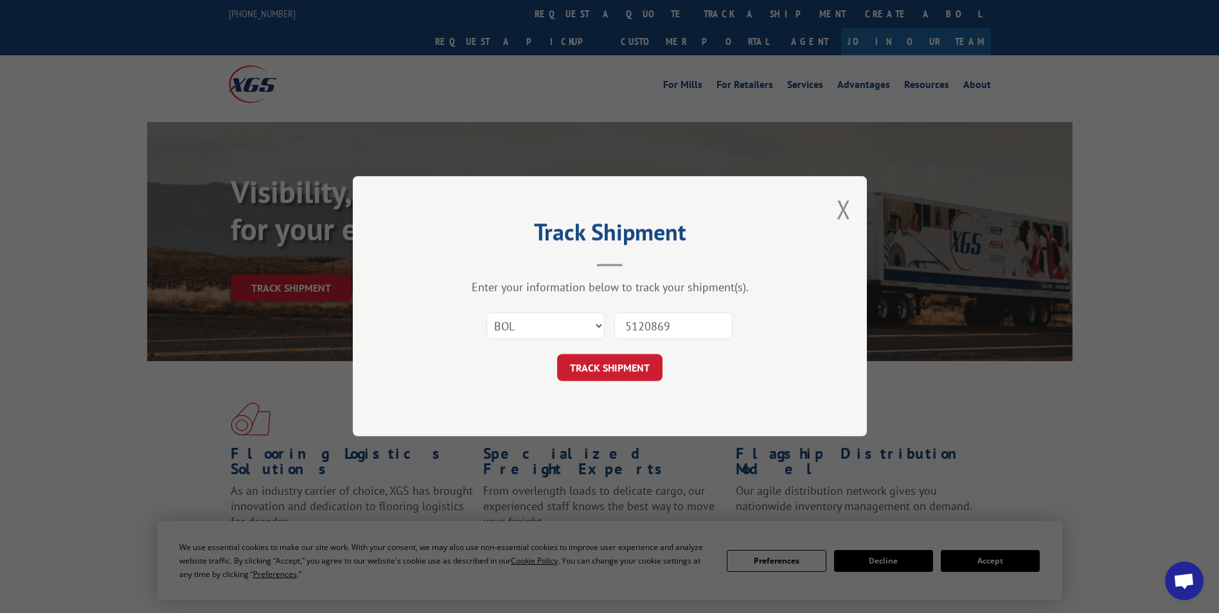
click button "TRACK SHIPMENT" at bounding box center [609, 368] width 105 height 27
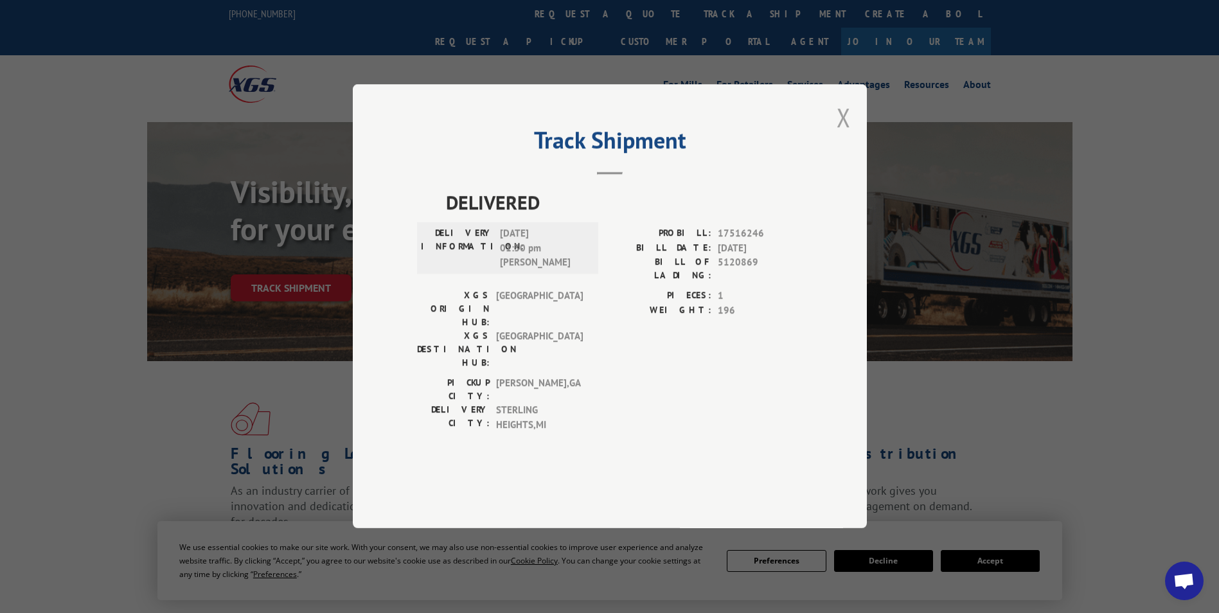
click at [847, 134] on button "Close modal" at bounding box center [843, 117] width 14 height 34
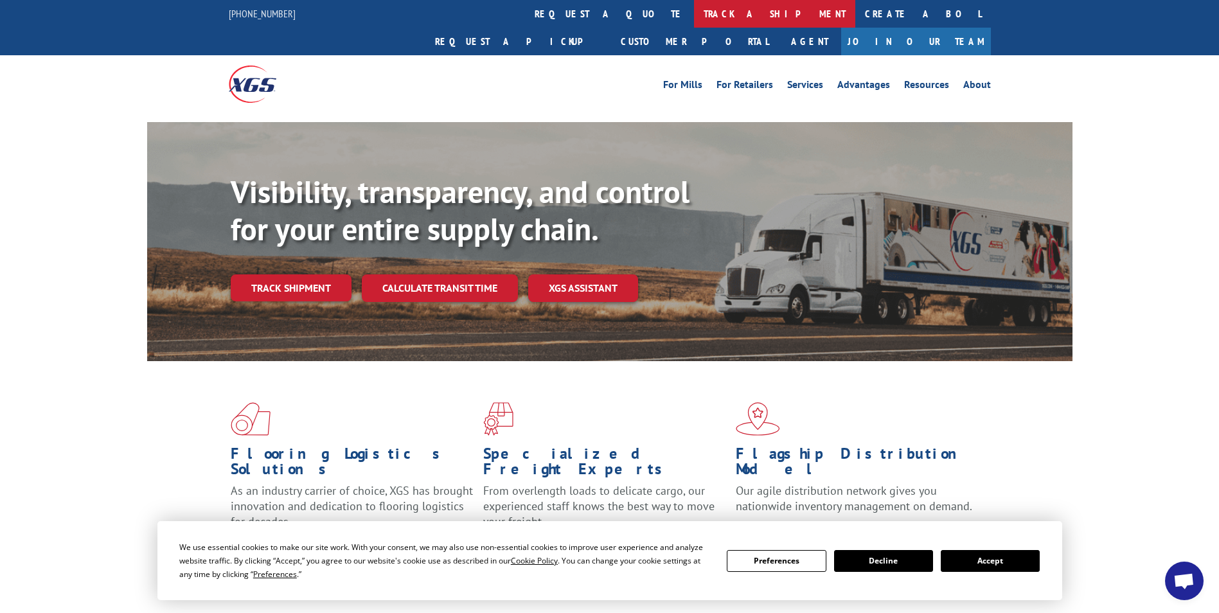
click at [694, 6] on link "track a shipment" at bounding box center [774, 14] width 161 height 28
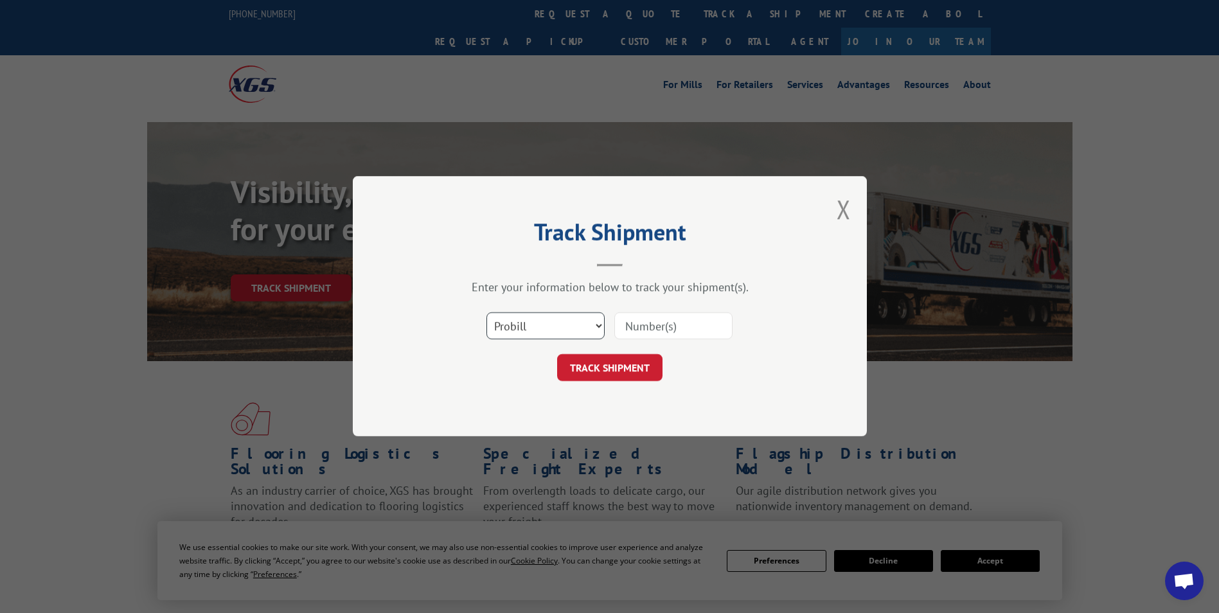
click at [563, 330] on select "Select category... Probill BOL PO" at bounding box center [545, 326] width 118 height 27
select select "bol"
click at [486, 313] on select "Select category... Probill BOL PO" at bounding box center [545, 326] width 118 height 27
click at [671, 326] on input at bounding box center [673, 326] width 118 height 27
type input "5141014"
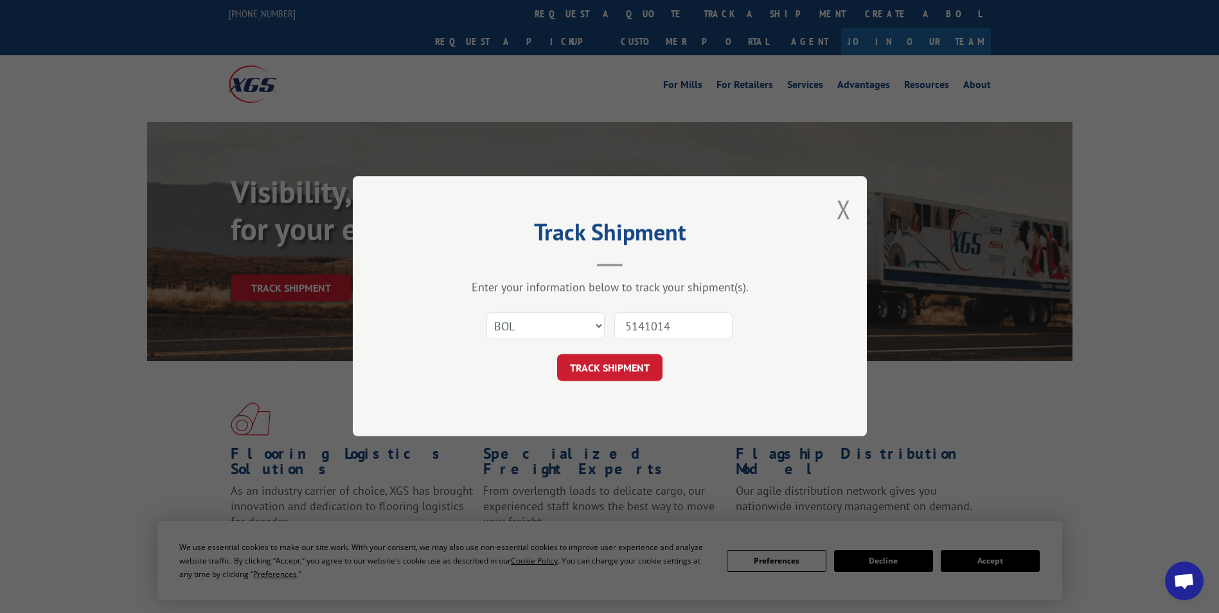
click button "TRACK SHIPMENT" at bounding box center [609, 368] width 105 height 27
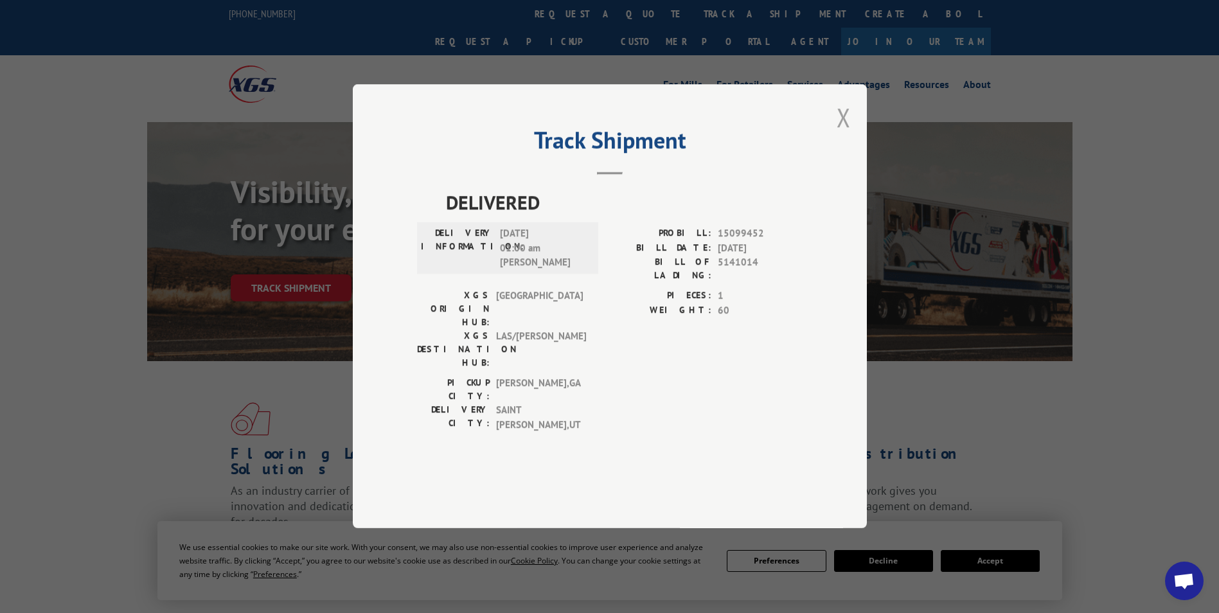
click at [843, 134] on button "Close modal" at bounding box center [843, 117] width 14 height 34
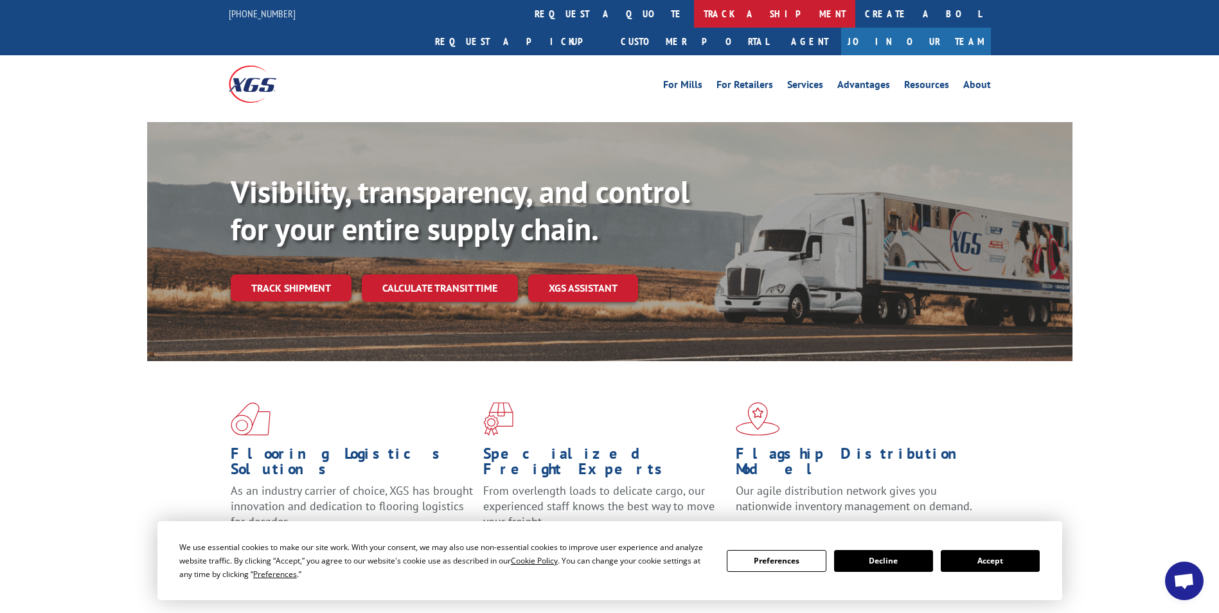
click at [694, 10] on link "track a shipment" at bounding box center [774, 14] width 161 height 28
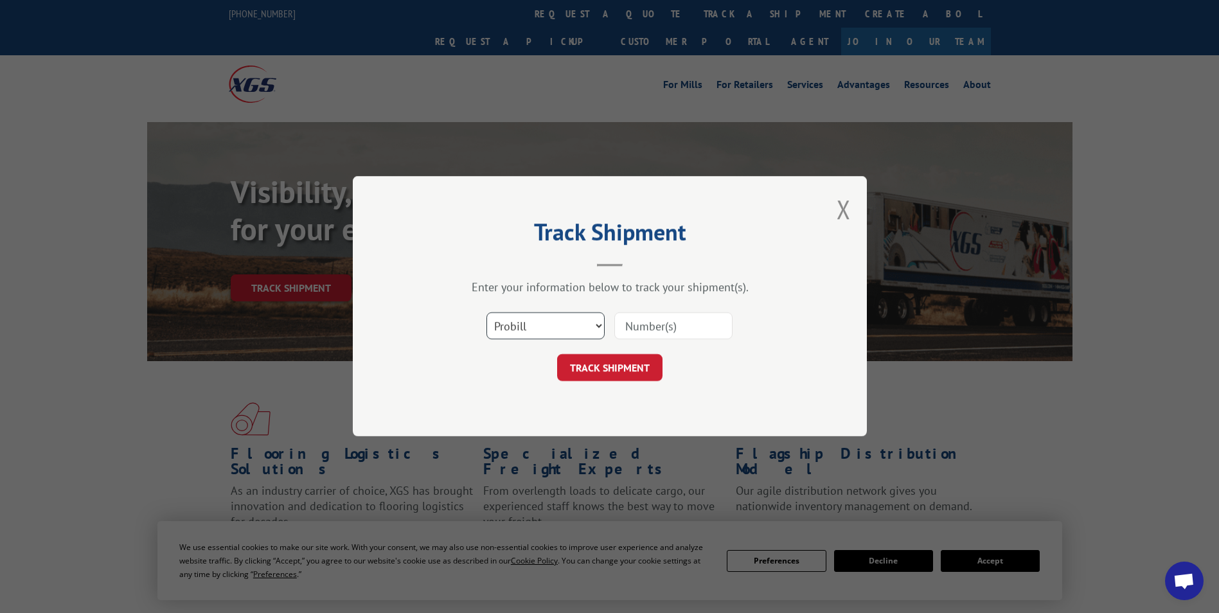
click at [594, 331] on select "Select category... Probill BOL PO" at bounding box center [545, 326] width 118 height 27
select select "po"
click at [486, 313] on select "Select category... Probill BOL PO" at bounding box center [545, 326] width 118 height 27
click at [694, 324] on input at bounding box center [673, 326] width 118 height 27
type input "25231-18"
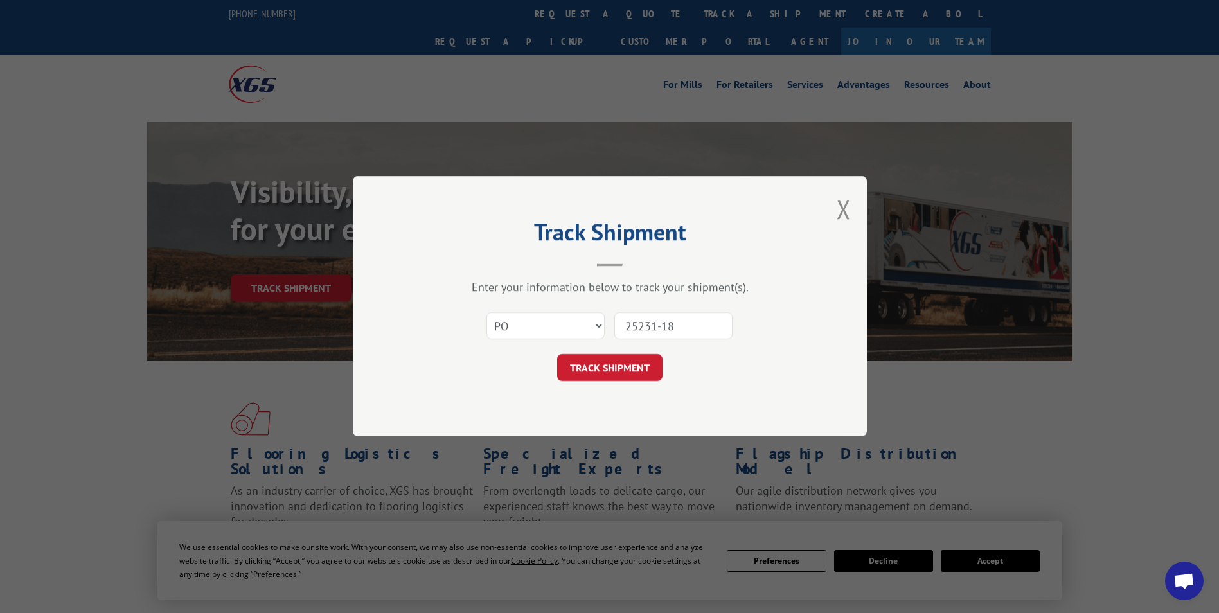
click button "TRACK SHIPMENT" at bounding box center [609, 368] width 105 height 27
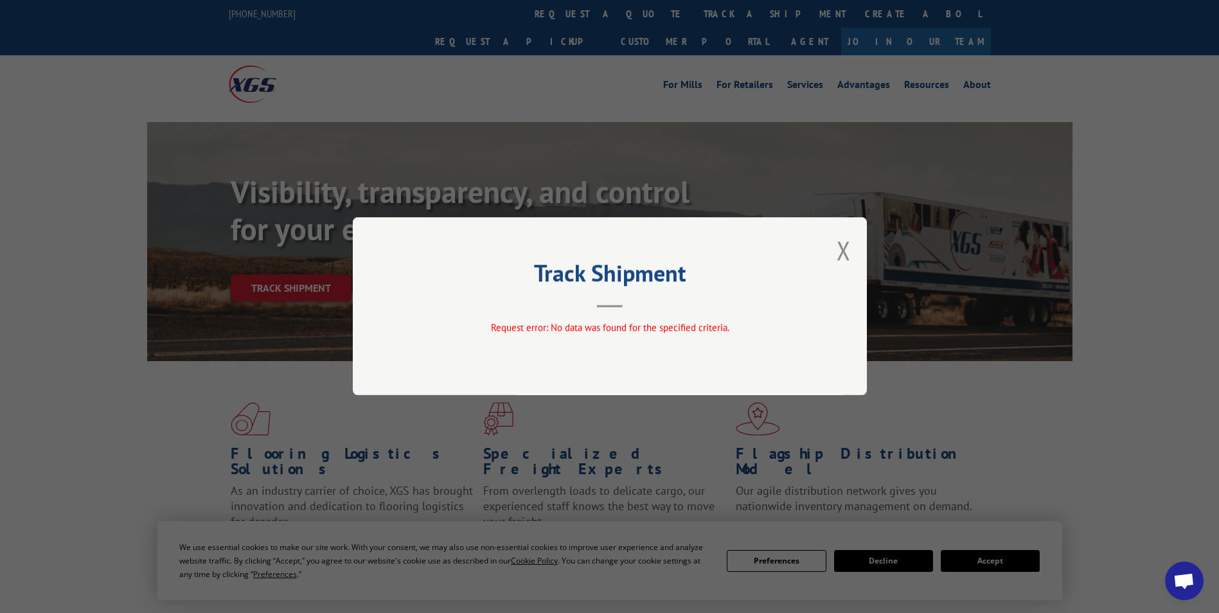
click at [831, 248] on div "Track Shipment Request error: No data was found for the specified criteria." at bounding box center [610, 306] width 514 height 178
click at [854, 248] on div "Track Shipment Request error: No data was found for the specified criteria." at bounding box center [610, 306] width 514 height 178
click at [833, 251] on div "Track Shipment Request error: No data was found for the specified criteria." at bounding box center [610, 306] width 514 height 178
click at [849, 249] on button "Close modal" at bounding box center [843, 250] width 14 height 34
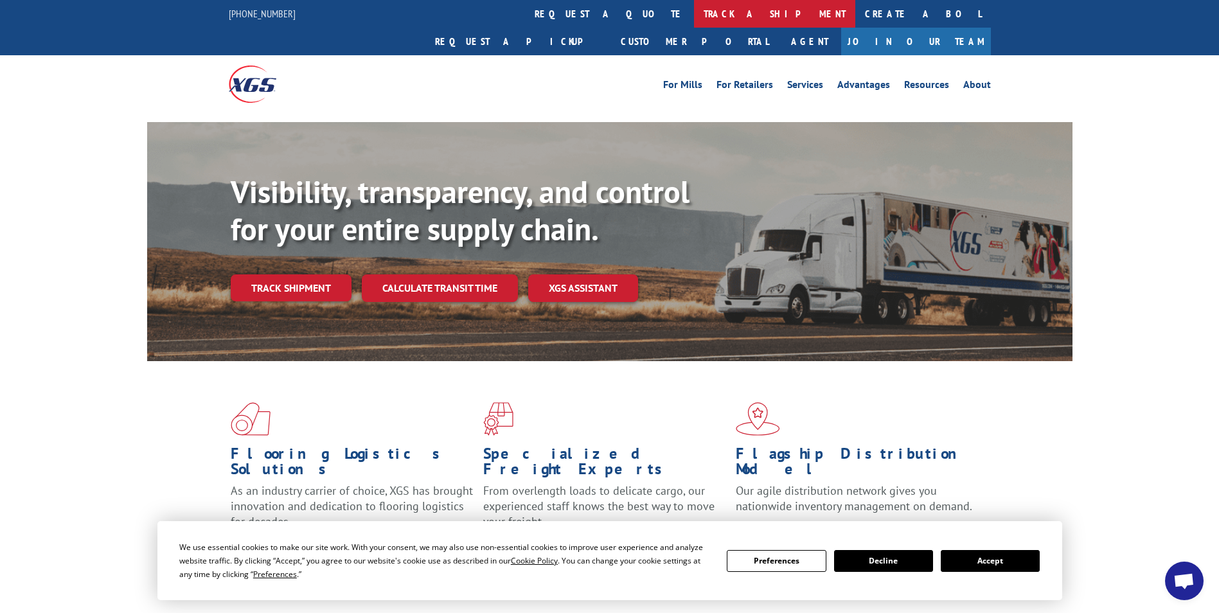
click at [694, 15] on link "track a shipment" at bounding box center [774, 14] width 161 height 28
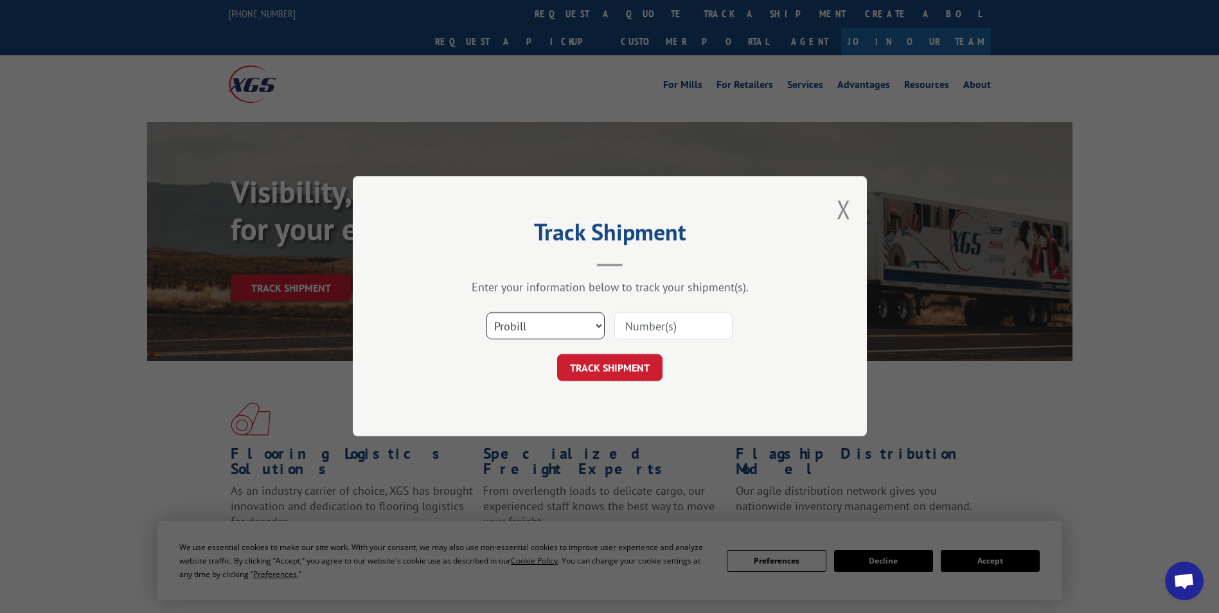
drag, startPoint x: 594, startPoint y: 330, endPoint x: 586, endPoint y: 341, distance: 13.0
click at [594, 330] on select "Select category... Probill BOL PO" at bounding box center [545, 326] width 118 height 27
select select "bol"
click at [486, 313] on select "Select category... Probill BOL PO" at bounding box center [545, 326] width 118 height 27
click at [651, 321] on input at bounding box center [673, 326] width 118 height 27
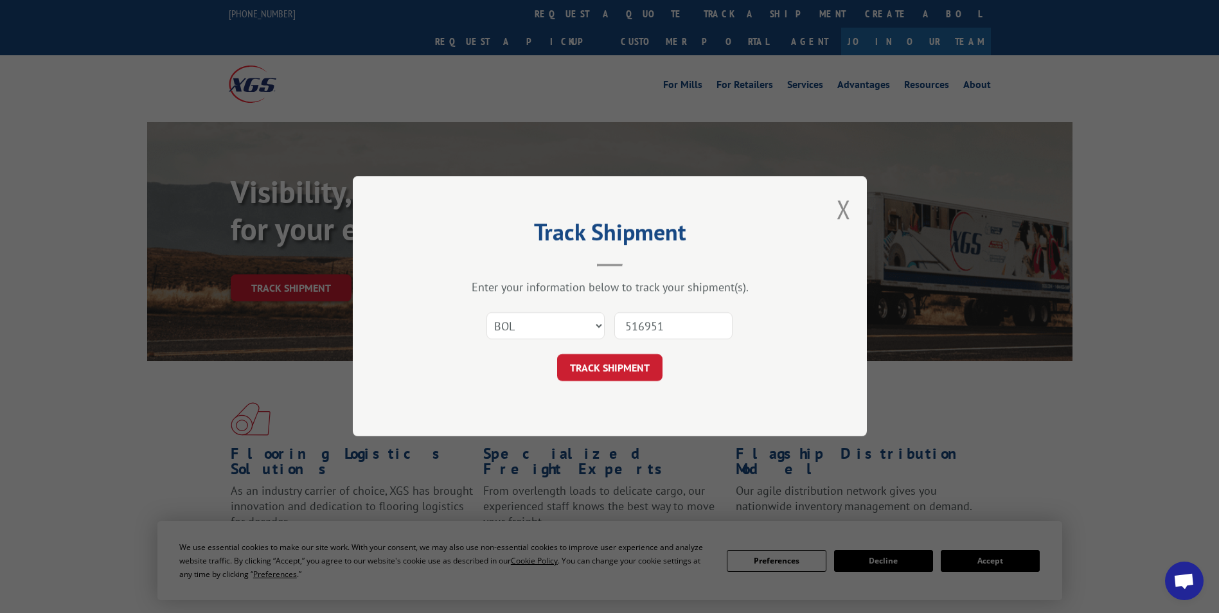
type input "5169515"
click button "TRACK SHIPMENT" at bounding box center [609, 368] width 105 height 27
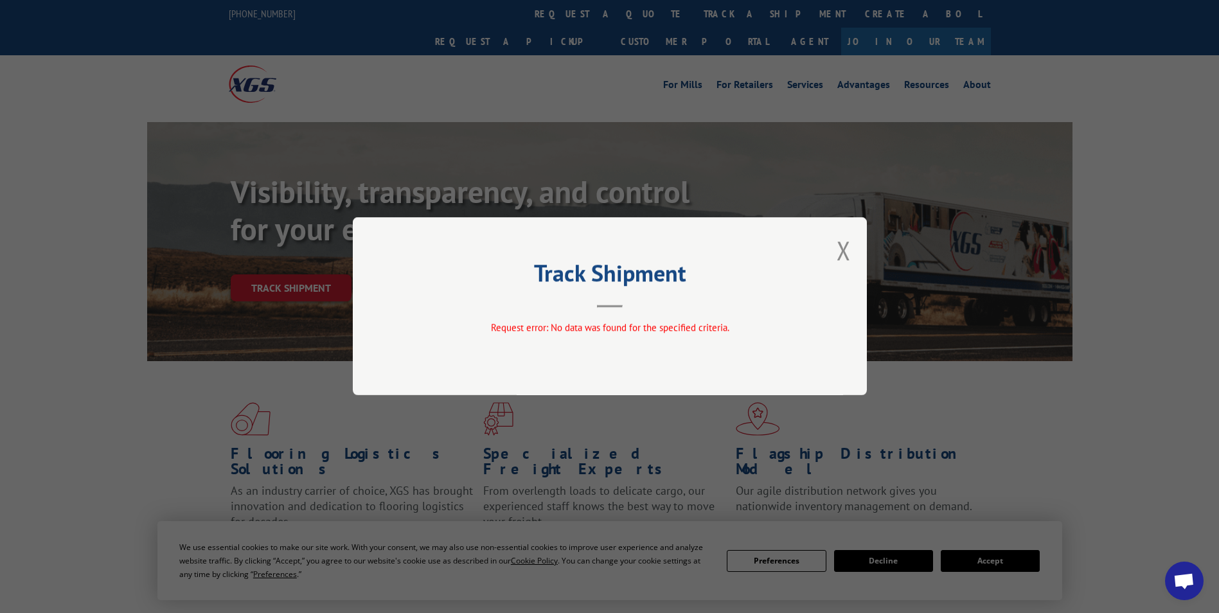
drag, startPoint x: 840, startPoint y: 243, endPoint x: 1003, endPoint y: 245, distance: 162.5
click at [840, 243] on button "Close modal" at bounding box center [843, 250] width 14 height 34
